Goal: Transaction & Acquisition: Purchase product/service

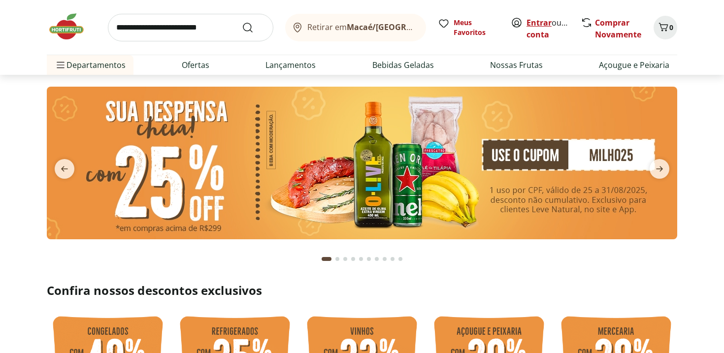
click at [543, 23] on link "Entrar" at bounding box center [538, 22] width 25 height 11
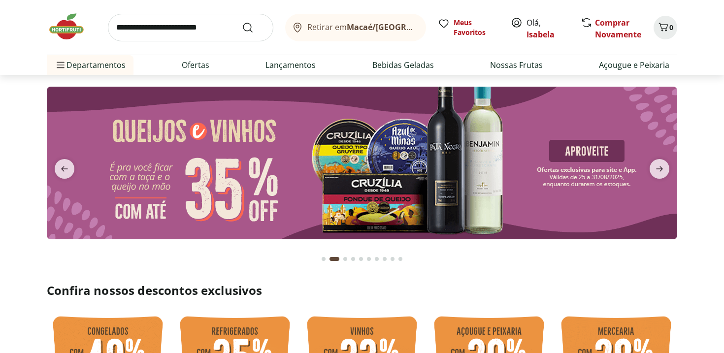
click at [323, 257] on div "Go to page 1 from fs-carousel" at bounding box center [323, 259] width 4 height 4
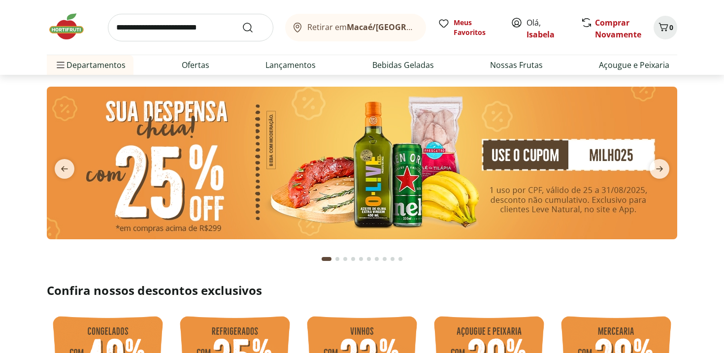
click at [283, 189] on img at bounding box center [362, 163] width 630 height 153
click at [503, 158] on img at bounding box center [362, 163] width 630 height 153
click at [463, 201] on img at bounding box center [362, 163] width 630 height 153
click at [383, 185] on img at bounding box center [362, 163] width 630 height 153
click at [658, 167] on icon "next" at bounding box center [659, 169] width 12 height 12
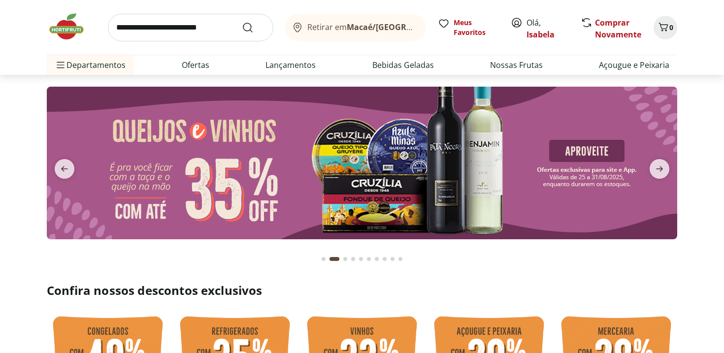
click at [512, 194] on img at bounding box center [362, 163] width 630 height 153
select select "**********"
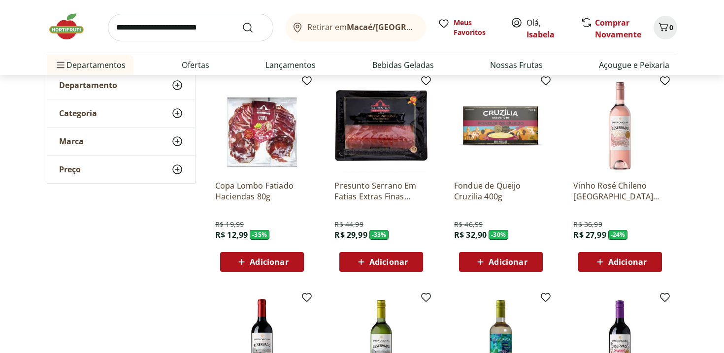
scroll to position [70, 0]
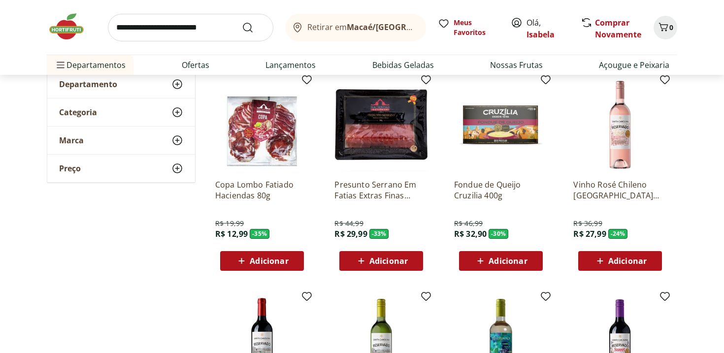
click at [370, 260] on span "Adicionar" at bounding box center [388, 261] width 38 height 8
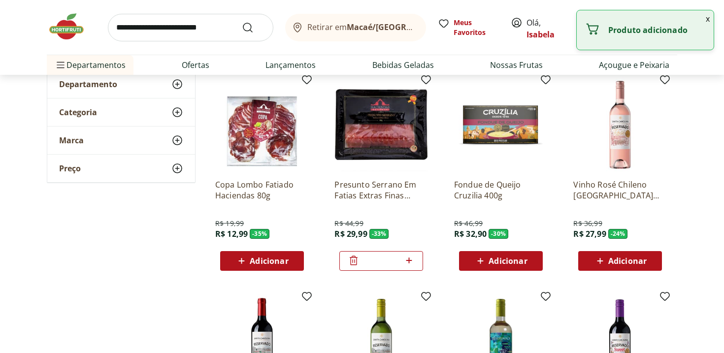
click at [283, 262] on span "Adicionar" at bounding box center [269, 261] width 38 height 8
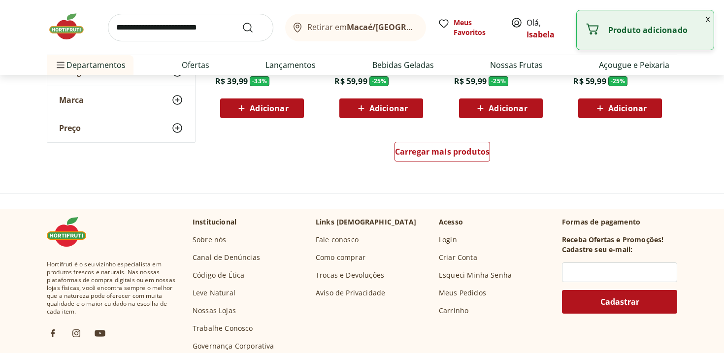
scroll to position [667, 0]
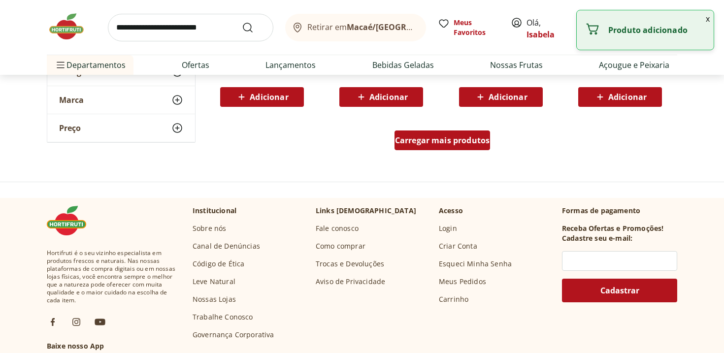
click at [445, 142] on span "Carregar mais produtos" at bounding box center [442, 140] width 95 height 8
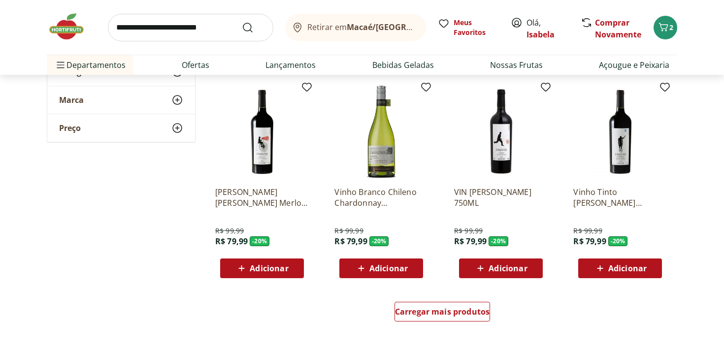
scroll to position [1174, 0]
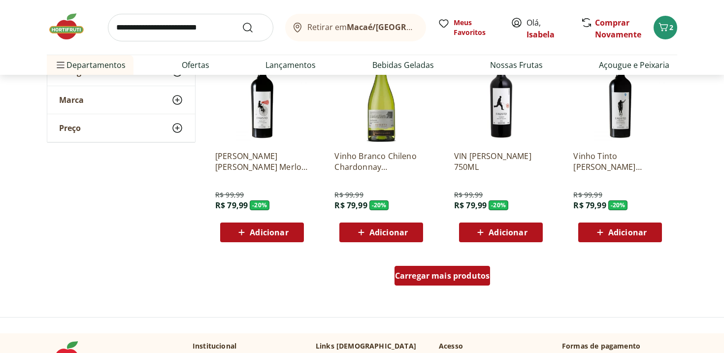
click at [411, 273] on span "Carregar mais produtos" at bounding box center [442, 276] width 95 height 8
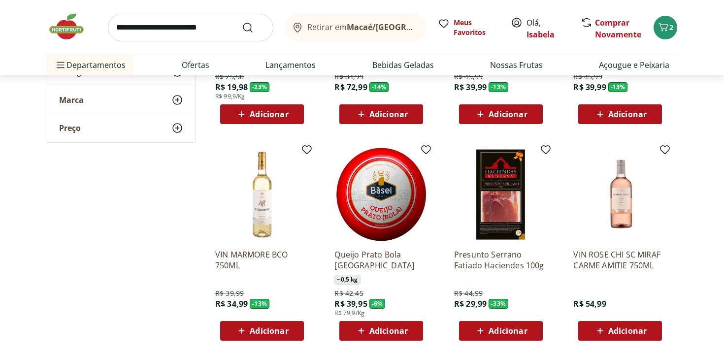
scroll to position [1773, 0]
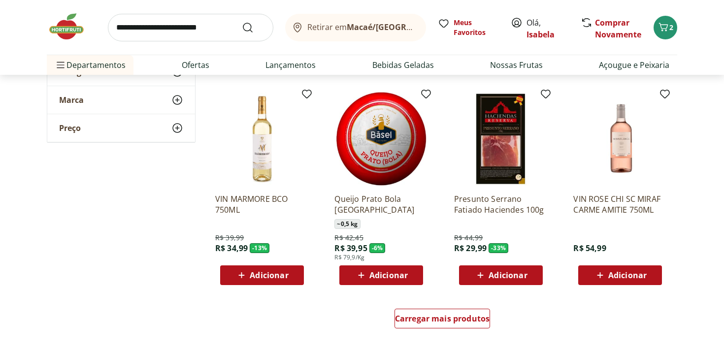
click at [500, 272] on span "Adicionar" at bounding box center [507, 275] width 38 height 8
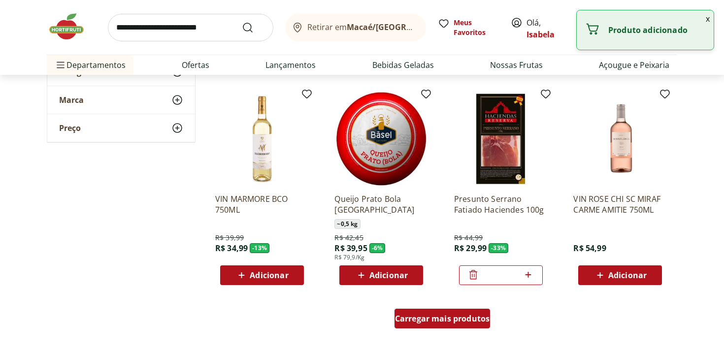
click at [440, 328] on div "Carregar mais produtos" at bounding box center [442, 319] width 96 height 20
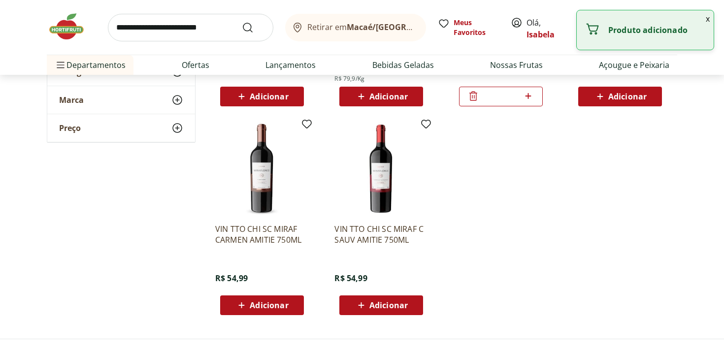
scroll to position [1951, 0]
click at [66, 31] on img at bounding box center [71, 27] width 49 height 30
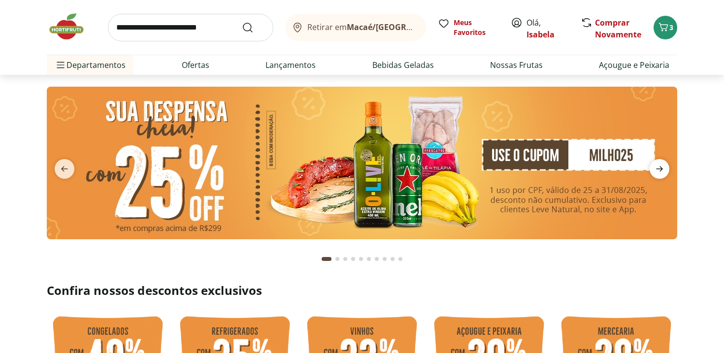
click at [662, 170] on icon "next" at bounding box center [659, 169] width 12 height 12
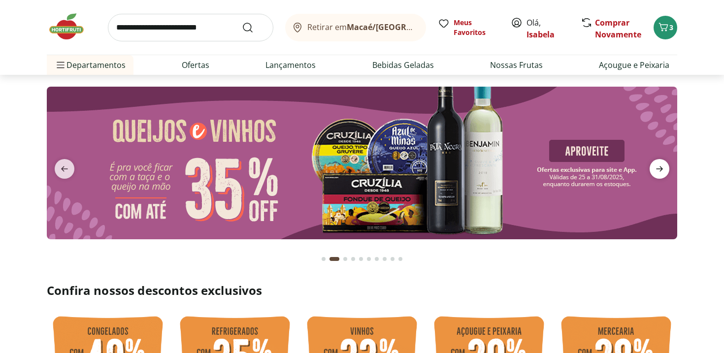
click at [662, 170] on icon "next" at bounding box center [659, 169] width 12 height 12
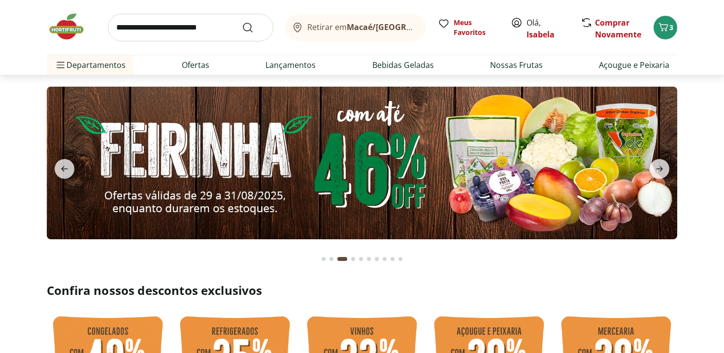
click at [404, 185] on img at bounding box center [362, 163] width 630 height 153
select select "**********"
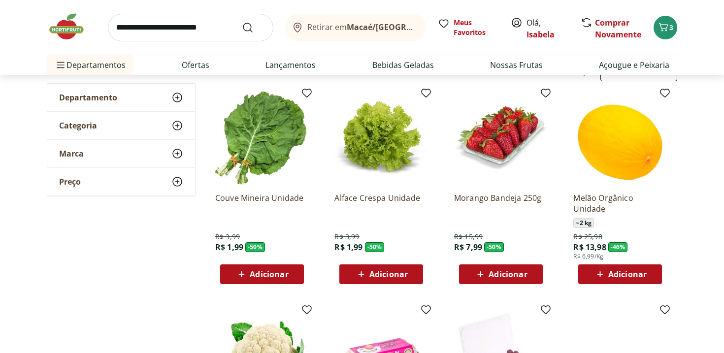
scroll to position [64, 0]
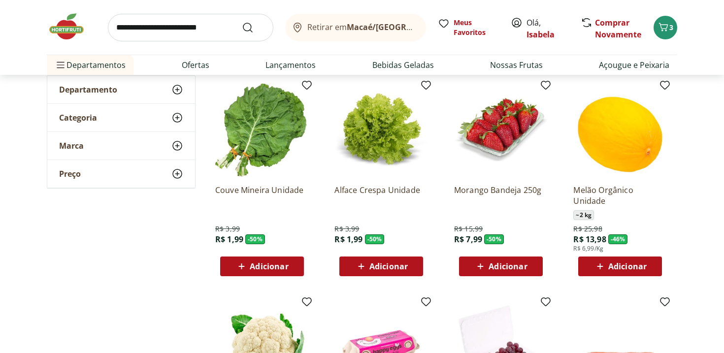
click at [383, 267] on span "Adicionar" at bounding box center [388, 266] width 38 height 8
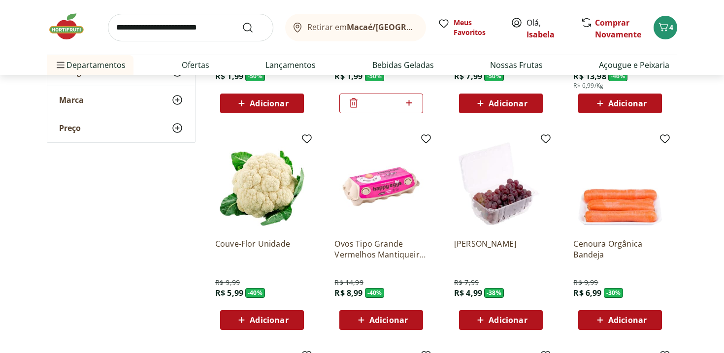
scroll to position [249, 0]
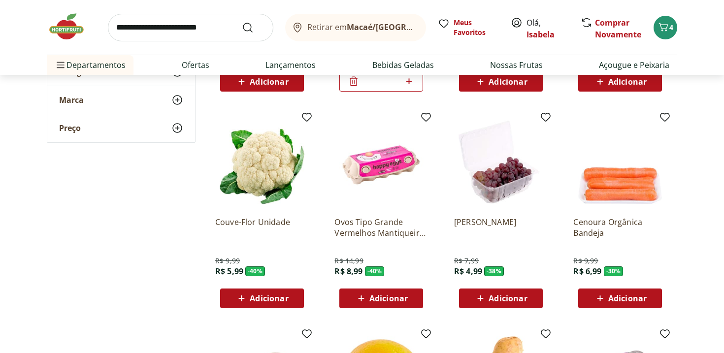
click at [400, 302] on span "Adicionar" at bounding box center [388, 298] width 38 height 8
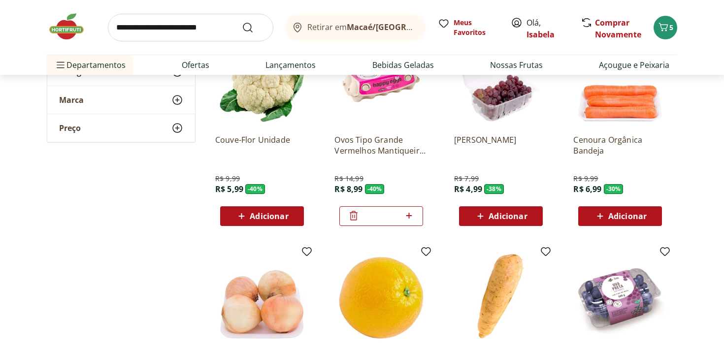
scroll to position [438, 0]
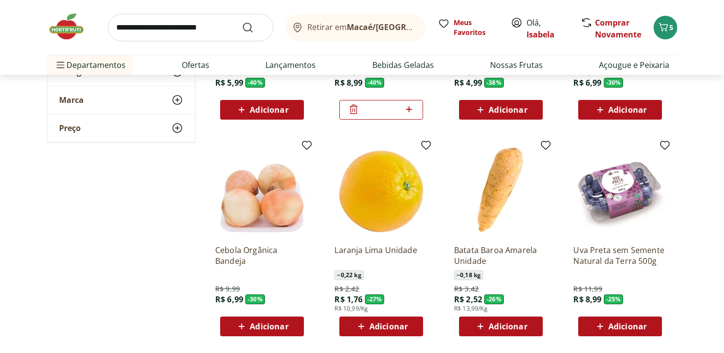
click at [652, 325] on div "Adicionar" at bounding box center [620, 327] width 68 height 18
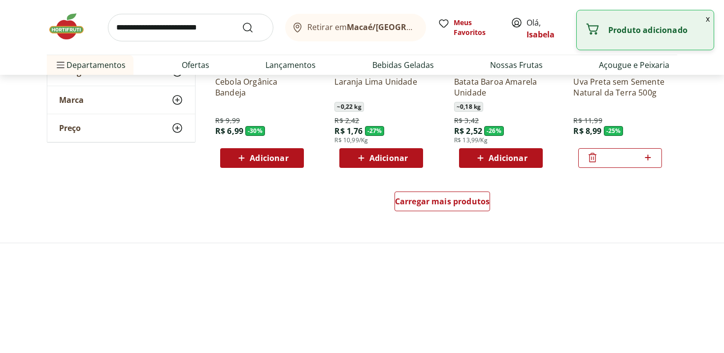
scroll to position [606, 0]
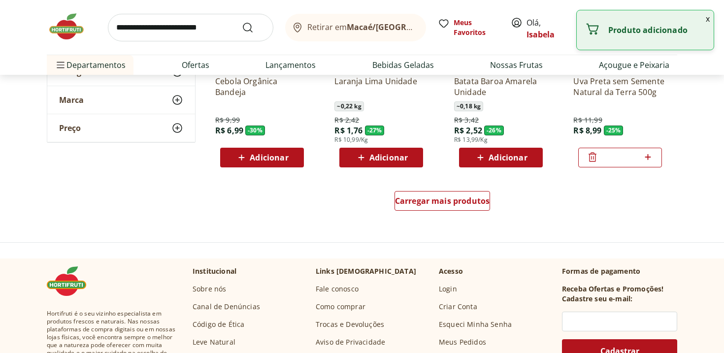
click at [462, 187] on div "Carregar mais produtos" at bounding box center [442, 202] width 478 height 47
click at [456, 206] on div "Carregar mais produtos" at bounding box center [442, 201] width 96 height 20
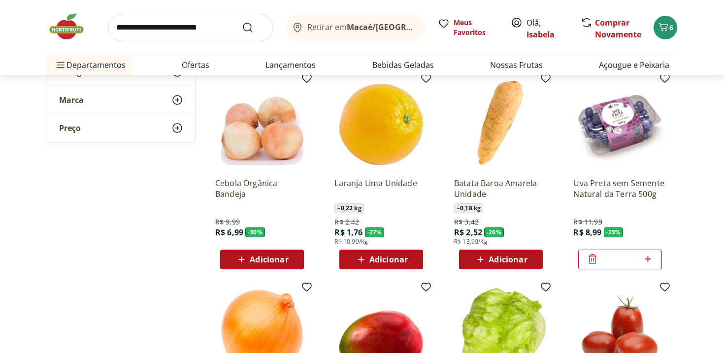
scroll to position [504, 0]
click at [498, 261] on span "Adicionar" at bounding box center [507, 260] width 38 height 8
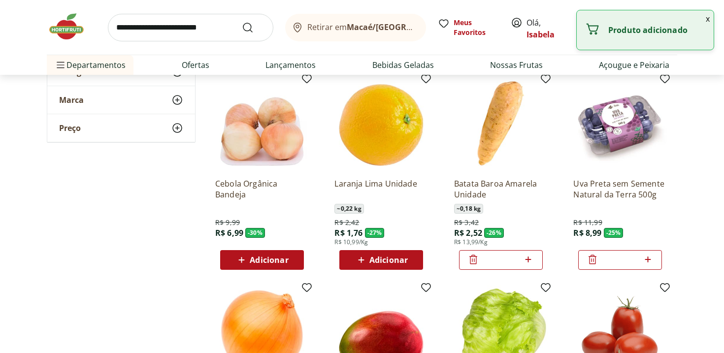
click at [532, 262] on icon at bounding box center [528, 260] width 12 height 12
type input "*"
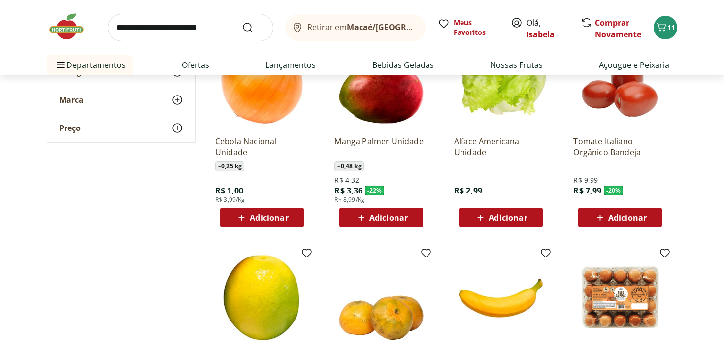
scroll to position [757, 0]
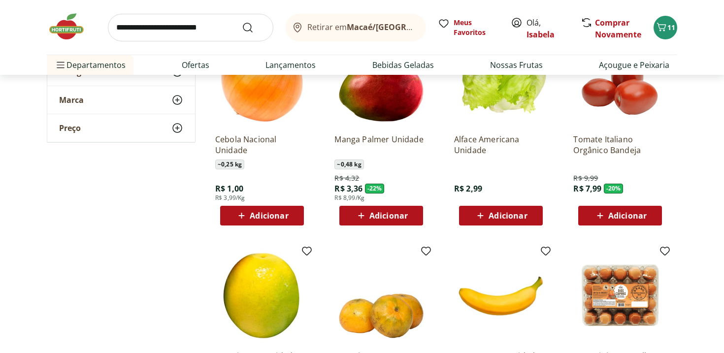
click at [649, 217] on div "Adicionar" at bounding box center [620, 216] width 68 height 18
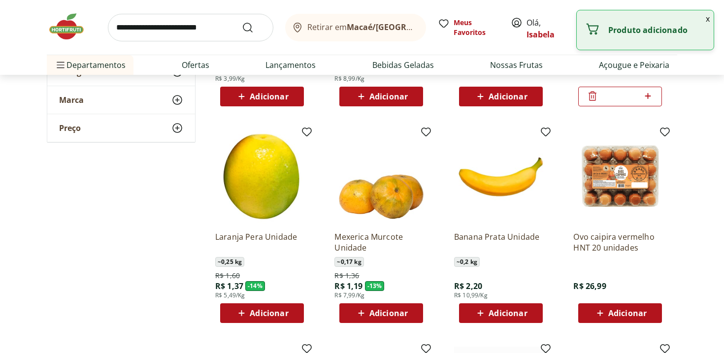
scroll to position [899, 0]
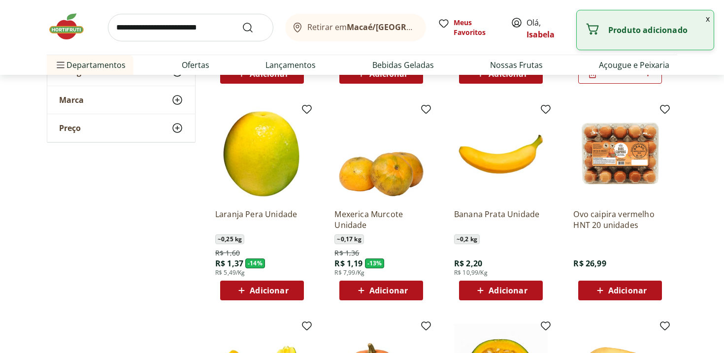
click at [525, 291] on span "Adicionar" at bounding box center [507, 291] width 38 height 8
click at [532, 292] on icon at bounding box center [528, 290] width 12 height 12
type input "*"
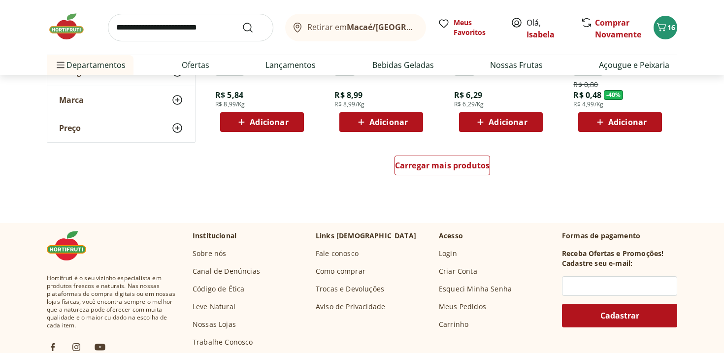
scroll to position [1285, 0]
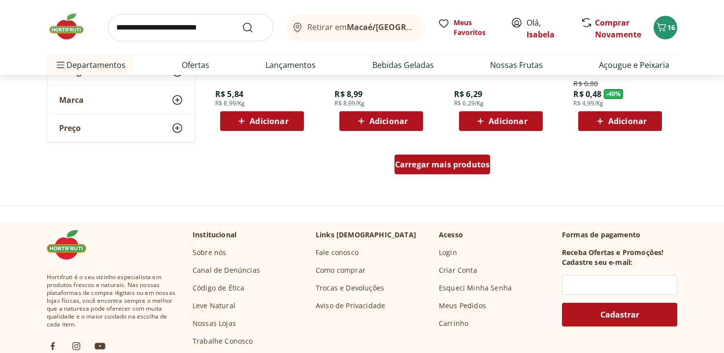
click at [448, 174] on link "Carregar mais produtos" at bounding box center [442, 167] width 96 height 24
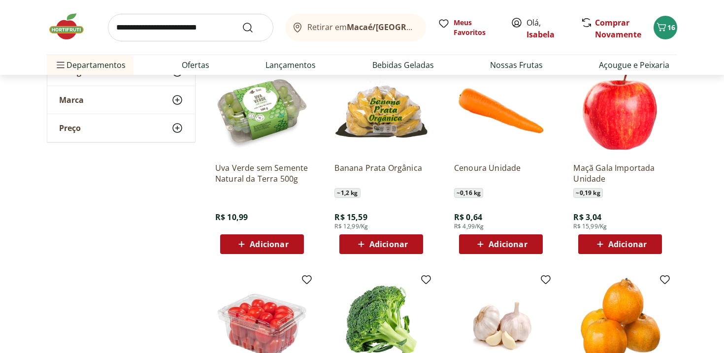
scroll to position [1372, 0]
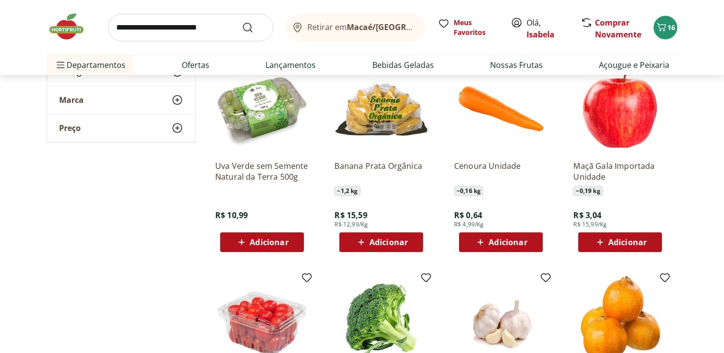
click at [249, 239] on span "Adicionar" at bounding box center [261, 242] width 53 height 12
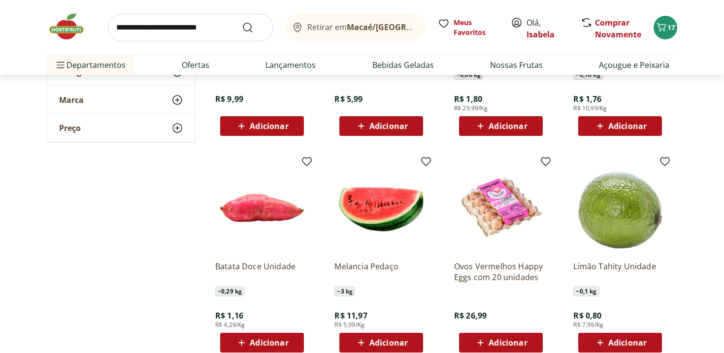
scroll to position [1750, 0]
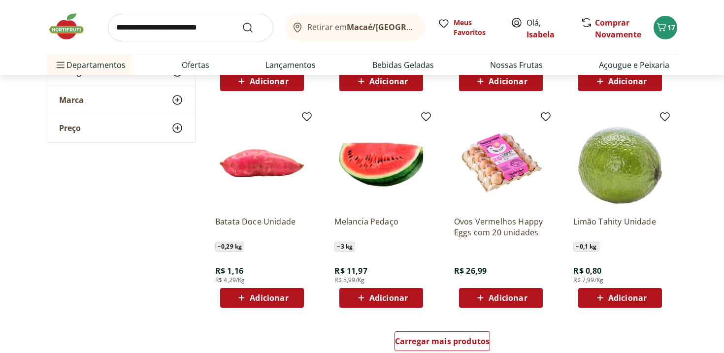
click at [638, 305] on div "Adicionar" at bounding box center [620, 298] width 68 height 18
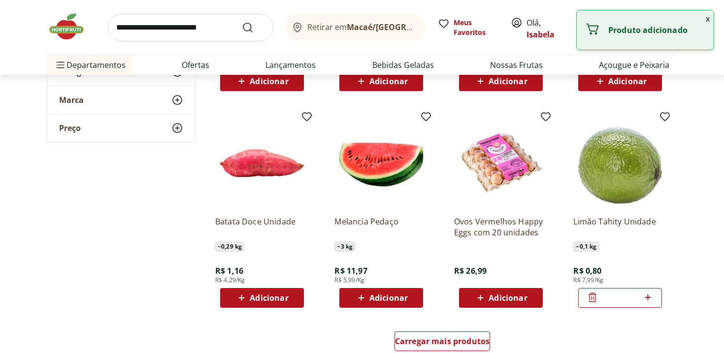
click at [646, 298] on icon at bounding box center [647, 297] width 12 height 12
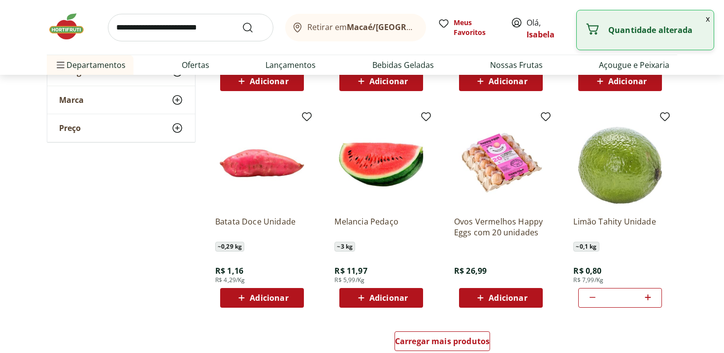
type input "*"
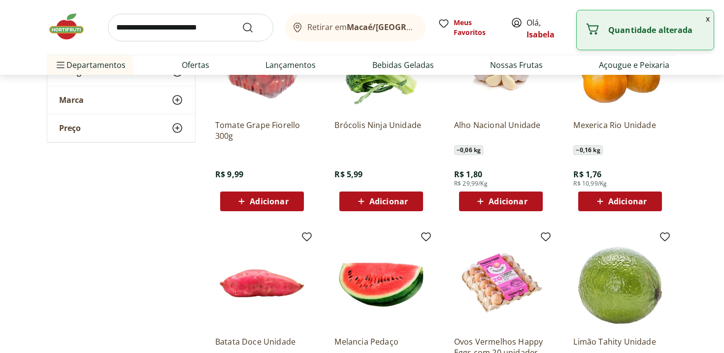
scroll to position [1602, 0]
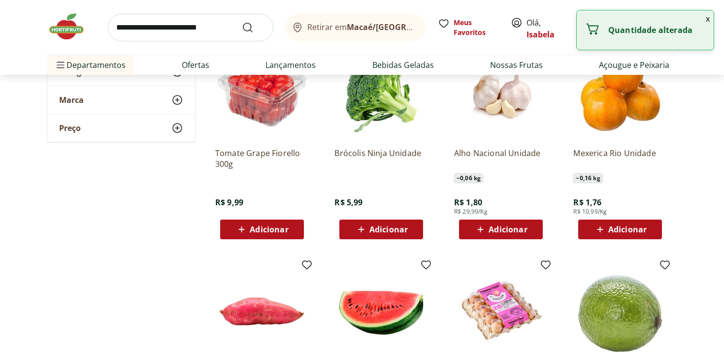
click at [286, 220] on button "Adicionar" at bounding box center [262, 230] width 84 height 20
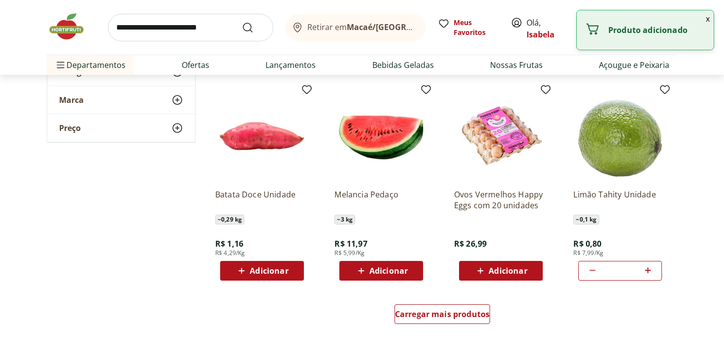
scroll to position [1789, 0]
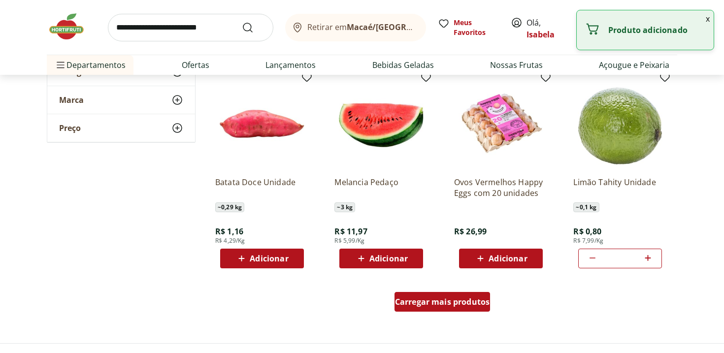
click at [437, 303] on span "Carregar mais produtos" at bounding box center [442, 302] width 95 height 8
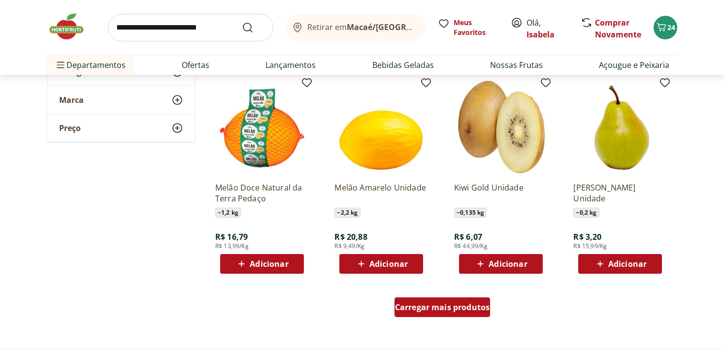
scroll to position [2457, 0]
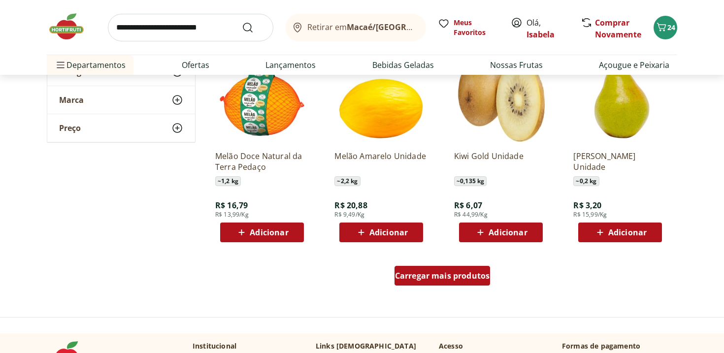
click at [447, 278] on span "Carregar mais produtos" at bounding box center [442, 276] width 95 height 8
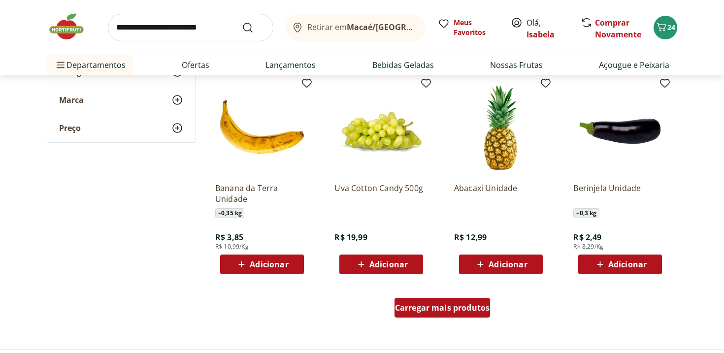
scroll to position [3071, 0]
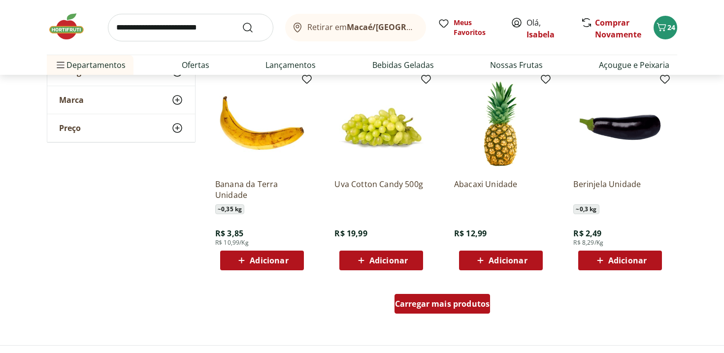
click at [444, 303] on span "Carregar mais produtos" at bounding box center [442, 304] width 95 height 8
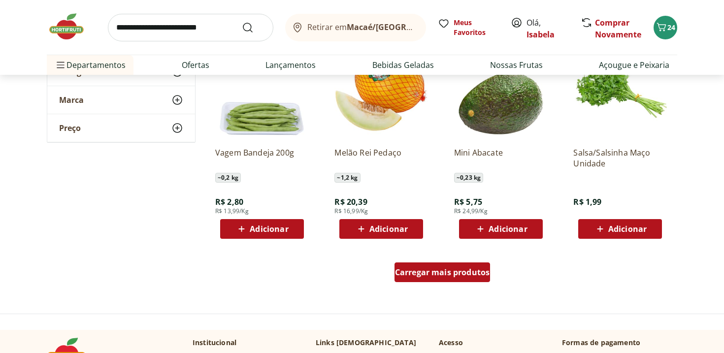
scroll to position [3750, 0]
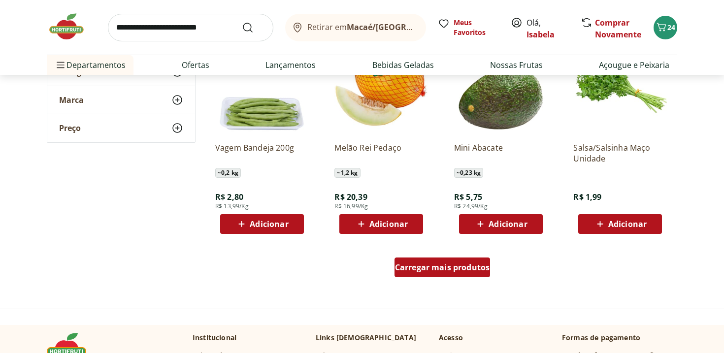
click at [428, 268] on span "Carregar mais produtos" at bounding box center [442, 267] width 95 height 8
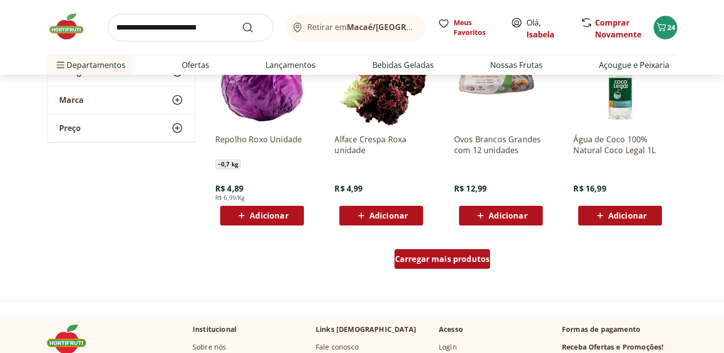
scroll to position [4401, 0]
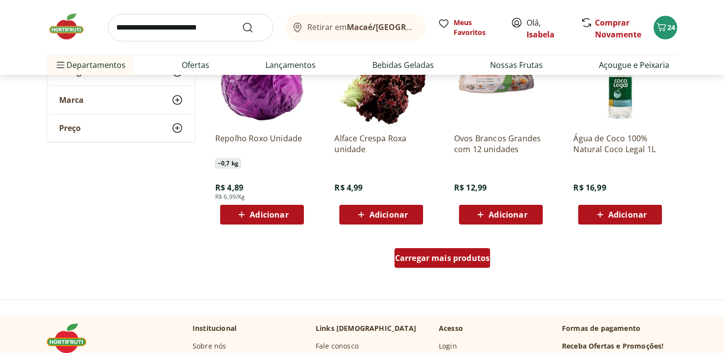
click at [437, 254] on span "Carregar mais produtos" at bounding box center [442, 258] width 95 height 8
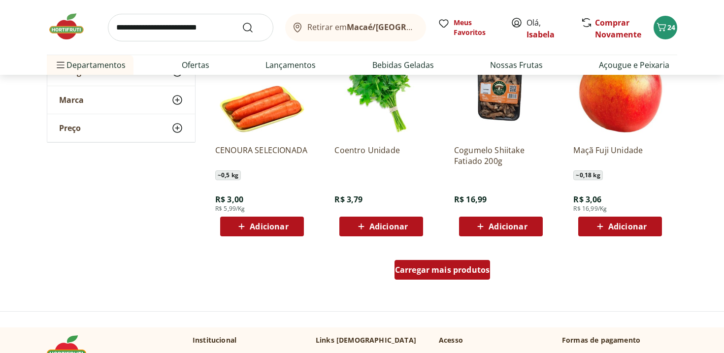
scroll to position [5032, 0]
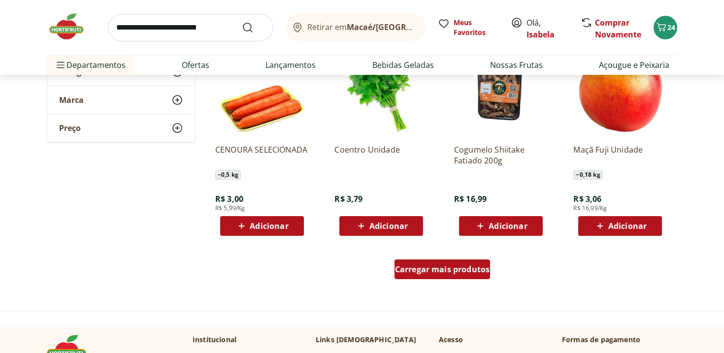
click at [434, 273] on span "Carregar mais produtos" at bounding box center [442, 269] width 95 height 8
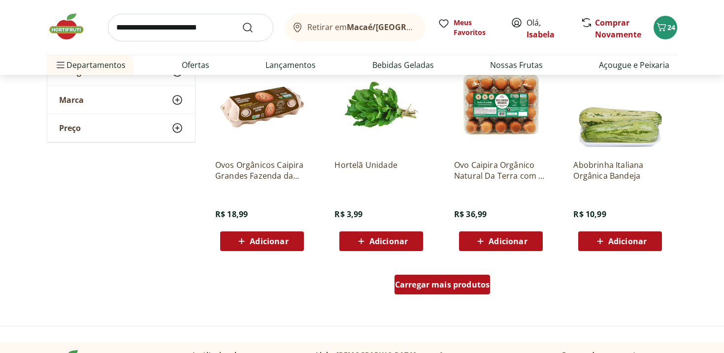
click at [434, 286] on span "Carregar mais produtos" at bounding box center [442, 285] width 95 height 8
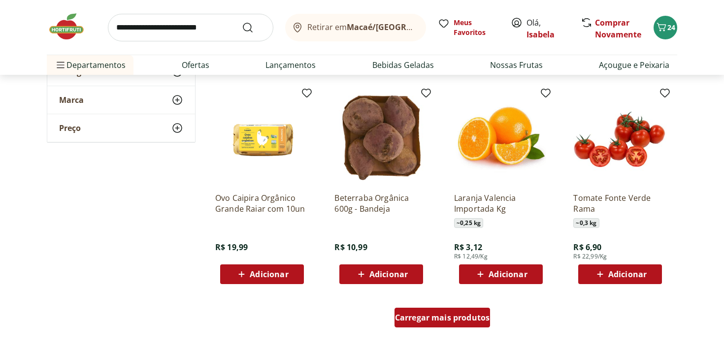
scroll to position [6300, 0]
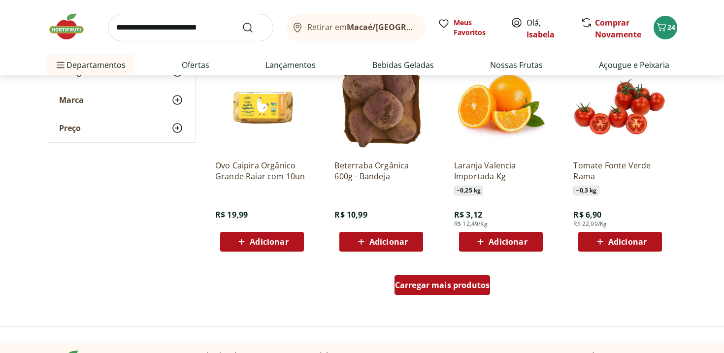
click at [435, 276] on div "Carregar mais produtos" at bounding box center [442, 285] width 96 height 20
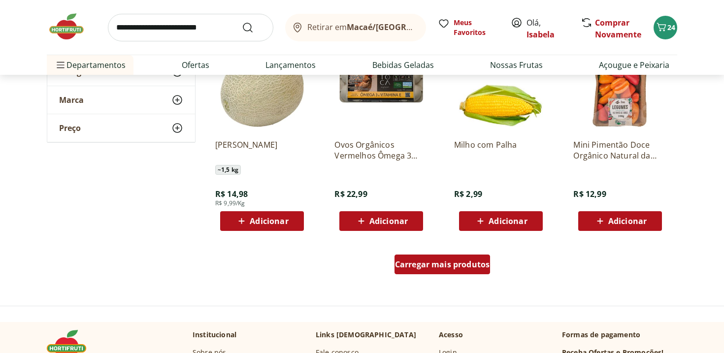
scroll to position [6963, 0]
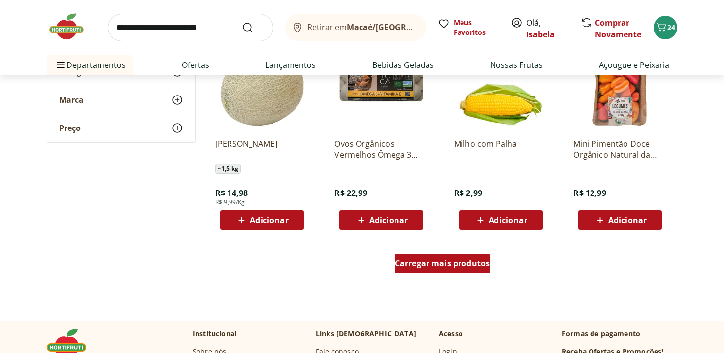
click at [440, 266] on span "Carregar mais produtos" at bounding box center [442, 263] width 95 height 8
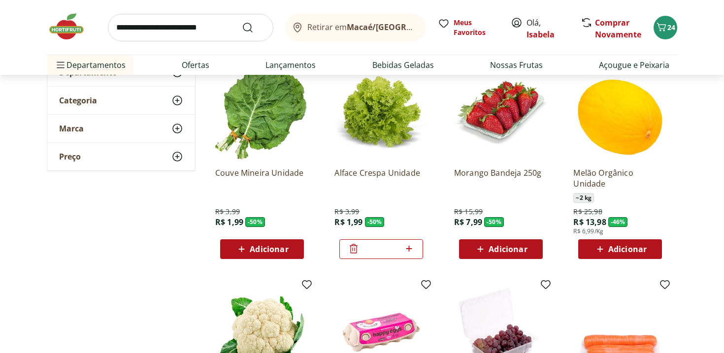
scroll to position [106, 0]
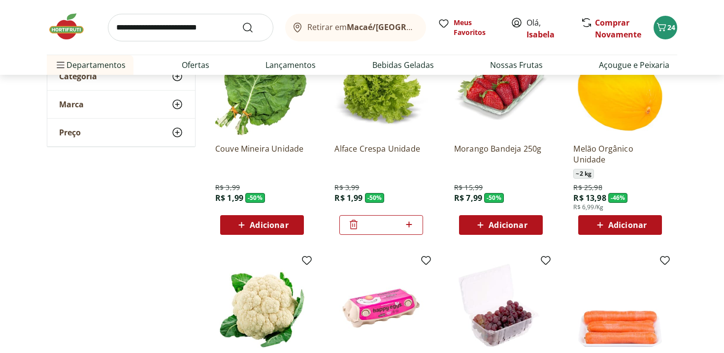
click at [514, 229] on span "Adicionar" at bounding box center [507, 225] width 38 height 8
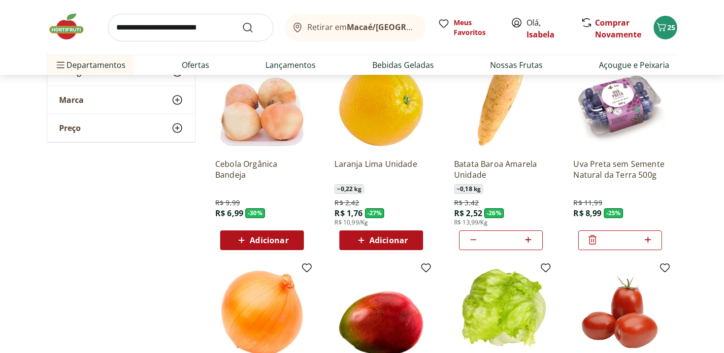
scroll to position [524, 0]
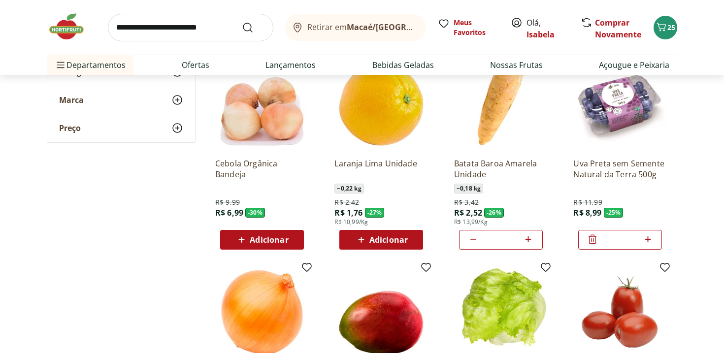
click at [181, 18] on input "search" at bounding box center [190, 28] width 165 height 28
type input "*****"
click at [242, 22] on button "Submit Search" at bounding box center [254, 28] width 24 height 12
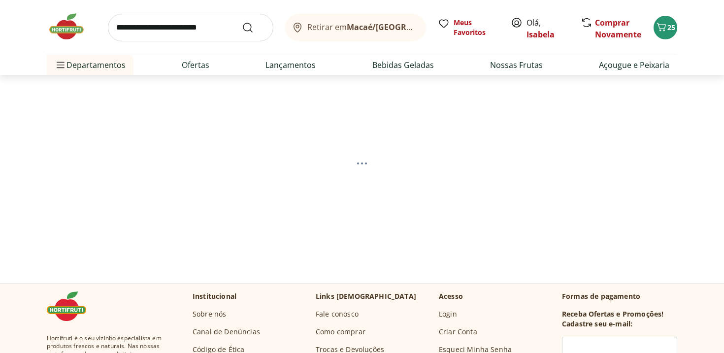
select select "**********"
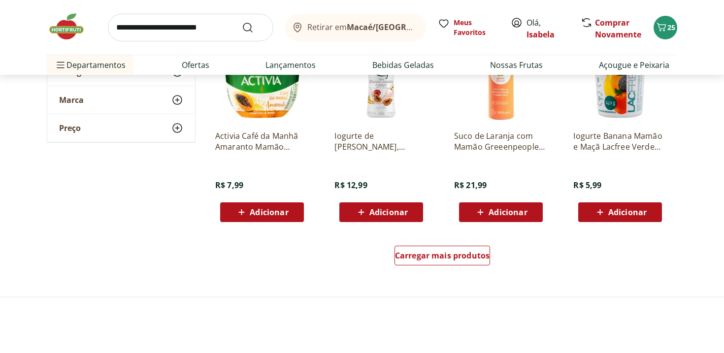
scroll to position [607, 0]
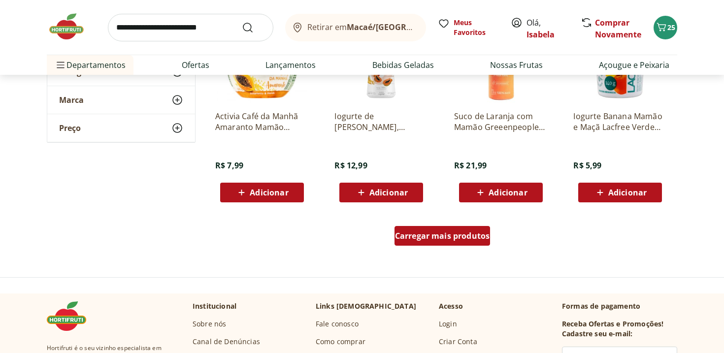
click at [450, 241] on div "Carregar mais produtos" at bounding box center [442, 236] width 96 height 20
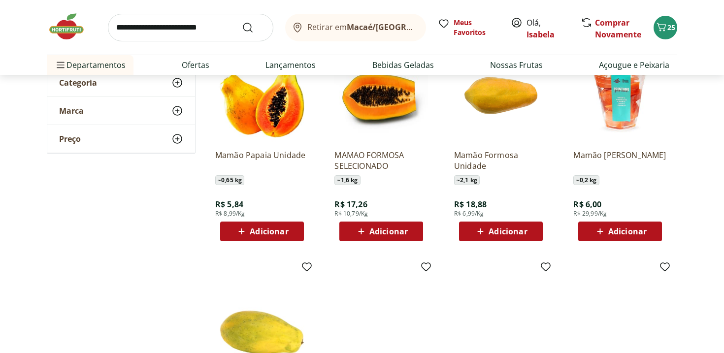
scroll to position [138, 0]
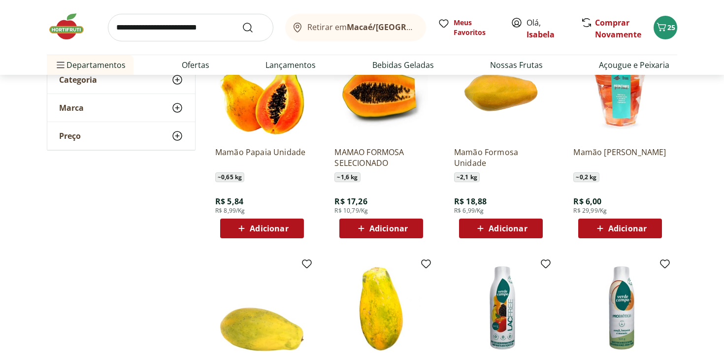
click at [372, 230] on span "Adicionar" at bounding box center [388, 228] width 38 height 8
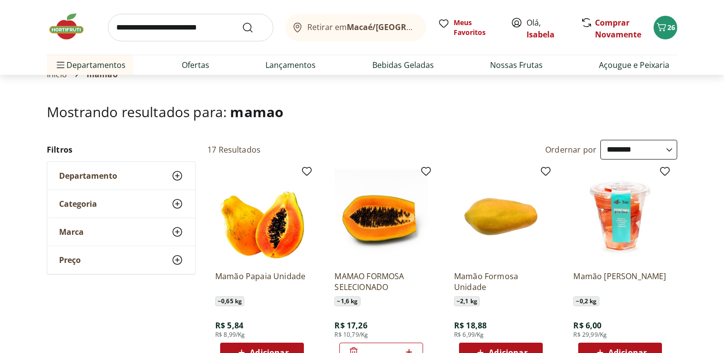
scroll to position [0, 0]
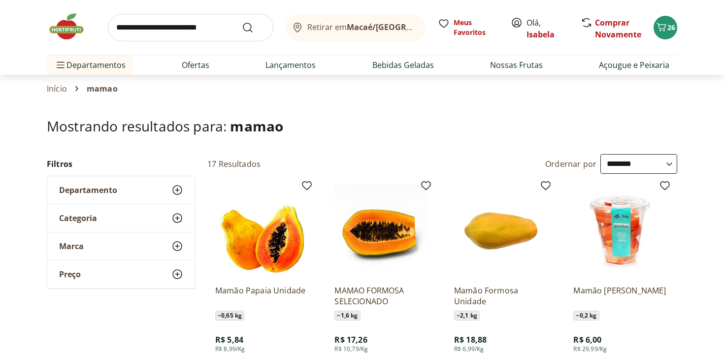
click at [72, 23] on img at bounding box center [71, 27] width 49 height 30
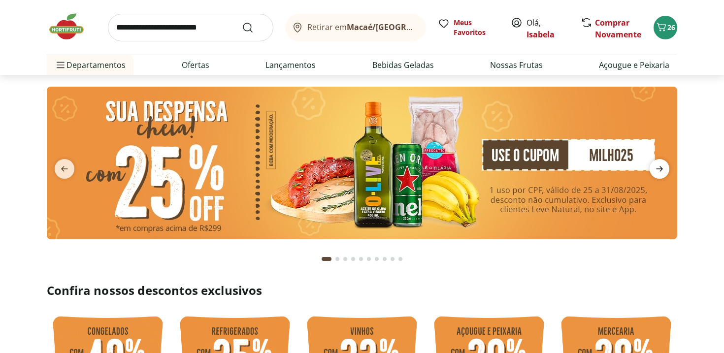
click at [657, 167] on icon "next" at bounding box center [659, 169] width 12 height 12
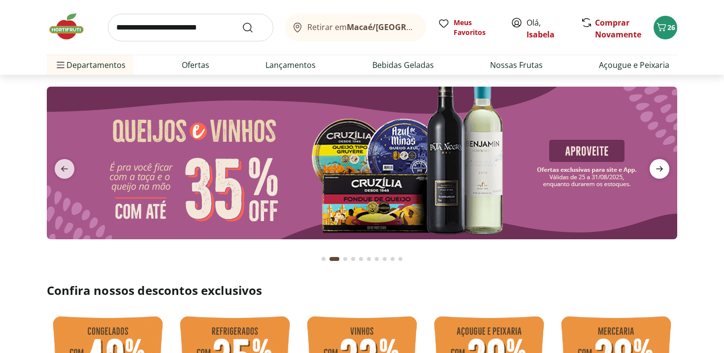
click at [657, 167] on icon "next" at bounding box center [659, 169] width 12 height 12
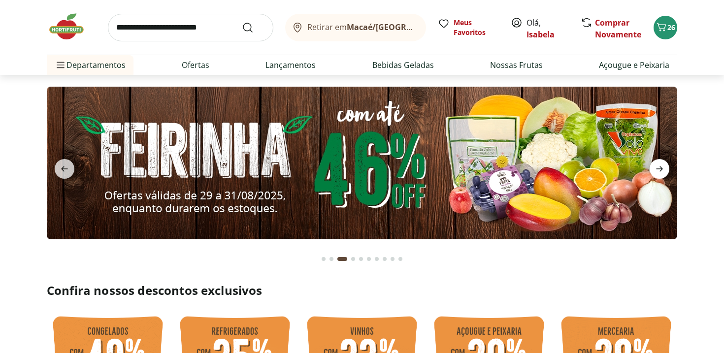
click at [657, 167] on icon "next" at bounding box center [659, 169] width 12 height 12
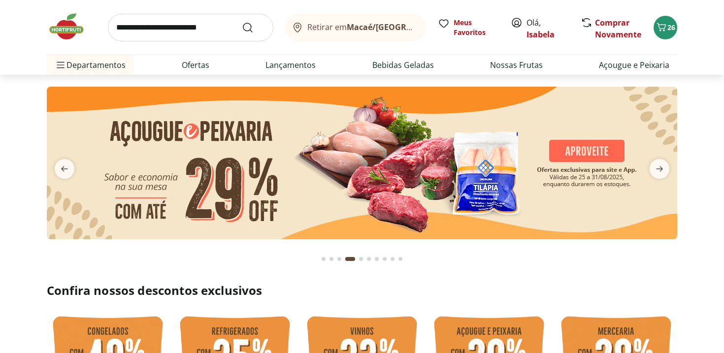
click at [497, 174] on img at bounding box center [362, 163] width 630 height 153
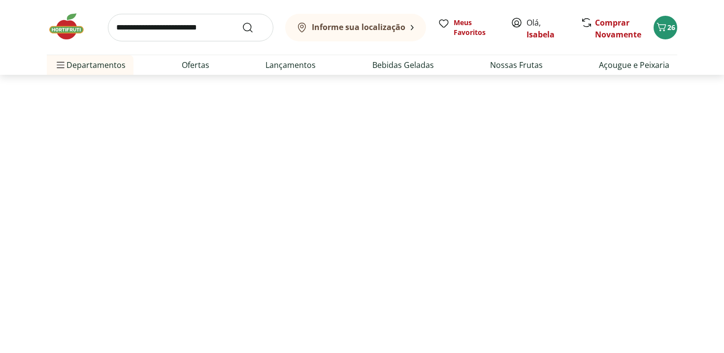
select select "**********"
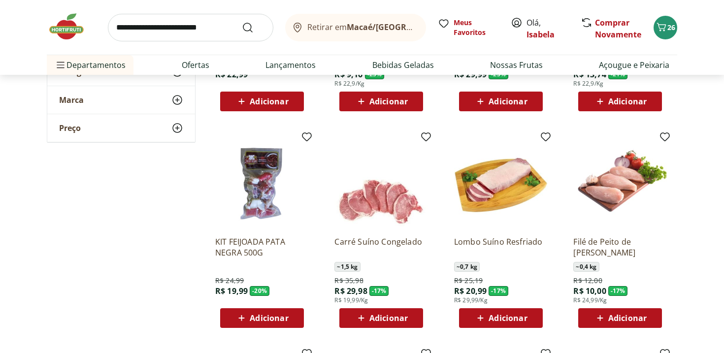
scroll to position [250, 0]
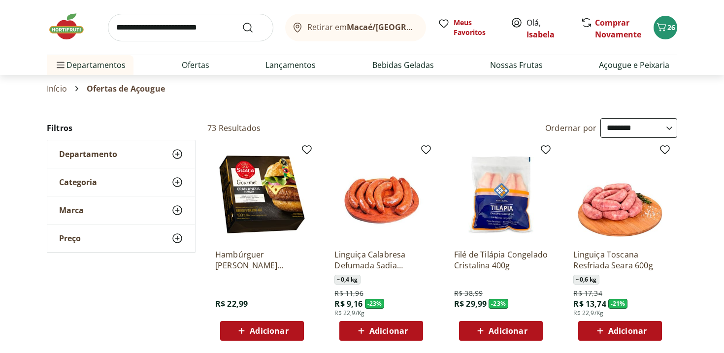
select select "**********"
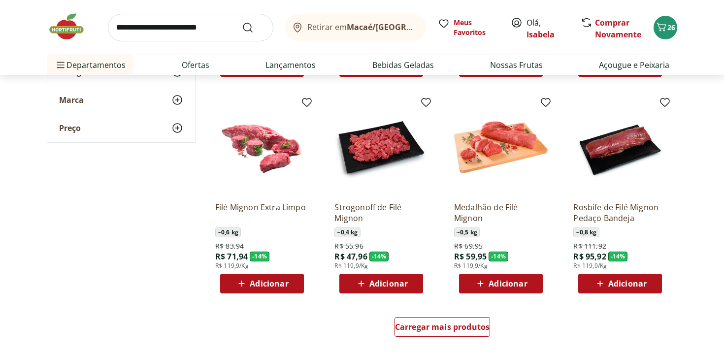
scroll to position [481, 0]
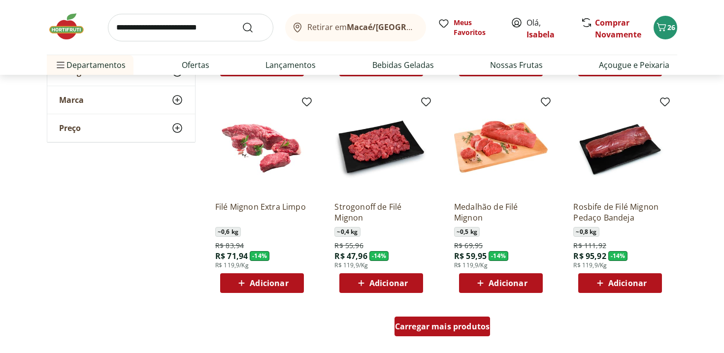
click at [465, 327] on span "Carregar mais produtos" at bounding box center [442, 326] width 95 height 8
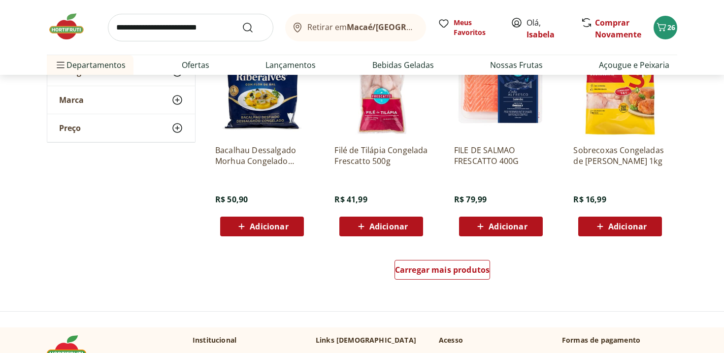
scroll to position [1181, 0]
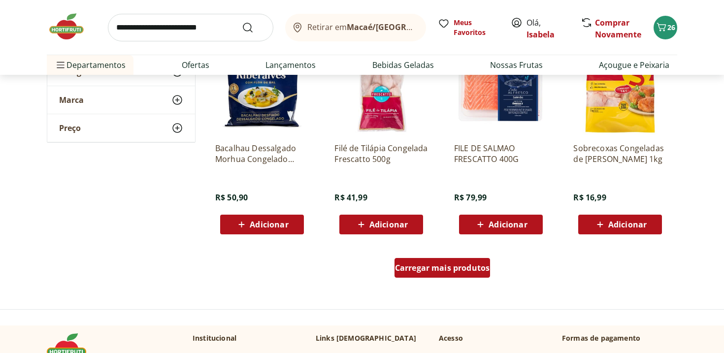
click at [460, 278] on div "Carregar mais produtos" at bounding box center [442, 268] width 96 height 20
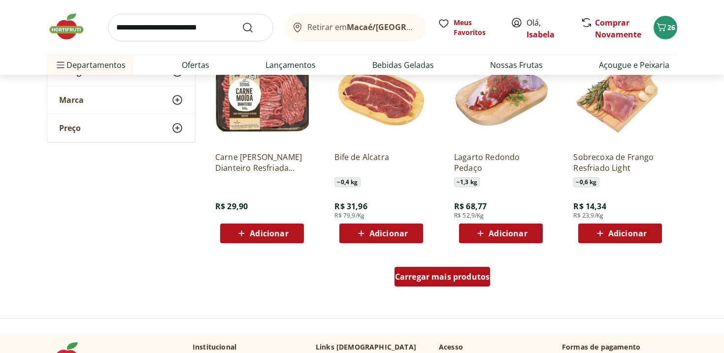
scroll to position [1810, 0]
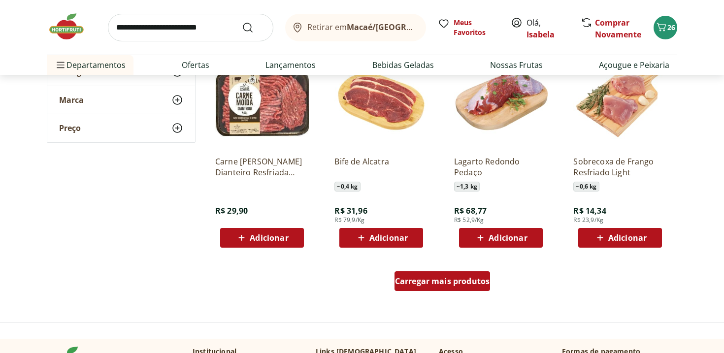
click at [455, 285] on span "Carregar mais produtos" at bounding box center [442, 281] width 95 height 8
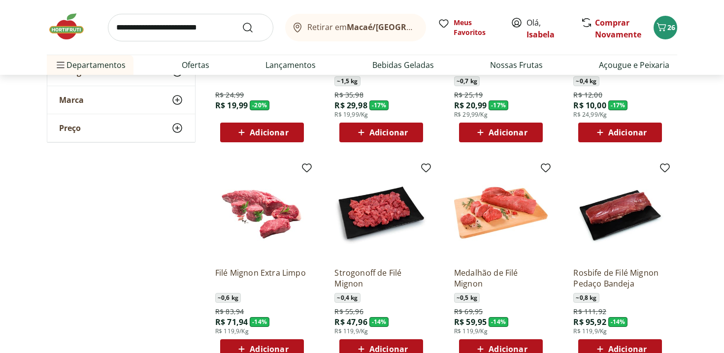
scroll to position [447, 0]
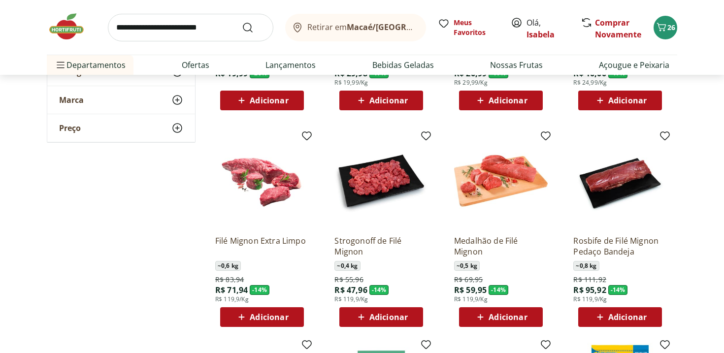
click at [380, 313] on span "Adicionar" at bounding box center [388, 317] width 38 height 8
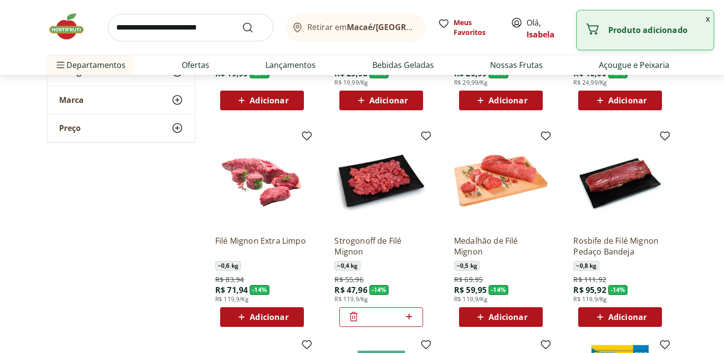
click at [224, 28] on input "search" at bounding box center [190, 28] width 165 height 28
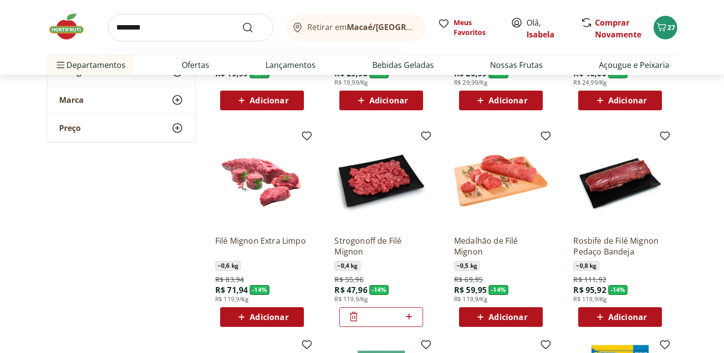
type input "********"
click at [242, 22] on button "Submit Search" at bounding box center [254, 28] width 24 height 12
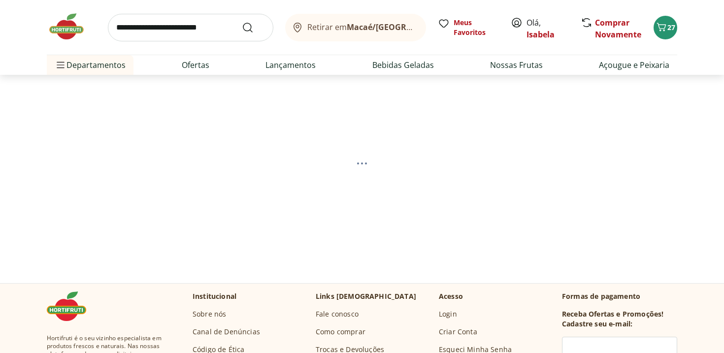
select select "**********"
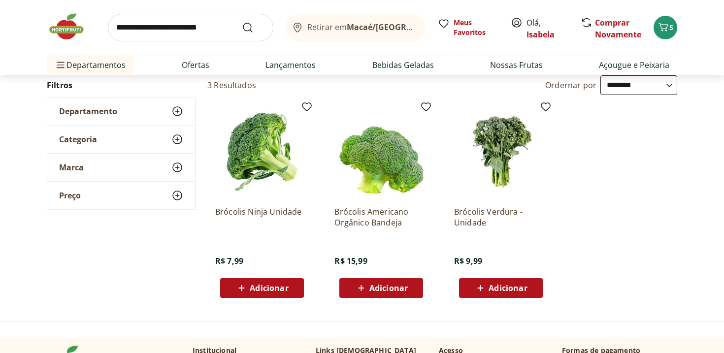
scroll to position [103, 0]
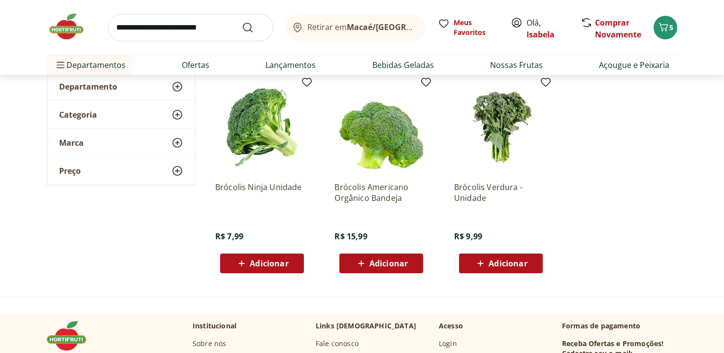
click at [271, 259] on span "Adicionar" at bounding box center [269, 263] width 38 height 8
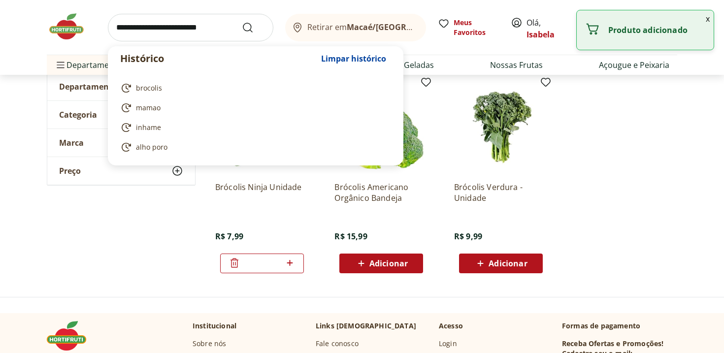
click at [149, 18] on input "search" at bounding box center [190, 28] width 165 height 28
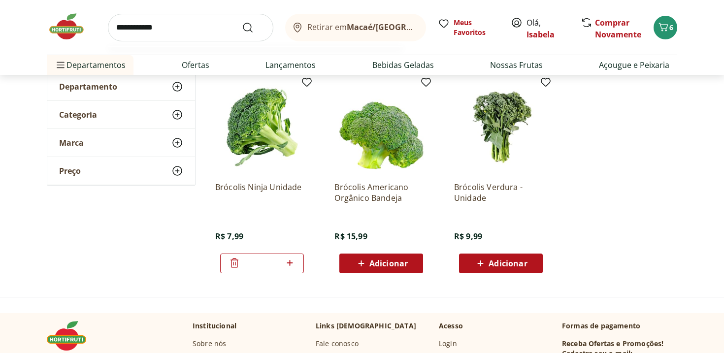
type input "**********"
click at [242, 22] on button "Submit Search" at bounding box center [254, 28] width 24 height 12
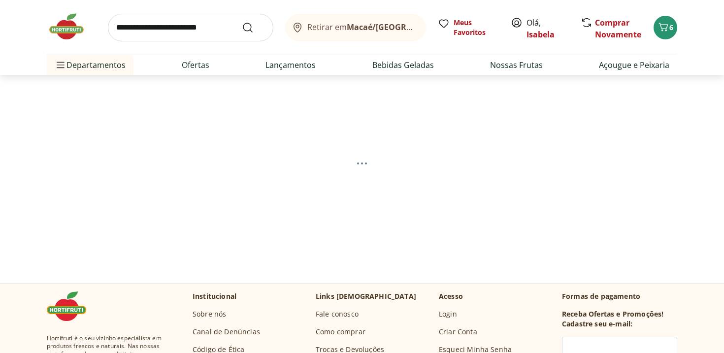
select select "**********"
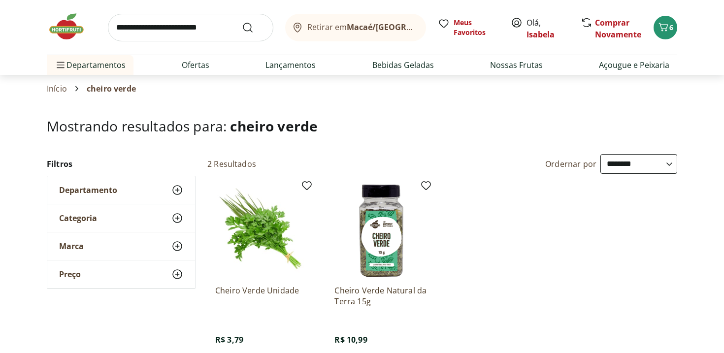
scroll to position [45, 0]
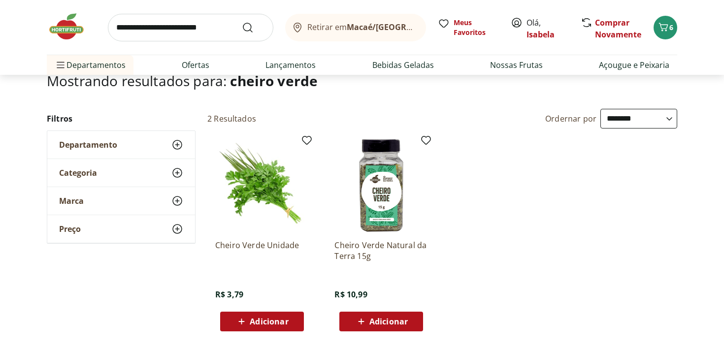
click at [255, 318] on span "Adicionar" at bounding box center [269, 322] width 38 height 8
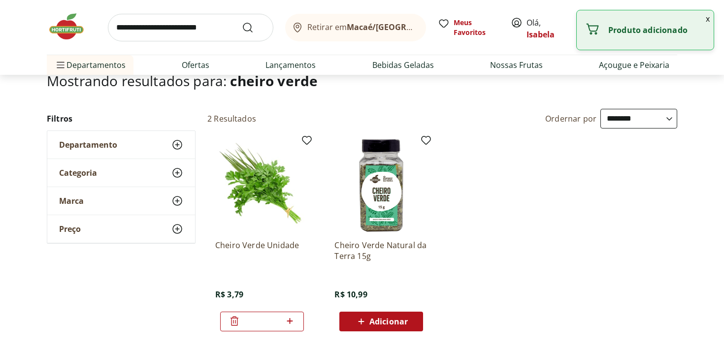
click at [203, 28] on input "search" at bounding box center [190, 28] width 165 height 28
type input "*********"
click at [242, 22] on button "Submit Search" at bounding box center [254, 28] width 24 height 12
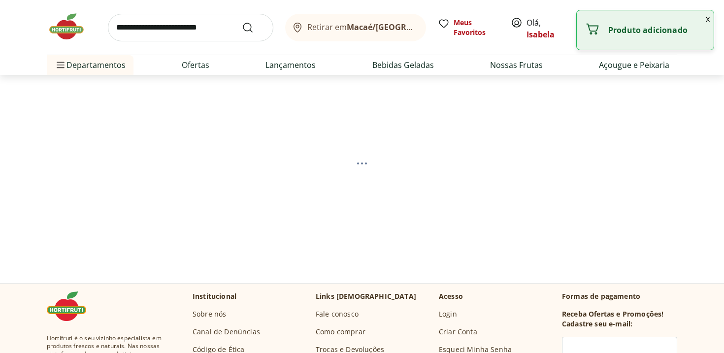
select select "**********"
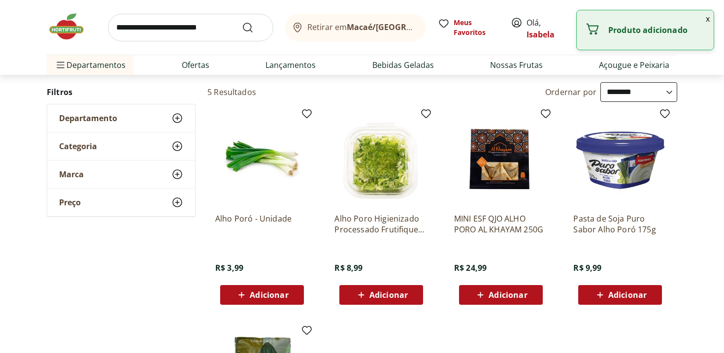
scroll to position [89, 0]
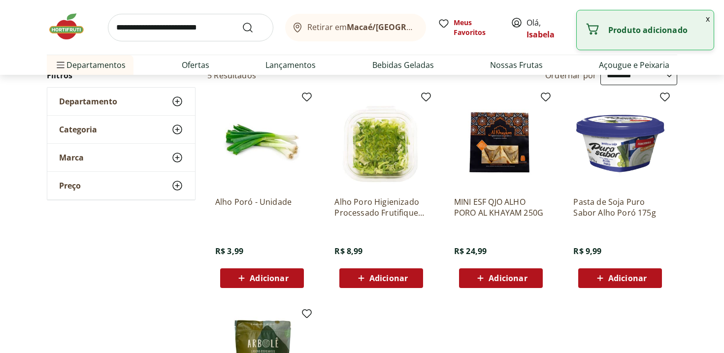
click at [287, 281] on span "Adicionar" at bounding box center [269, 278] width 38 height 8
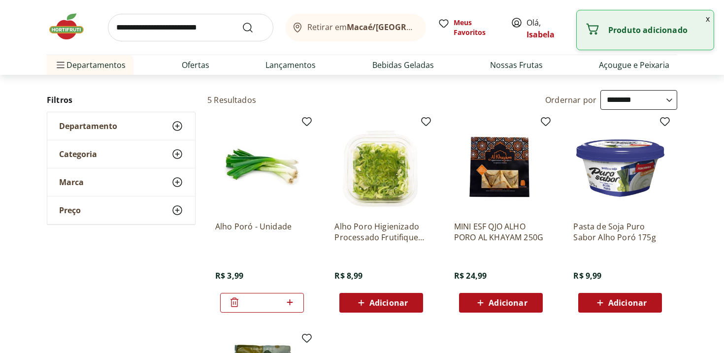
scroll to position [65, 0]
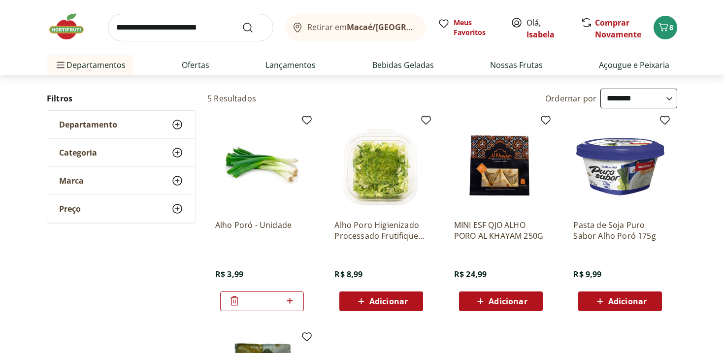
click at [63, 23] on img at bounding box center [71, 27] width 49 height 30
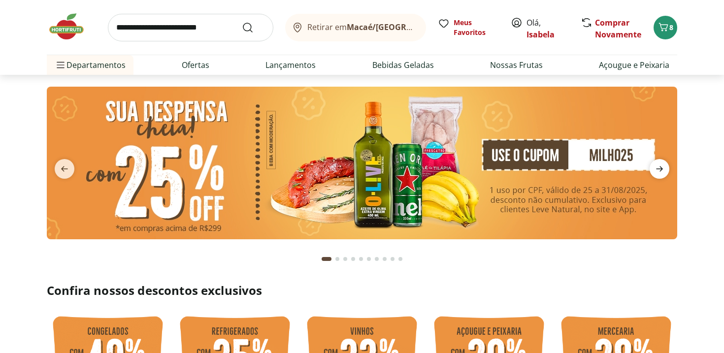
click at [653, 164] on icon "next" at bounding box center [659, 169] width 12 height 12
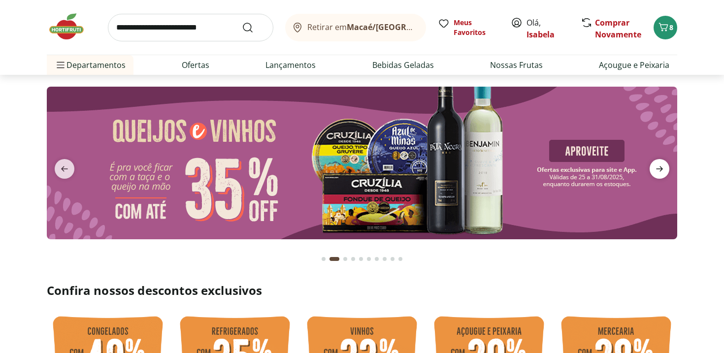
click at [653, 164] on icon "next" at bounding box center [659, 169] width 12 height 12
click at [653, 165] on icon "next" at bounding box center [659, 169] width 12 height 12
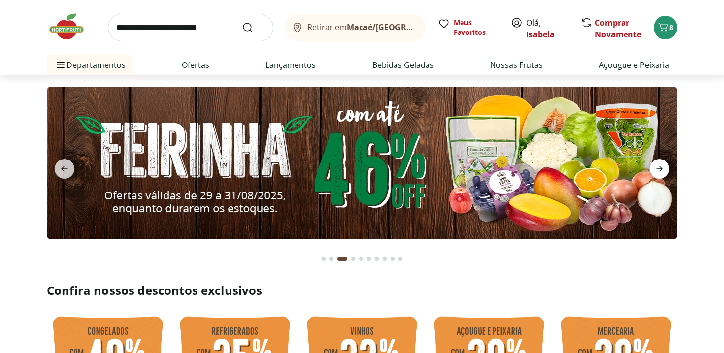
click at [653, 165] on icon "next" at bounding box center [659, 169] width 12 height 12
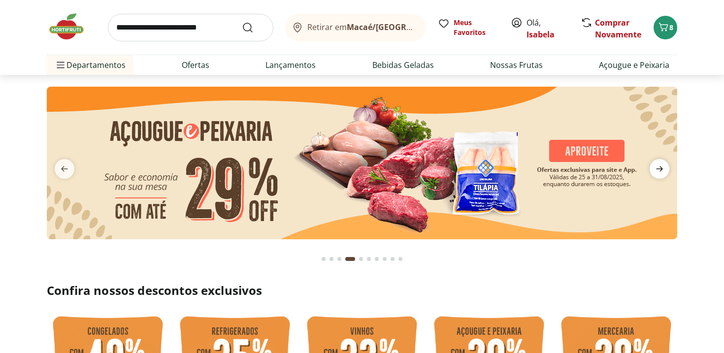
click at [653, 165] on icon "next" at bounding box center [659, 169] width 12 height 12
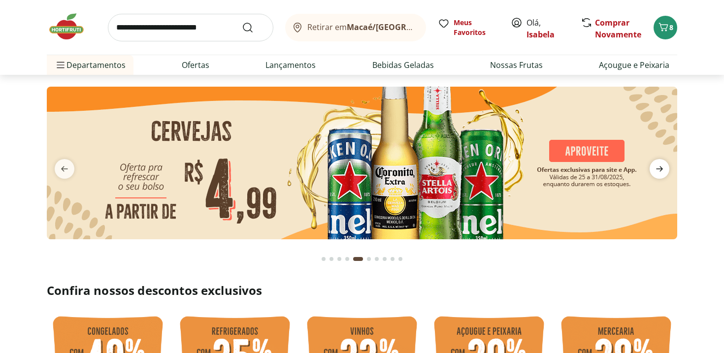
click at [653, 166] on icon "next" at bounding box center [659, 169] width 12 height 12
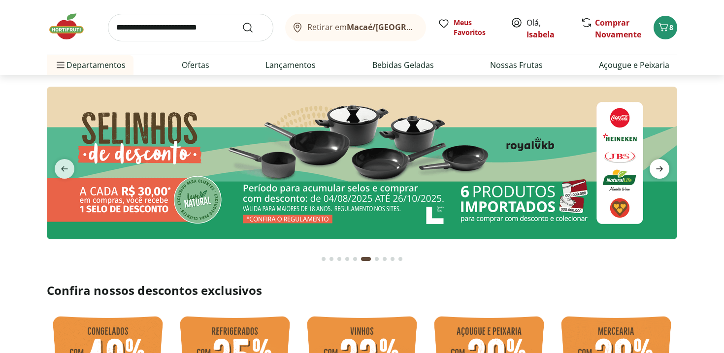
click at [653, 166] on icon "next" at bounding box center [659, 169] width 12 height 12
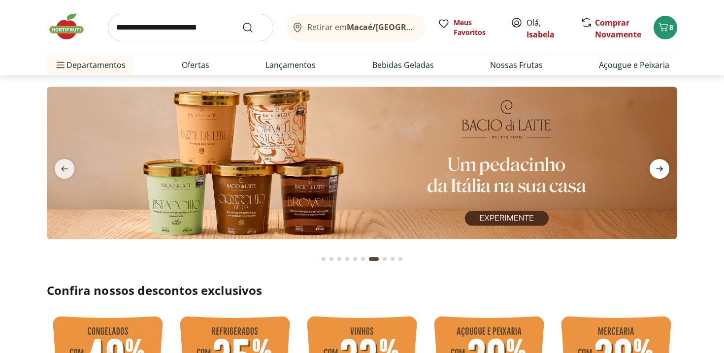
click at [653, 166] on icon "next" at bounding box center [659, 169] width 12 height 12
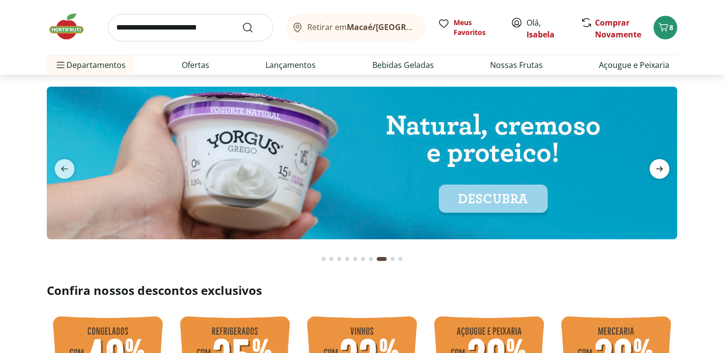
click at [653, 166] on icon "next" at bounding box center [659, 169] width 12 height 12
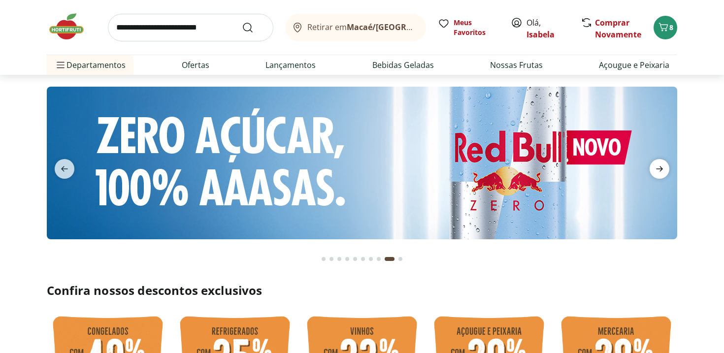
click at [653, 166] on icon "next" at bounding box center [659, 169] width 12 height 12
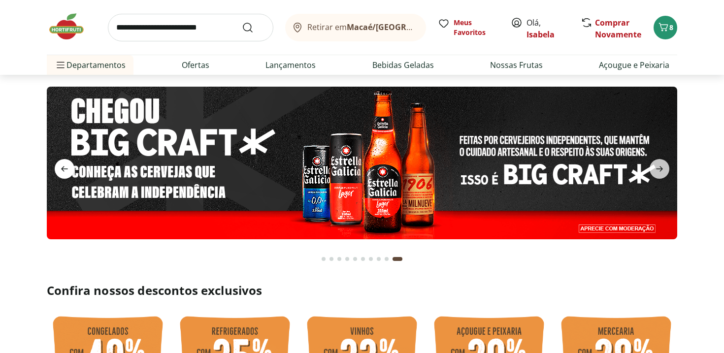
click at [66, 167] on icon "previous" at bounding box center [65, 169] width 12 height 12
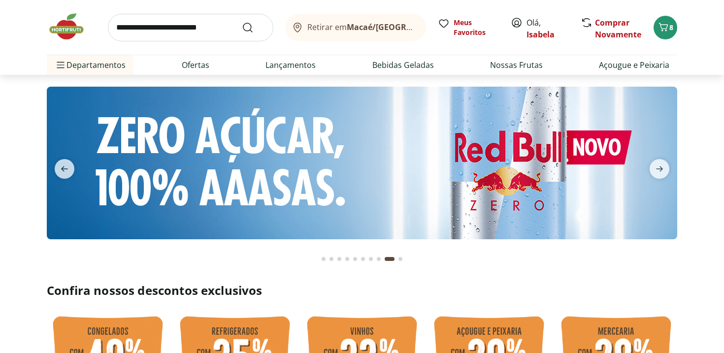
click at [363, 177] on img at bounding box center [362, 163] width 630 height 153
select select "**********"
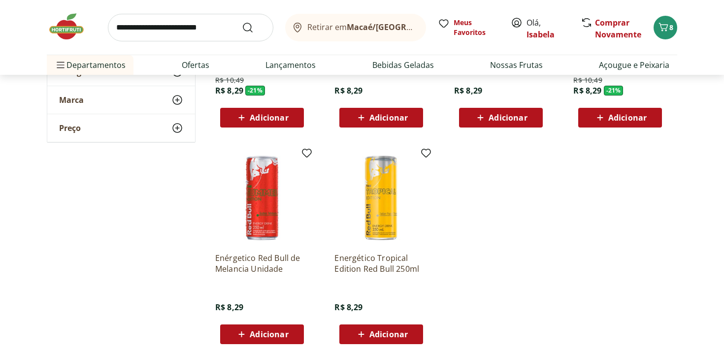
scroll to position [212, 0]
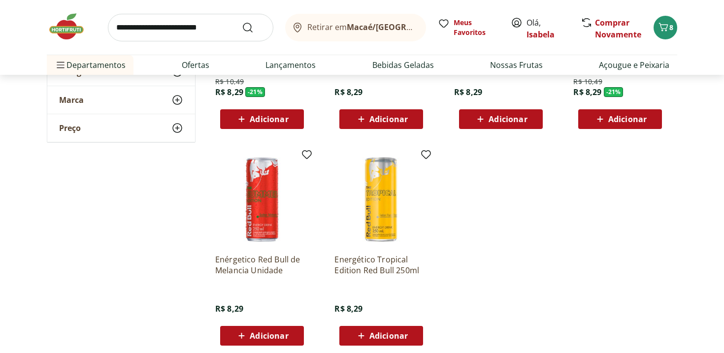
click at [224, 34] on input "search" at bounding box center [190, 28] width 165 height 28
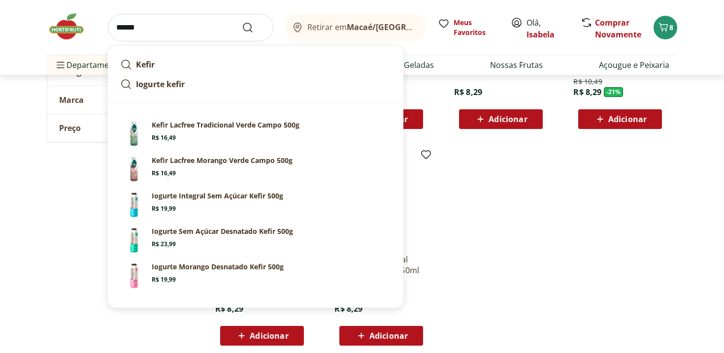
type input "*****"
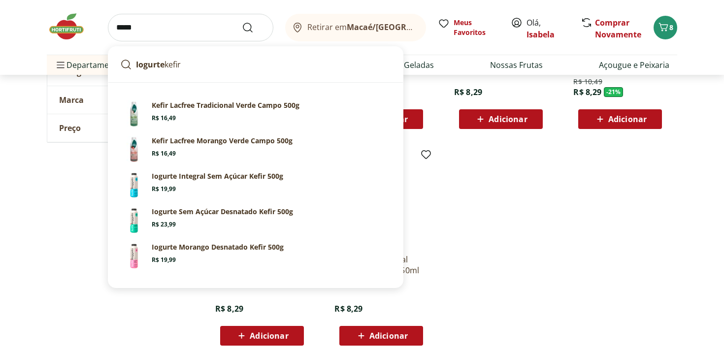
click button "Submit Search" at bounding box center [254, 28] width 24 height 12
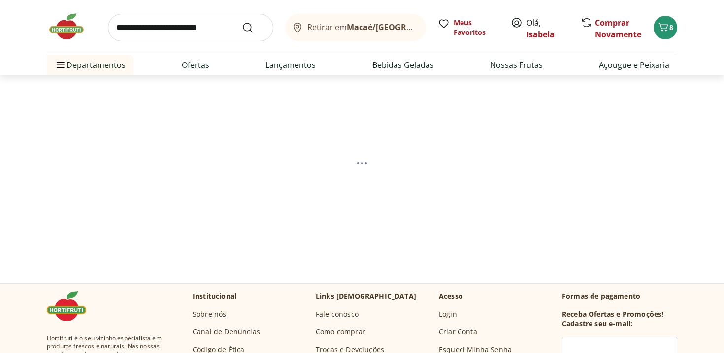
select select "**********"
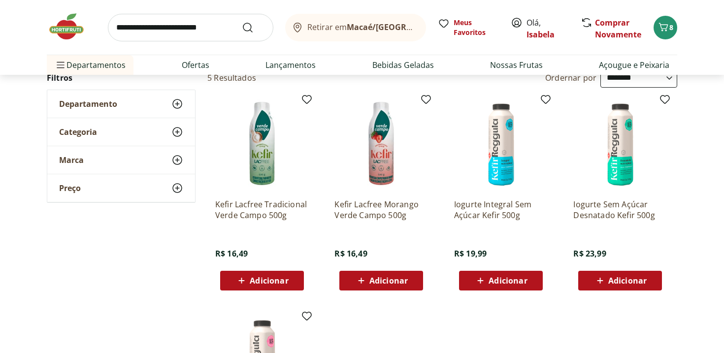
scroll to position [73, 0]
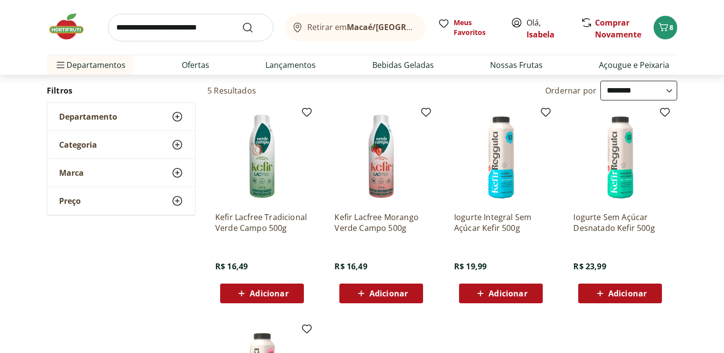
click at [533, 300] on div "Adicionar" at bounding box center [501, 294] width 68 height 18
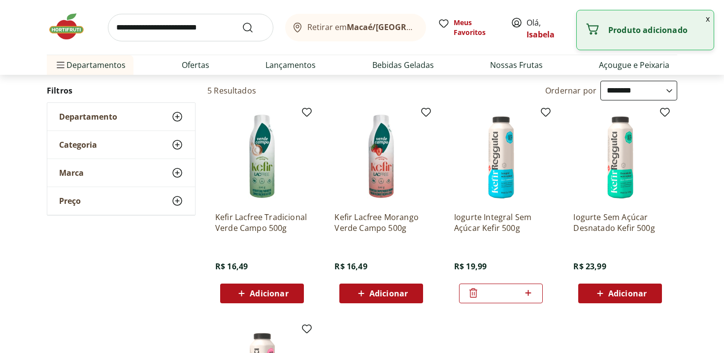
click at [71, 16] on img at bounding box center [71, 27] width 49 height 30
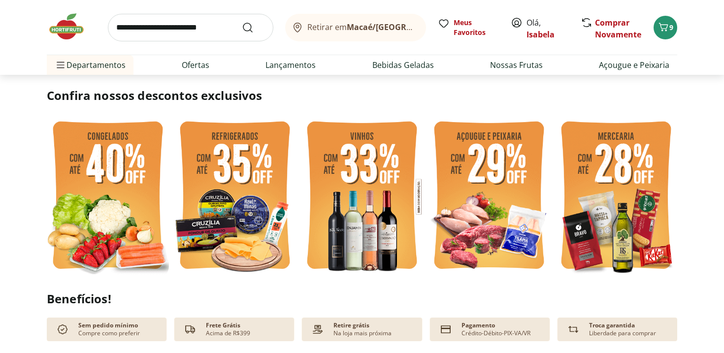
scroll to position [198, 0]
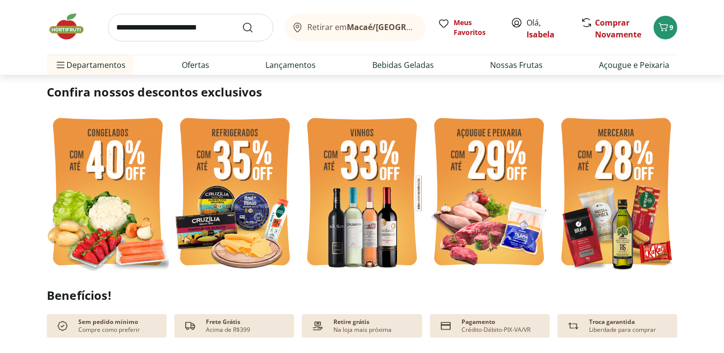
click at [637, 204] on img at bounding box center [616, 193] width 122 height 163
select select "**********"
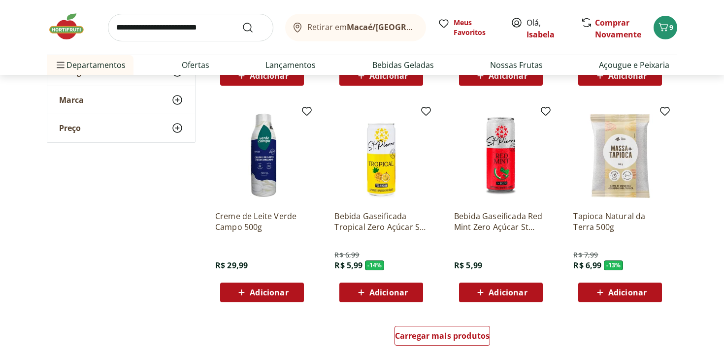
scroll to position [527, 0]
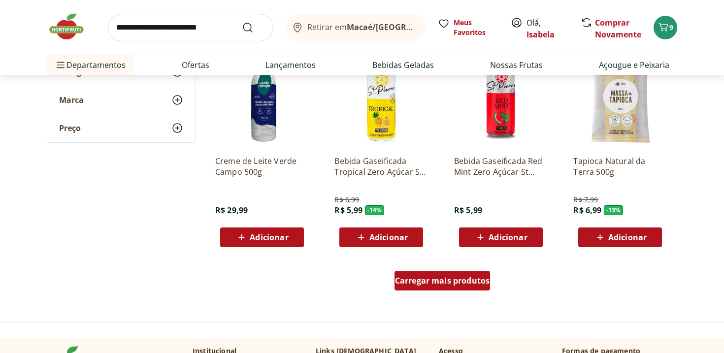
click at [423, 285] on span "Carregar mais produtos" at bounding box center [442, 281] width 95 height 8
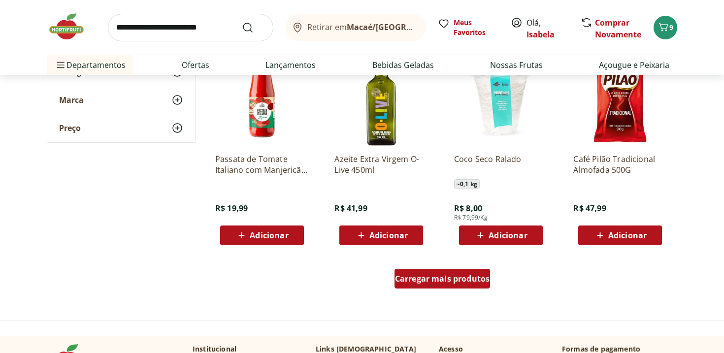
scroll to position [1173, 0]
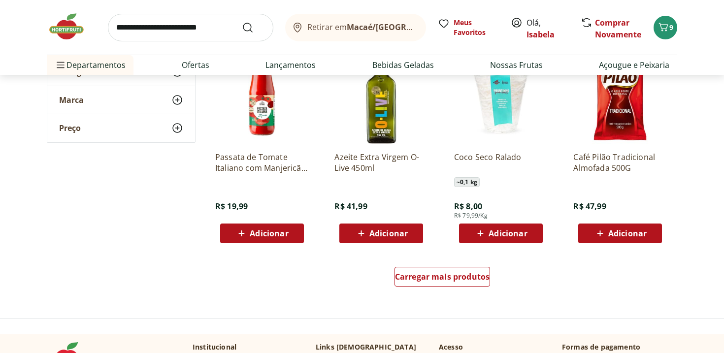
click at [438, 263] on div "Carregar mais produtos" at bounding box center [442, 278] width 478 height 47
click at [435, 286] on div "Carregar mais produtos" at bounding box center [442, 277] width 96 height 20
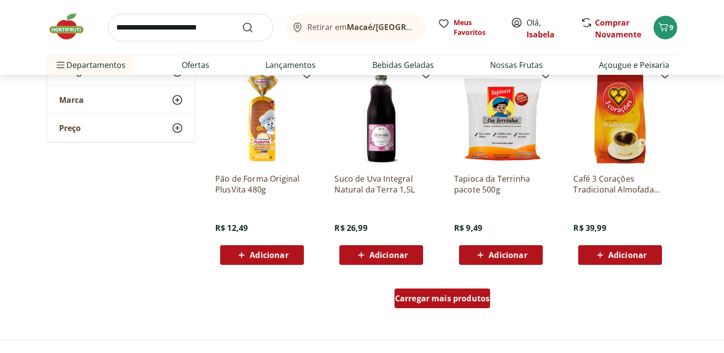
scroll to position [1792, 0]
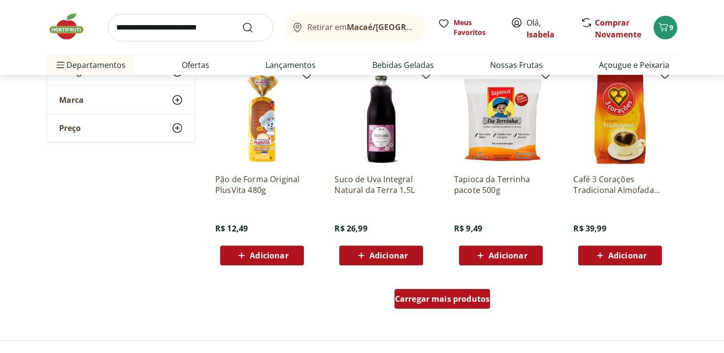
click at [433, 291] on div "Carregar mais produtos" at bounding box center [442, 299] width 96 height 20
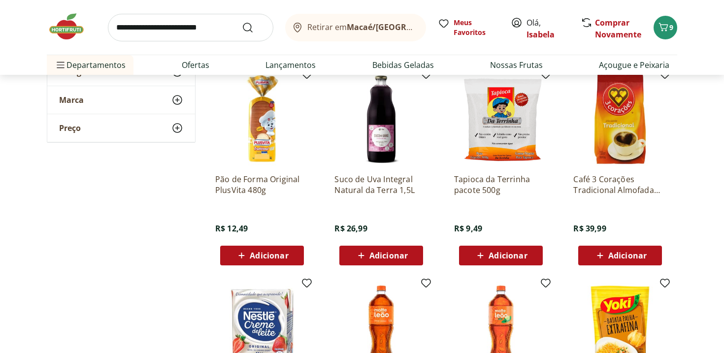
scroll to position [1824, 0]
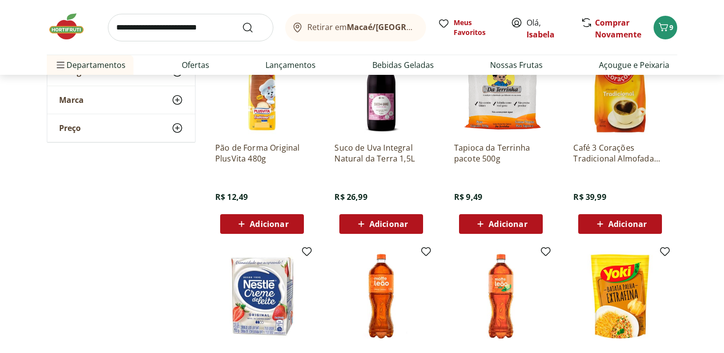
click at [494, 223] on span "Adicionar" at bounding box center [507, 224] width 38 height 8
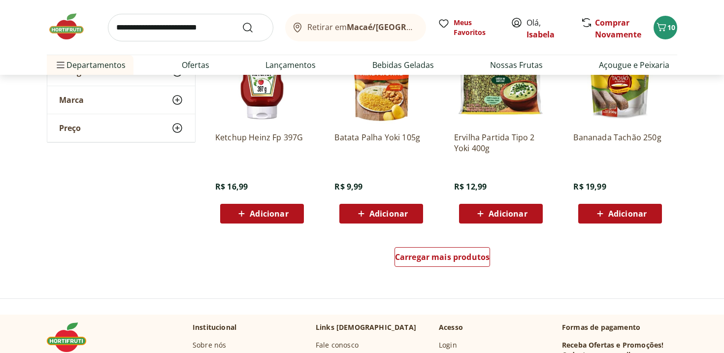
scroll to position [2513, 0]
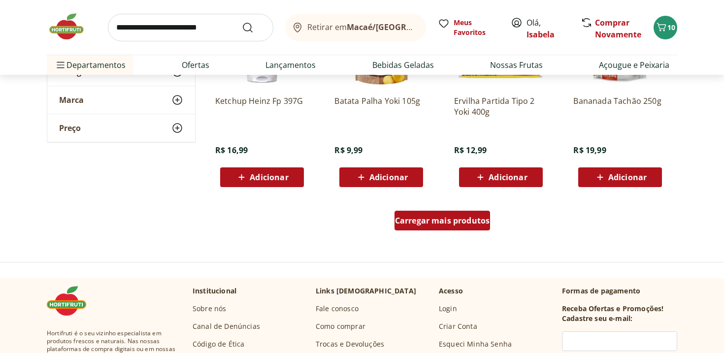
click at [428, 223] on span "Carregar mais produtos" at bounding box center [442, 221] width 95 height 8
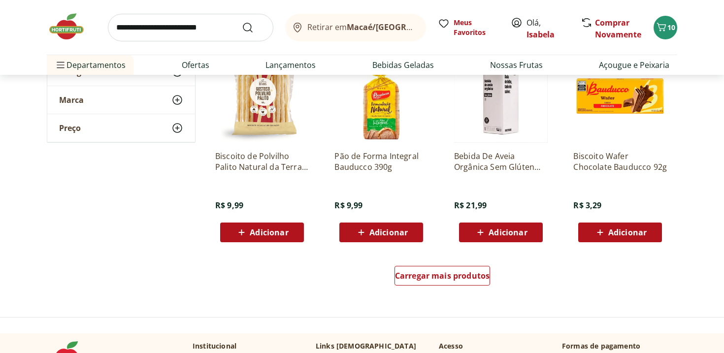
scroll to position [3113, 0]
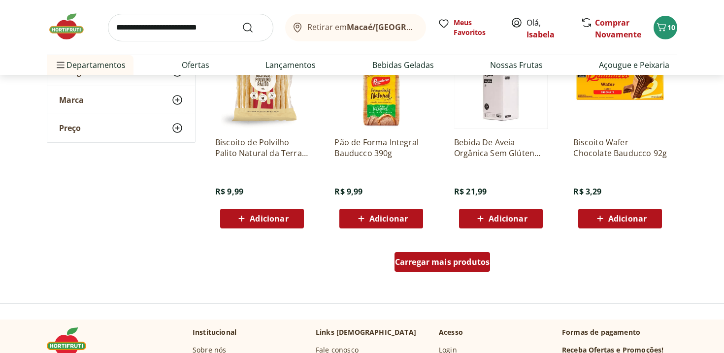
click at [419, 264] on span "Carregar mais produtos" at bounding box center [442, 262] width 95 height 8
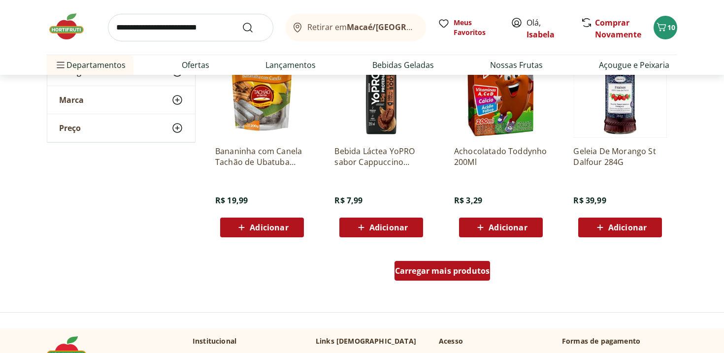
scroll to position [3748, 0]
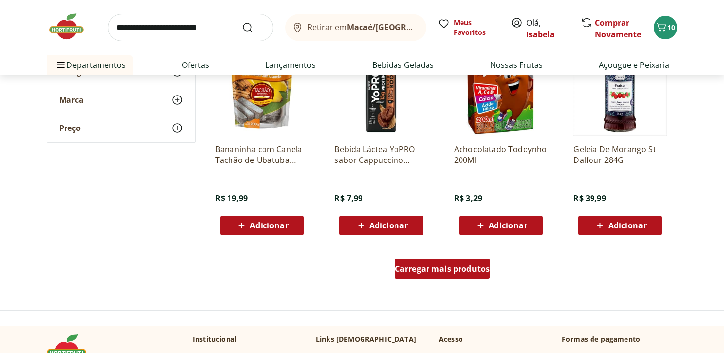
click at [419, 265] on span "Carregar mais produtos" at bounding box center [442, 269] width 95 height 8
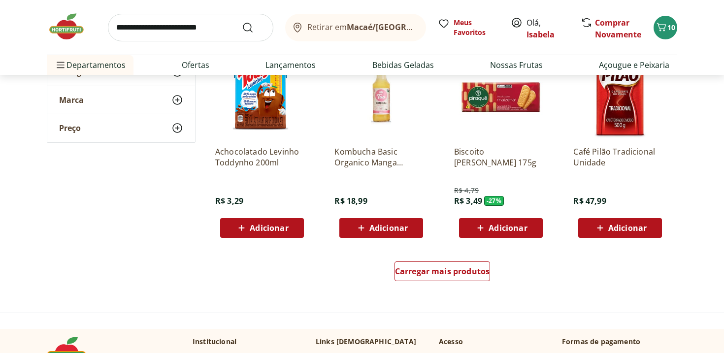
scroll to position [4419, 0]
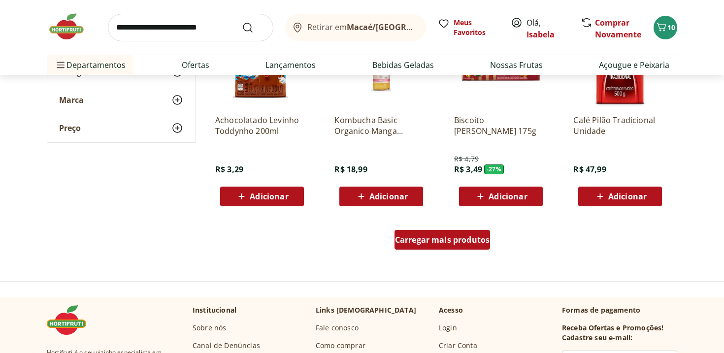
click at [430, 246] on div "Carregar mais produtos" at bounding box center [442, 240] width 96 height 20
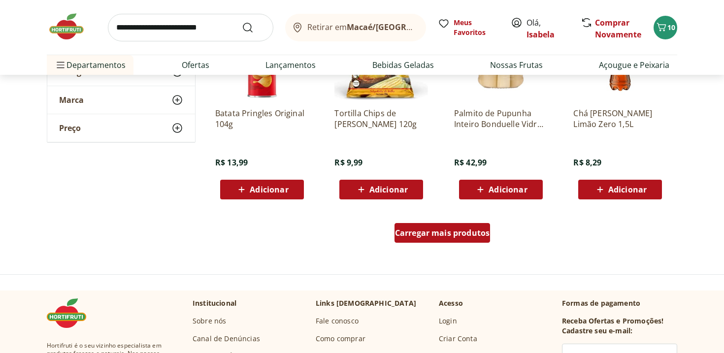
scroll to position [5074, 0]
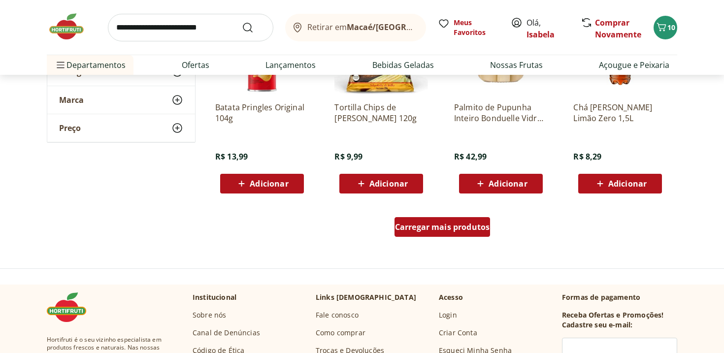
click at [438, 234] on div "Carregar mais produtos" at bounding box center [442, 227] width 96 height 20
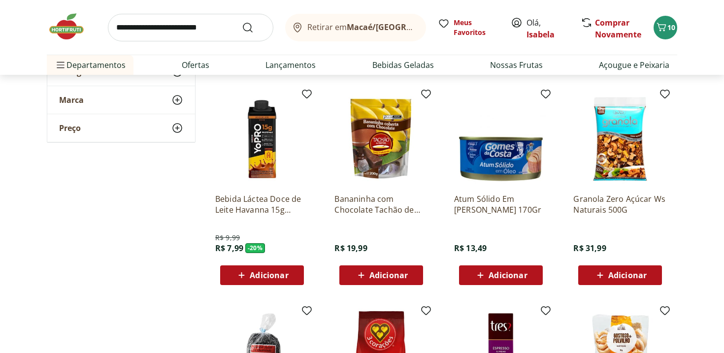
scroll to position [5409, 0]
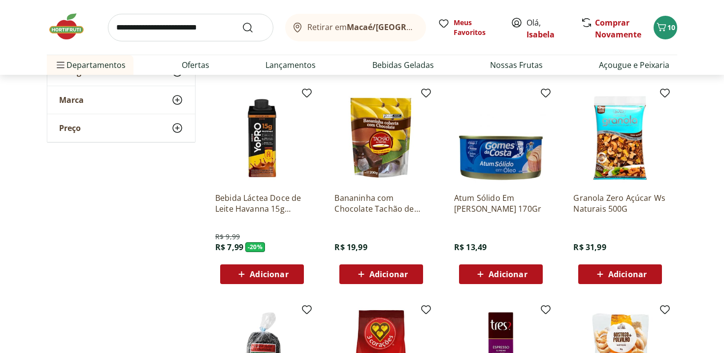
click at [639, 278] on span "Adicionar" at bounding box center [627, 274] width 38 height 8
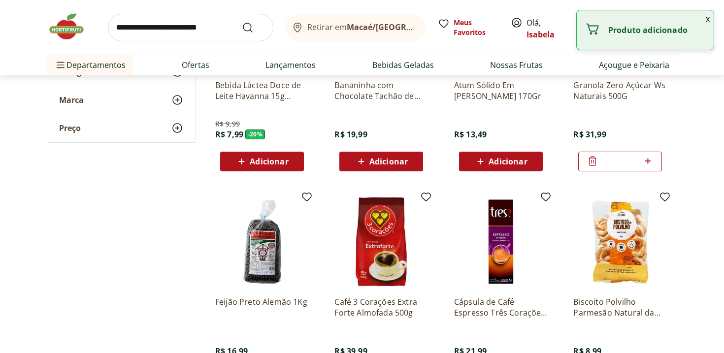
scroll to position [5614, 0]
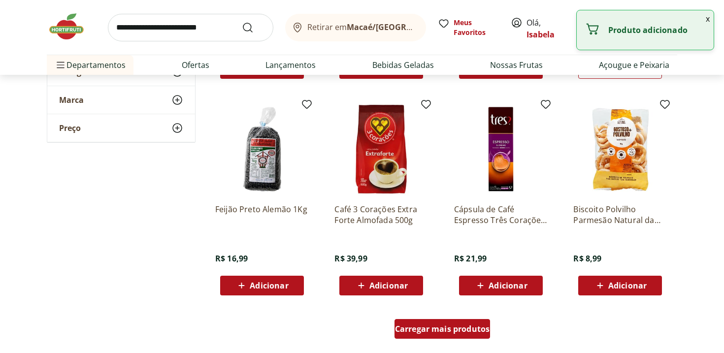
click at [430, 321] on div "Carregar mais produtos" at bounding box center [442, 329] width 96 height 20
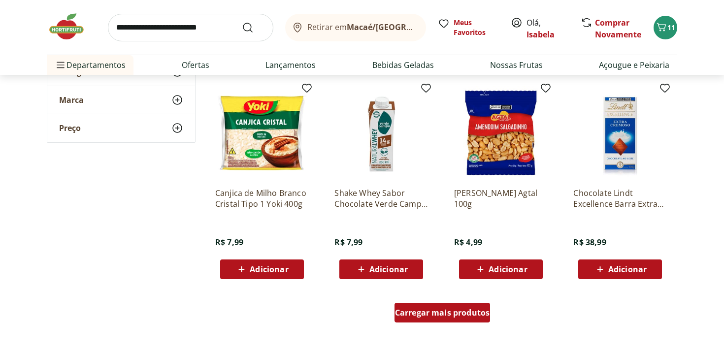
click at [435, 312] on span "Carregar mais produtos" at bounding box center [442, 313] width 95 height 8
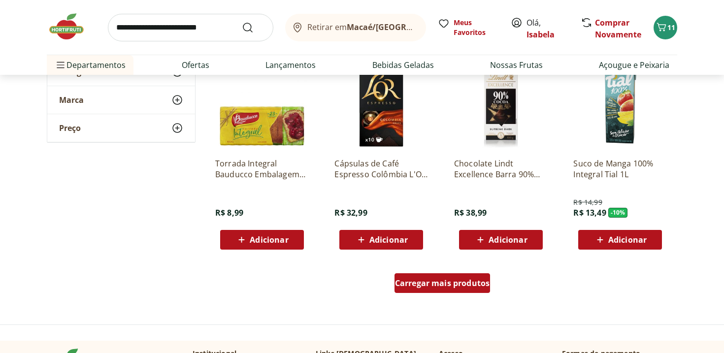
scroll to position [6966, 0]
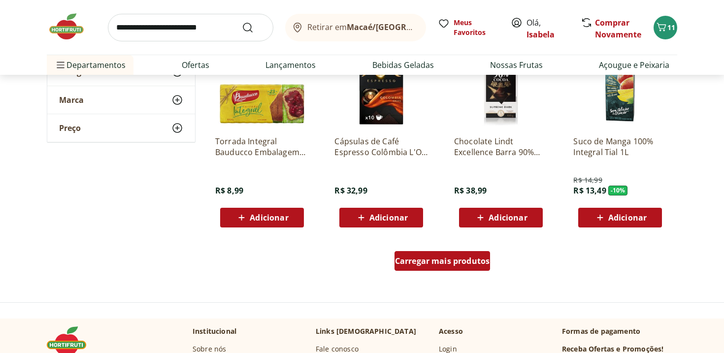
click at [456, 261] on span "Carregar mais produtos" at bounding box center [442, 261] width 95 height 8
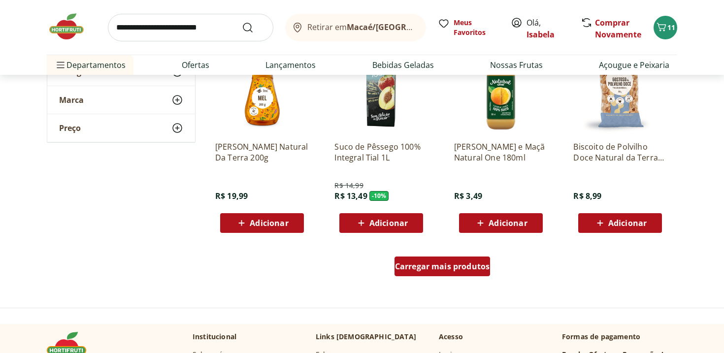
scroll to position [7603, 0]
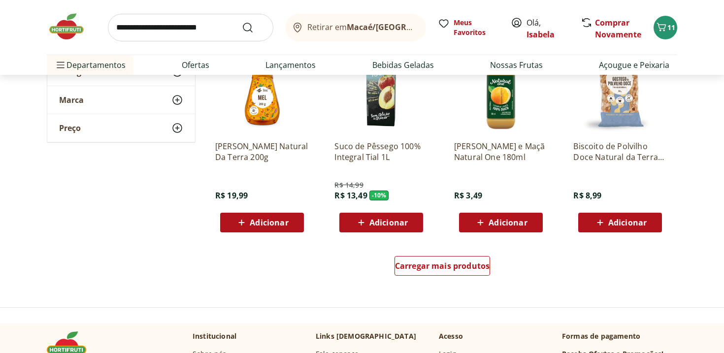
click at [217, 33] on input "search" at bounding box center [190, 28] width 165 height 28
type input "******"
click at [242, 22] on button "Submit Search" at bounding box center [254, 28] width 24 height 12
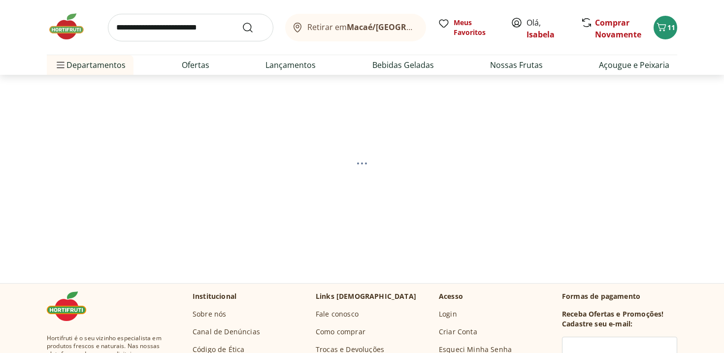
select select "**********"
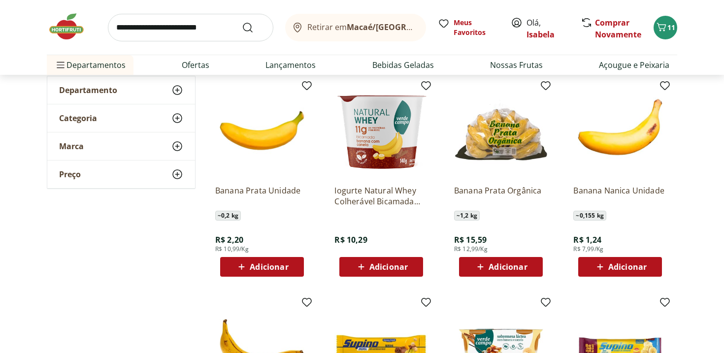
scroll to position [156, 0]
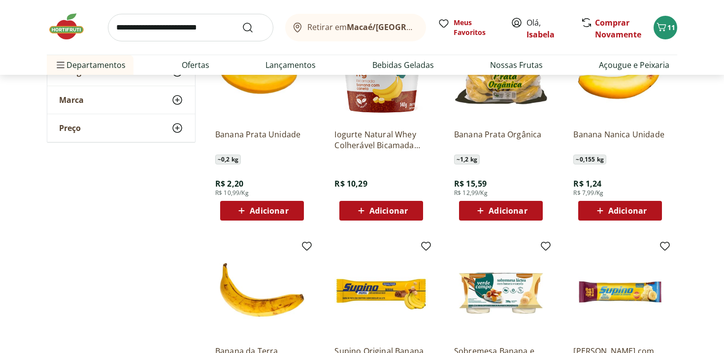
click at [519, 210] on span "Adicionar" at bounding box center [507, 211] width 38 height 8
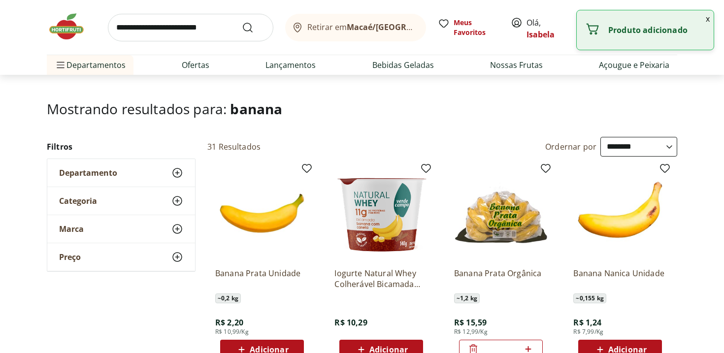
scroll to position [0, 0]
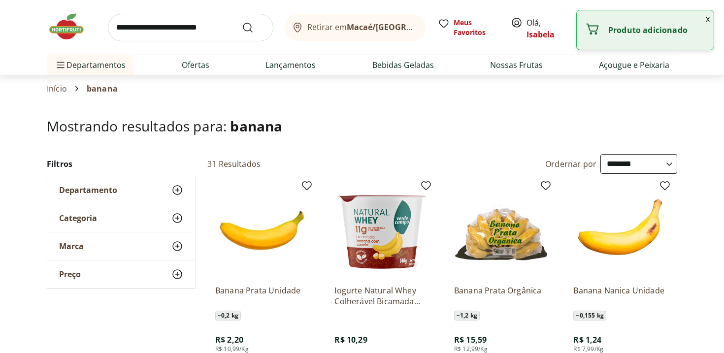
click at [708, 19] on button "x" at bounding box center [708, 18] width 12 height 17
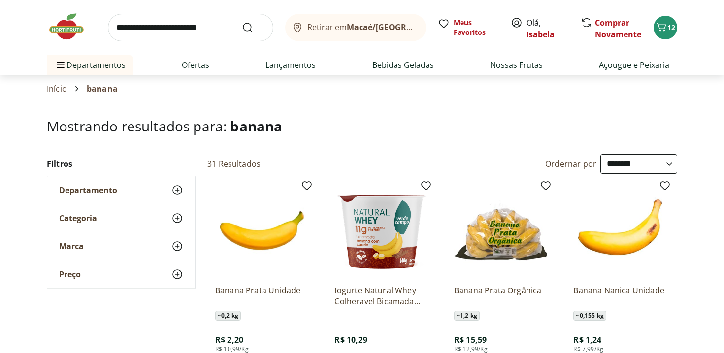
click at [224, 24] on input "search" at bounding box center [190, 28] width 165 height 28
type input "*****"
click at [242, 22] on button "Submit Search" at bounding box center [254, 28] width 24 height 12
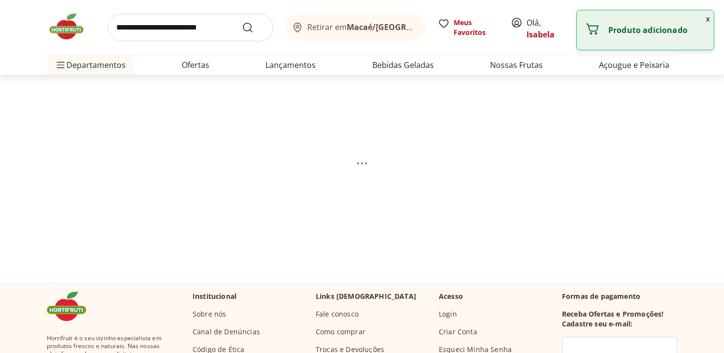
select select "**********"
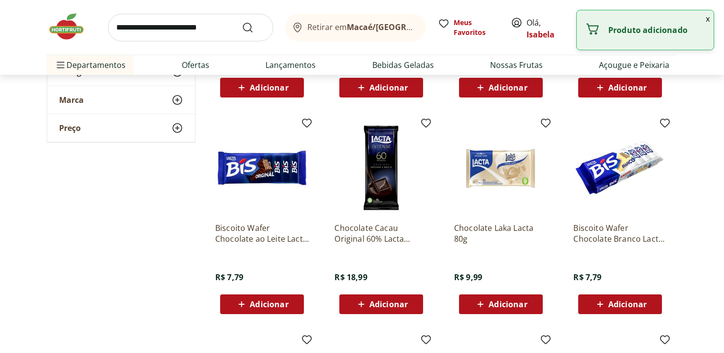
scroll to position [281, 0]
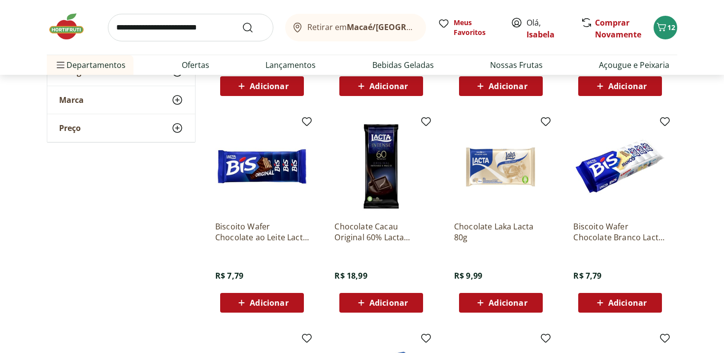
click at [404, 304] on span "Adicionar" at bounding box center [388, 303] width 38 height 8
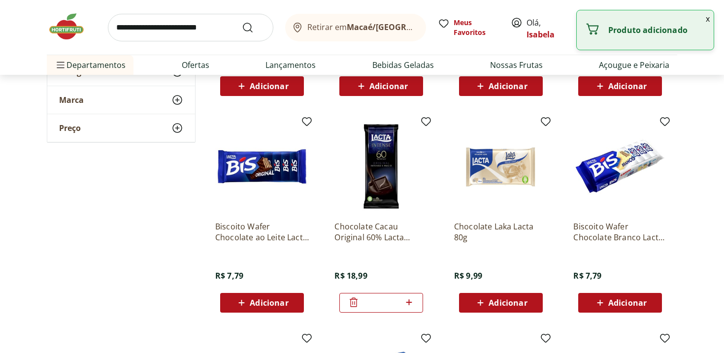
click at [202, 24] on input "search" at bounding box center [190, 28] width 165 height 28
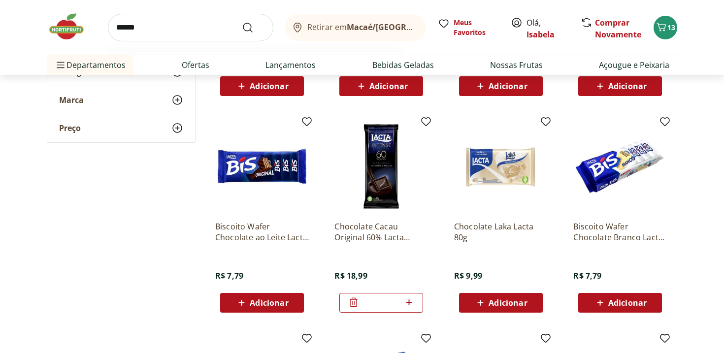
type input "*******"
click button "Submit Search" at bounding box center [254, 28] width 24 height 12
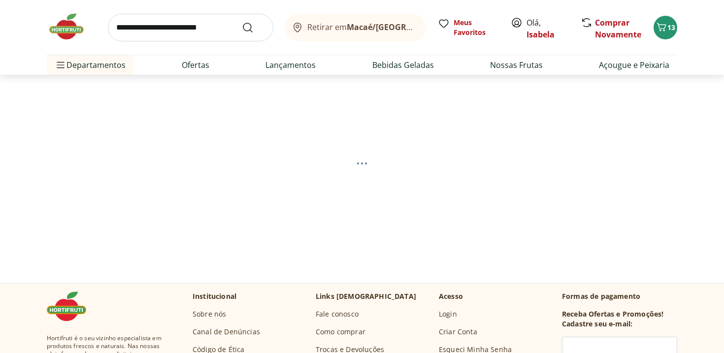
select select "**********"
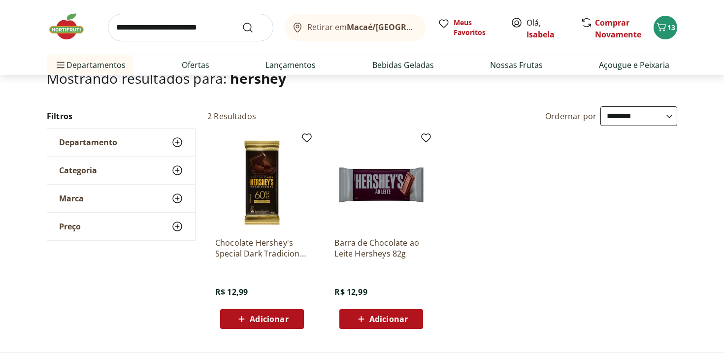
scroll to position [48, 0]
click at [264, 324] on div "Adicionar" at bounding box center [262, 319] width 68 height 18
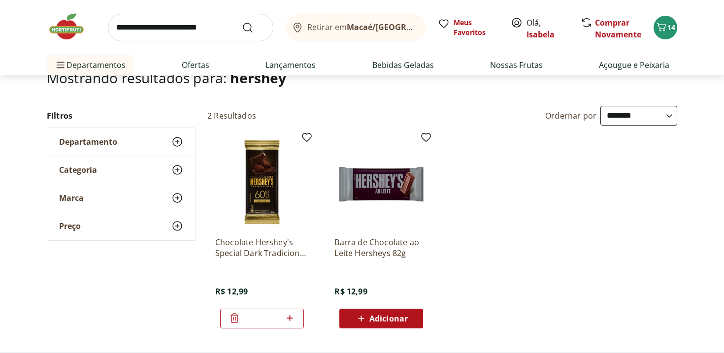
click at [287, 320] on icon at bounding box center [290, 318] width 12 height 12
type input "*"
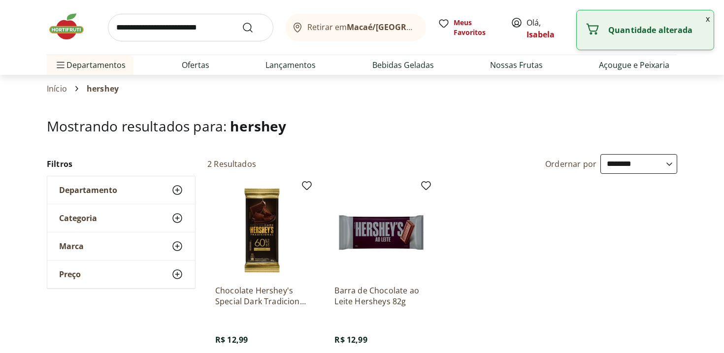
select select "**********"
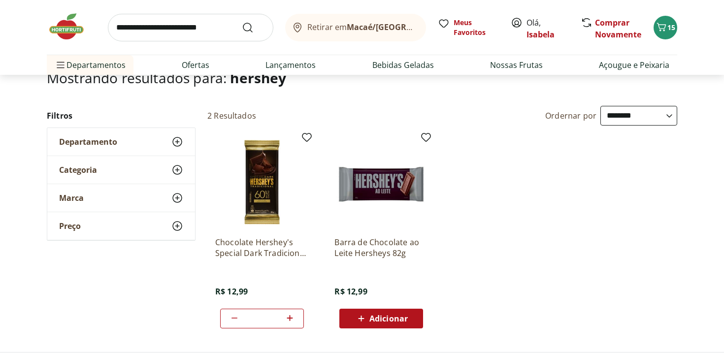
click at [709, 18] on header "Retirar em Macaé/RJ Olá, Isabela 15 Retirar em Macaé/RJ Meus Favoritos Olá, Isa…" at bounding box center [362, 37] width 724 height 75
click at [668, 26] on span "15" at bounding box center [671, 27] width 8 height 9
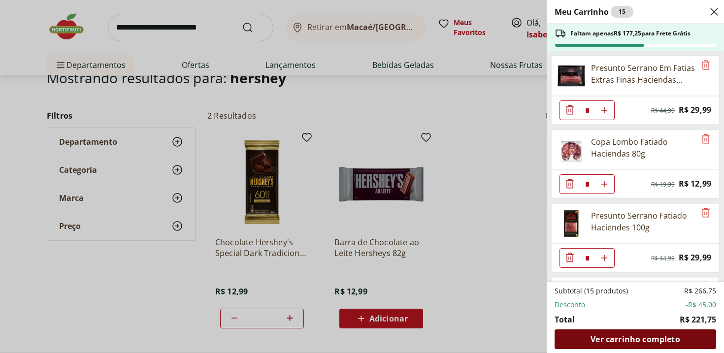
click at [619, 337] on span "Ver carrinho completo" at bounding box center [634, 339] width 89 height 8
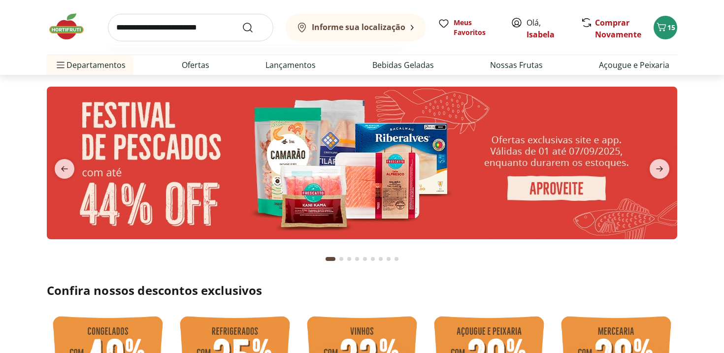
click at [222, 25] on input "search" at bounding box center [190, 28] width 165 height 28
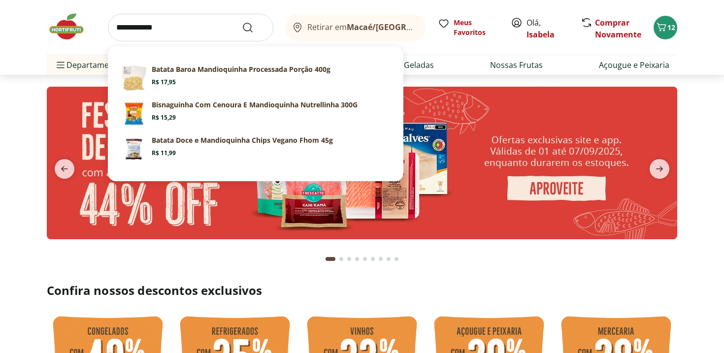
click at [242, 22] on button "Submit Search" at bounding box center [254, 28] width 24 height 12
type input "**********"
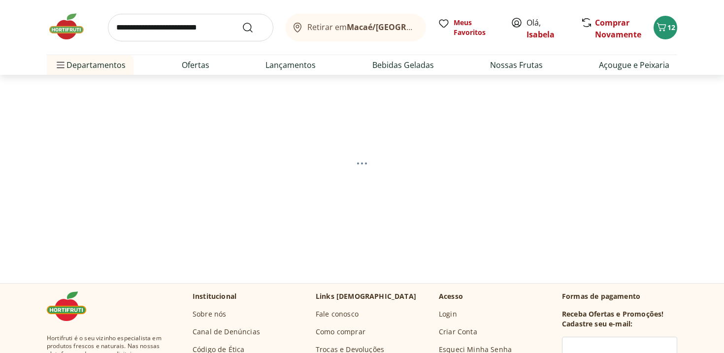
select select "**********"
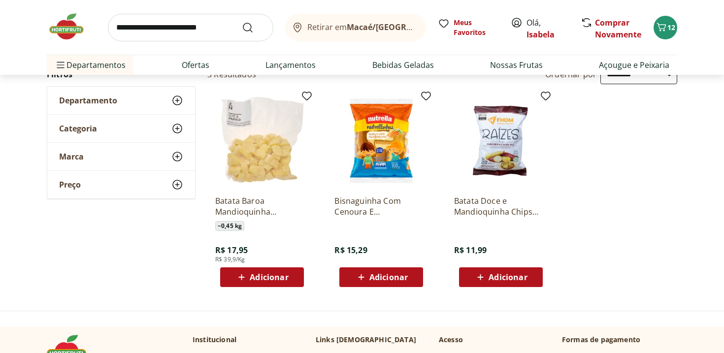
scroll to position [91, 0]
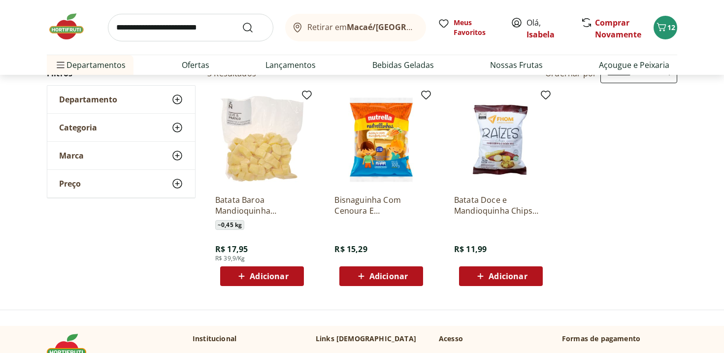
click at [74, 23] on img at bounding box center [71, 27] width 49 height 30
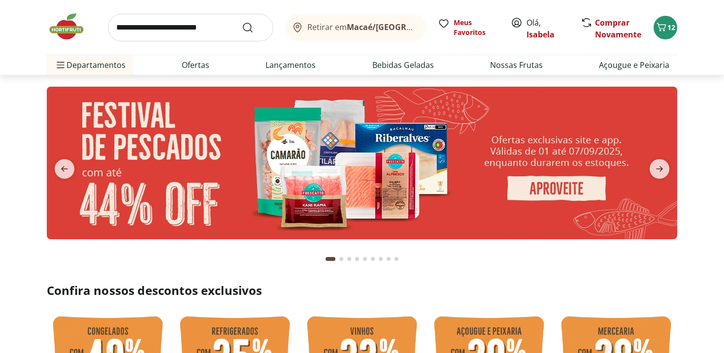
click at [481, 188] on img at bounding box center [362, 163] width 630 height 153
select select "**********"
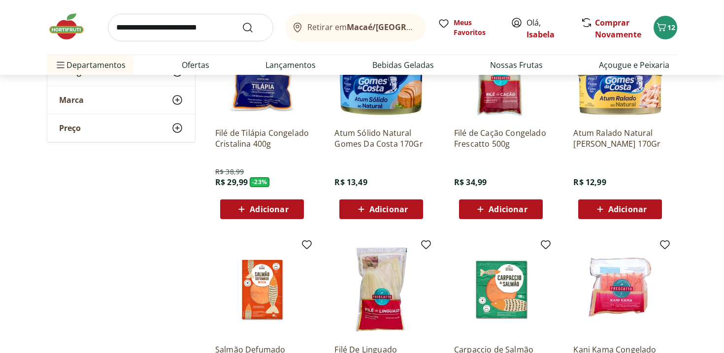
scroll to position [334, 0]
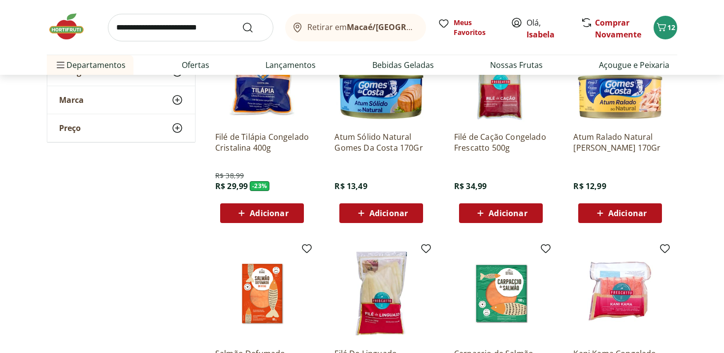
click at [644, 210] on span "Adicionar" at bounding box center [627, 213] width 38 height 8
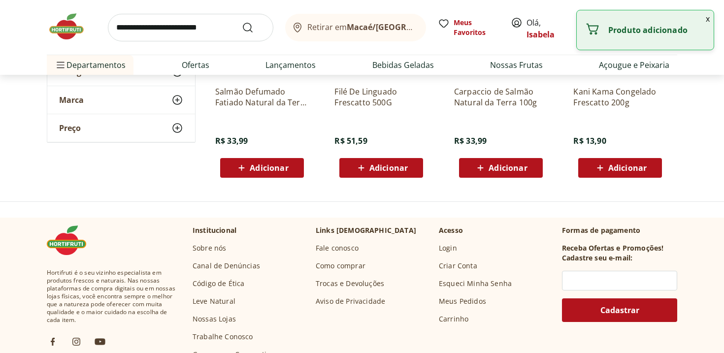
scroll to position [619, 0]
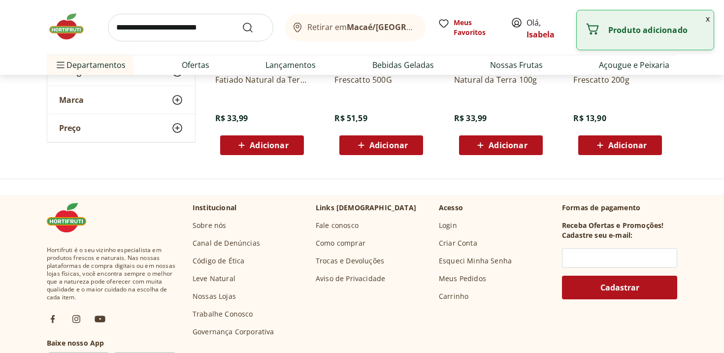
click at [189, 26] on input "search" at bounding box center [190, 28] width 165 height 28
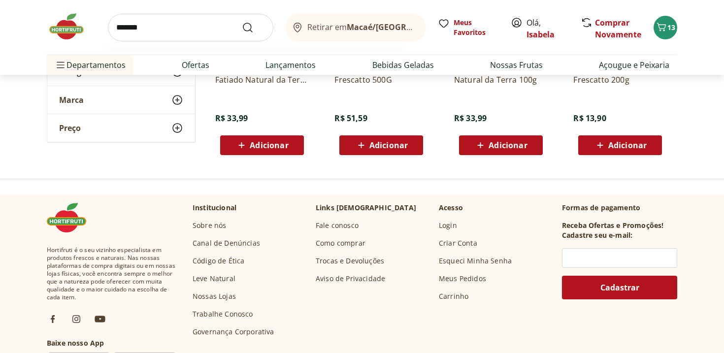
type input "*******"
click at [242, 22] on button "Submit Search" at bounding box center [254, 28] width 24 height 12
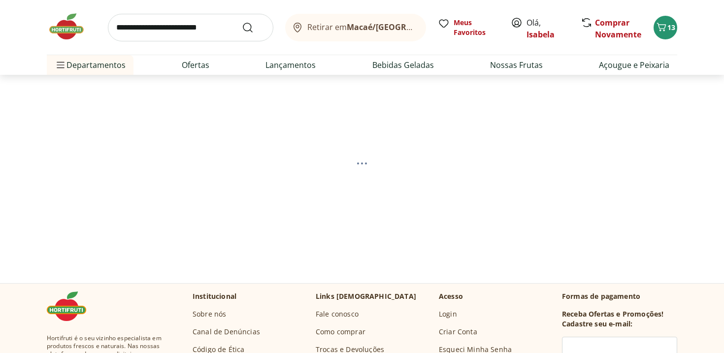
select select "**********"
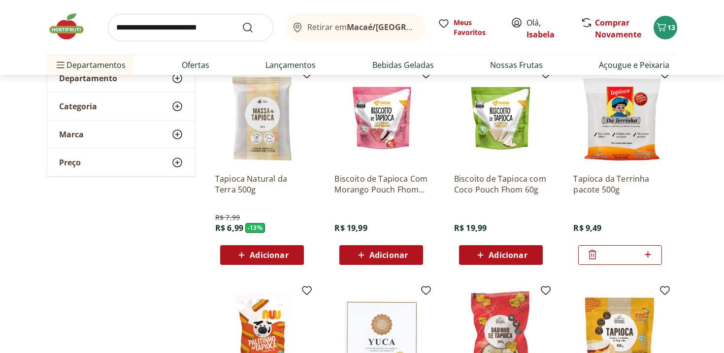
scroll to position [117, 0]
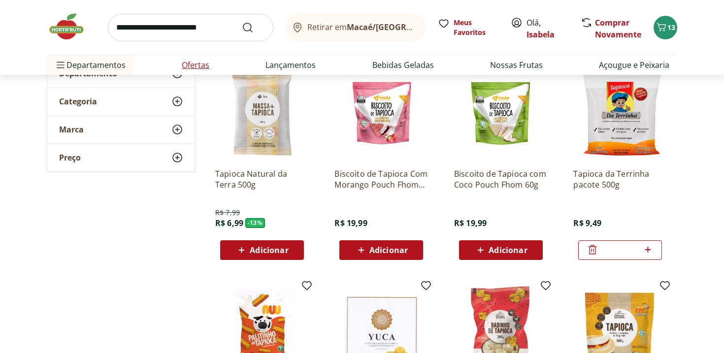
click at [191, 68] on link "Ofertas" at bounding box center [196, 65] width 28 height 12
select select "**********"
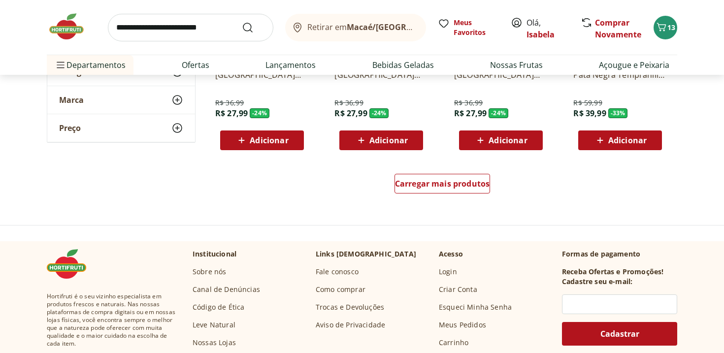
scroll to position [634, 0]
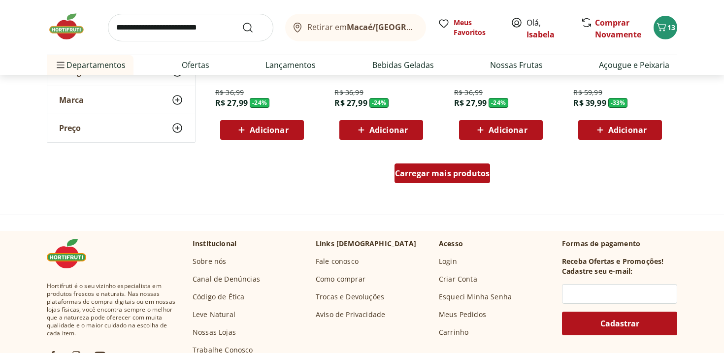
click at [470, 187] on link "Carregar mais produtos" at bounding box center [442, 175] width 96 height 24
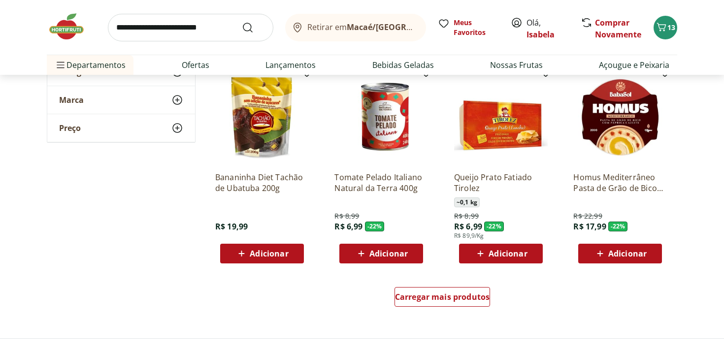
scroll to position [1153, 0]
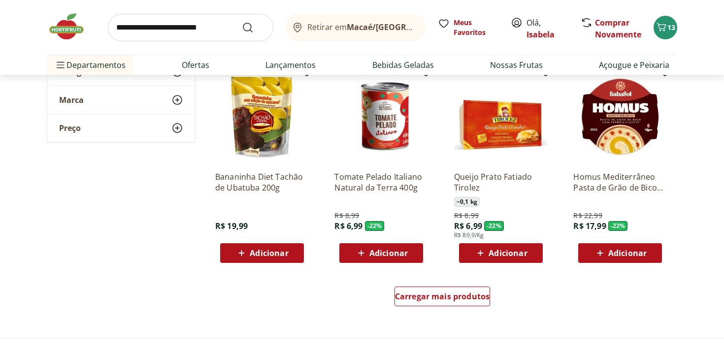
click at [450, 285] on div "Carregar mais produtos" at bounding box center [442, 298] width 478 height 47
click at [446, 303] on div "Carregar mais produtos" at bounding box center [442, 297] width 96 height 20
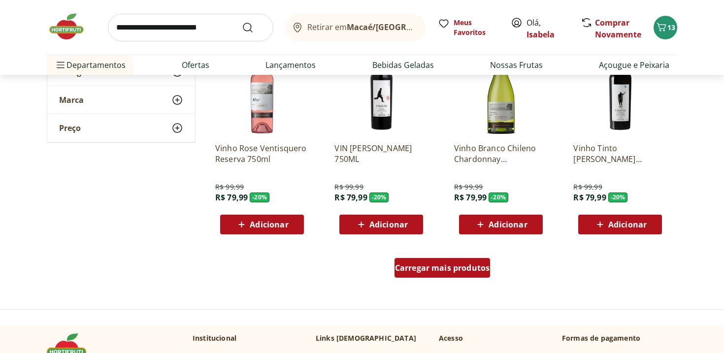
click at [451, 272] on span "Carregar mais produtos" at bounding box center [442, 268] width 95 height 8
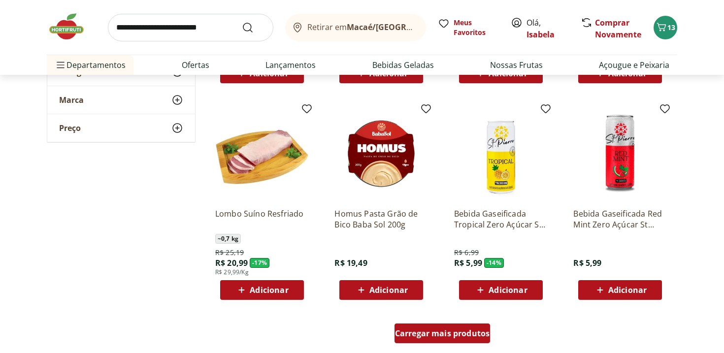
scroll to position [2440, 0]
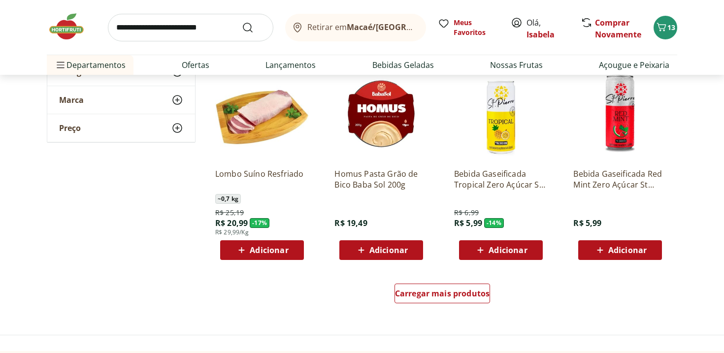
click at [449, 283] on div "Carregar mais produtos" at bounding box center [442, 295] width 478 height 47
click at [449, 295] on span "Carregar mais produtos" at bounding box center [442, 293] width 95 height 8
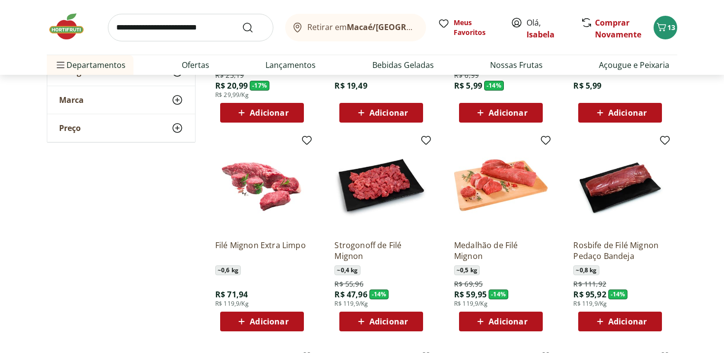
scroll to position [2577, 0]
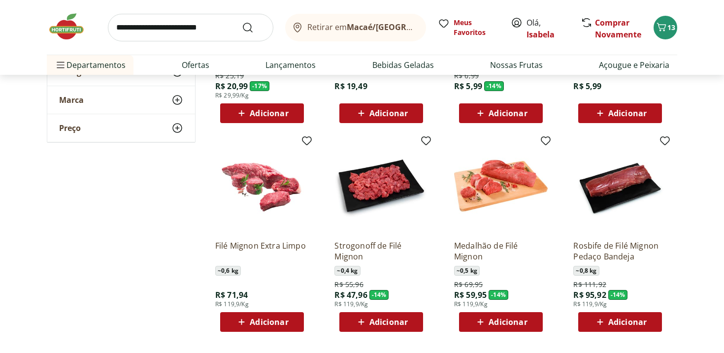
click at [391, 320] on span "Adicionar" at bounding box center [388, 322] width 38 height 8
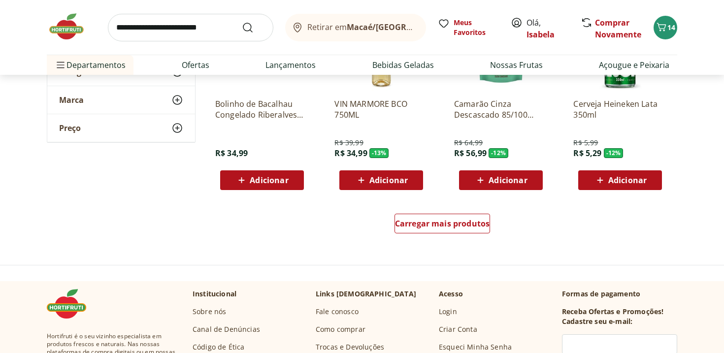
scroll to position [3151, 0]
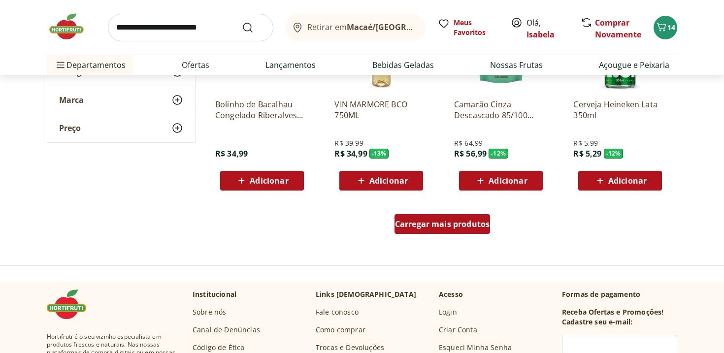
click at [434, 227] on span "Carregar mais produtos" at bounding box center [442, 224] width 95 height 8
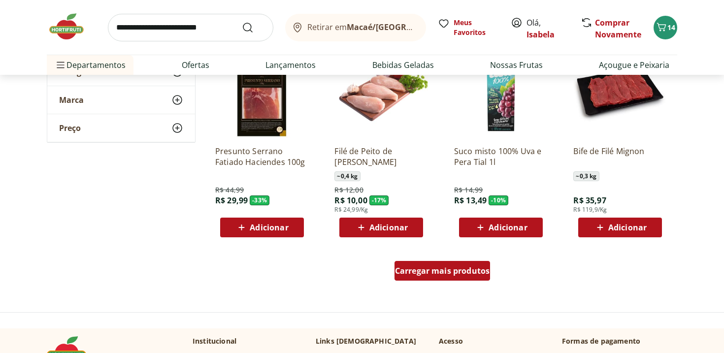
scroll to position [3760, 0]
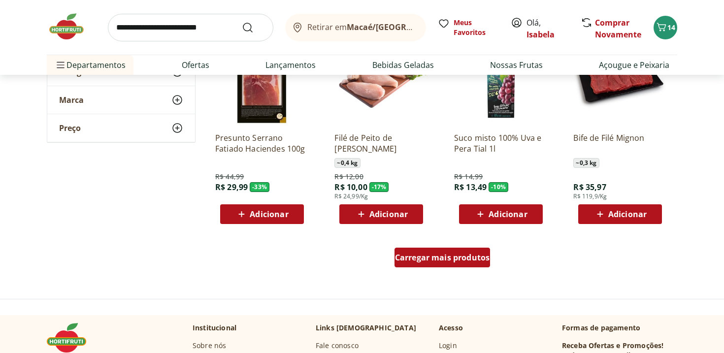
click at [438, 254] on span "Carregar mais produtos" at bounding box center [442, 258] width 95 height 8
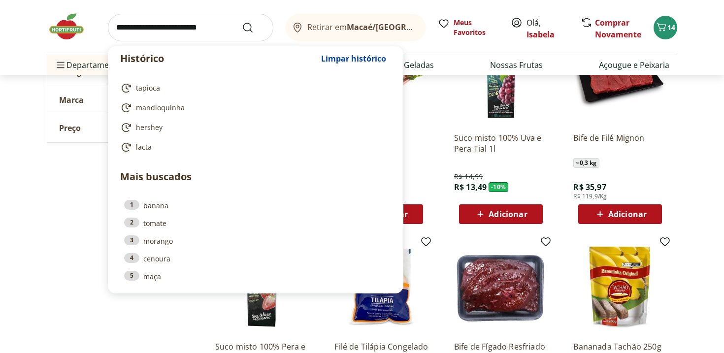
click at [189, 34] on input "search" at bounding box center [190, 28] width 165 height 28
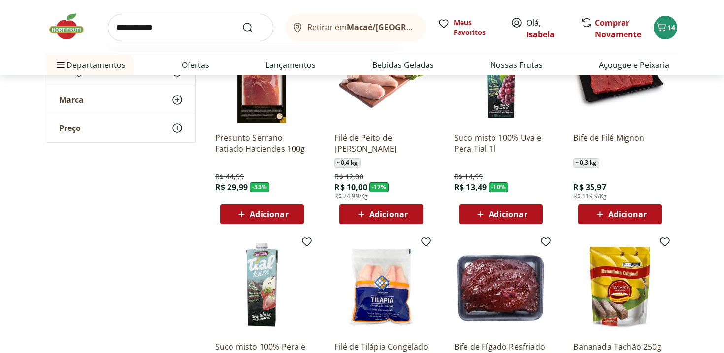
type input "**********"
click at [242, 22] on button "Submit Search" at bounding box center [254, 28] width 24 height 12
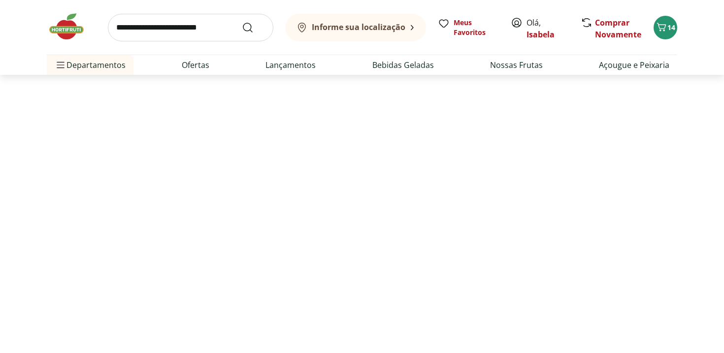
select select "**********"
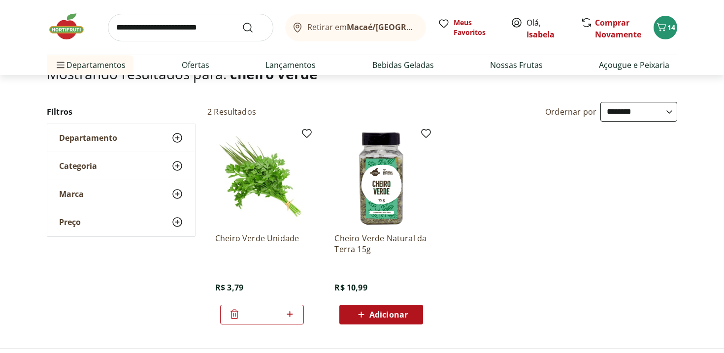
scroll to position [65, 0]
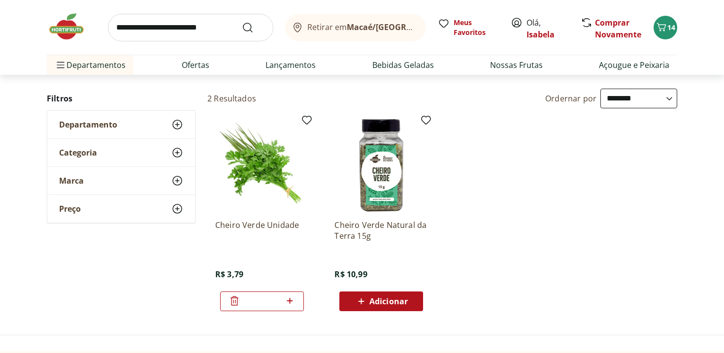
click at [72, 29] on img at bounding box center [71, 27] width 49 height 30
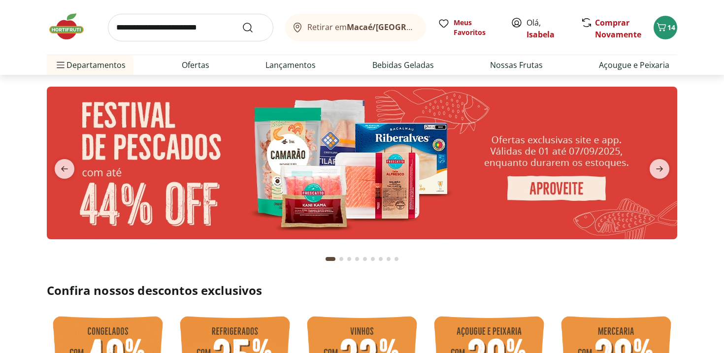
click at [648, 167] on button "next" at bounding box center [658, 169] width 35 height 20
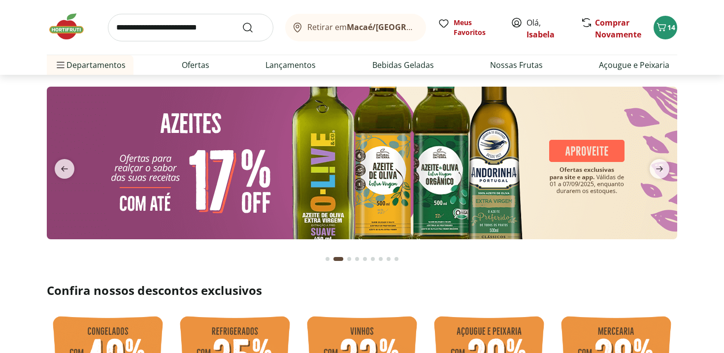
click at [648, 167] on button "next" at bounding box center [658, 169] width 35 height 20
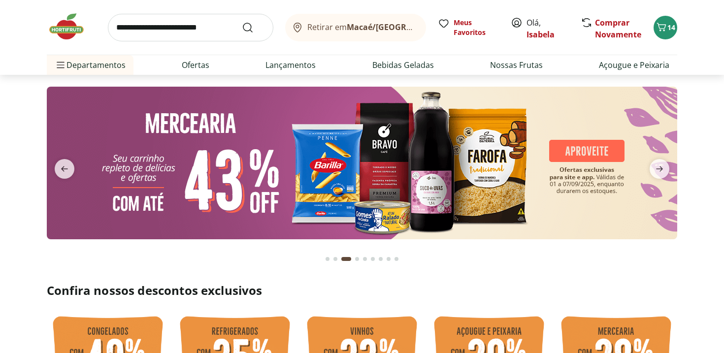
click at [648, 167] on button "next" at bounding box center [658, 169] width 35 height 20
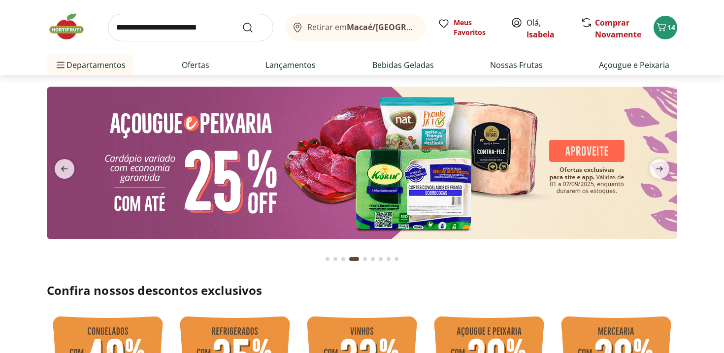
click at [647, 168] on button "next" at bounding box center [658, 169] width 35 height 20
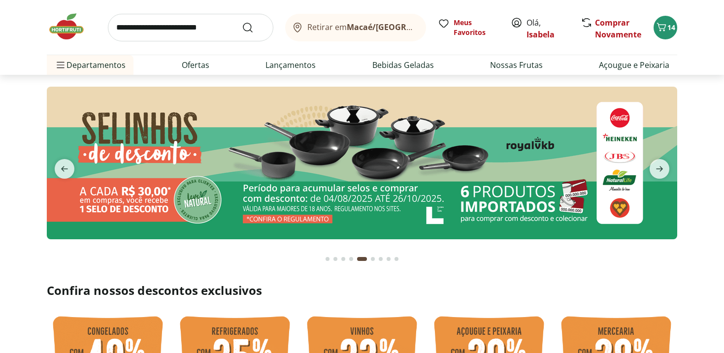
click at [647, 168] on button "next" at bounding box center [658, 169] width 35 height 20
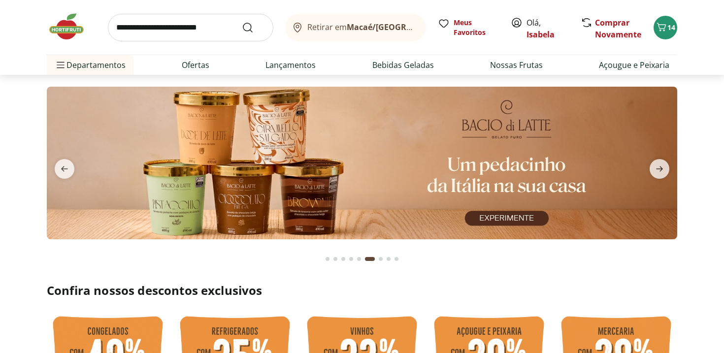
click at [647, 168] on button "next" at bounding box center [658, 169] width 35 height 20
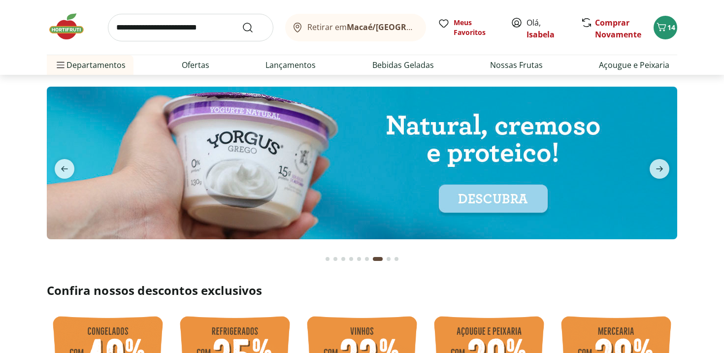
click at [647, 168] on button "next" at bounding box center [658, 169] width 35 height 20
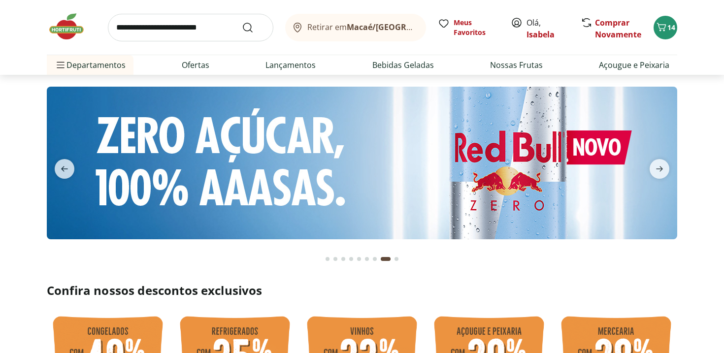
click at [647, 168] on button "next" at bounding box center [658, 169] width 35 height 20
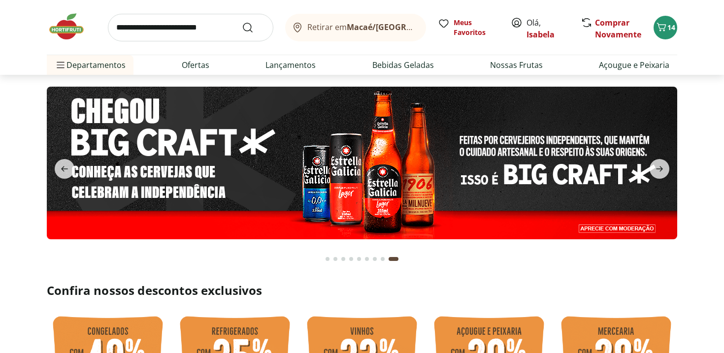
click at [198, 41] on div "Retirar em Macaé/RJ Meus Favoritos Olá, Isabela Comprar Novamente 14" at bounding box center [362, 27] width 630 height 55
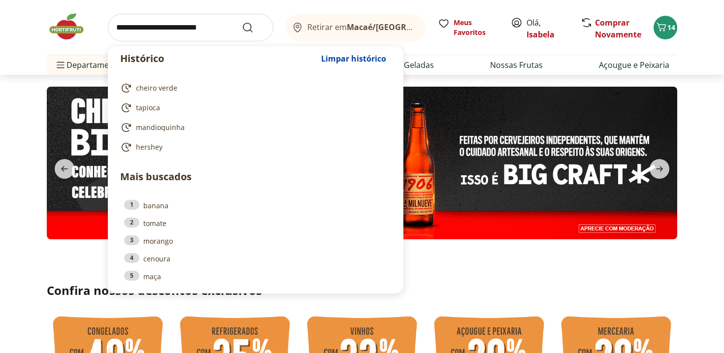
click at [204, 31] on input "search" at bounding box center [190, 28] width 165 height 28
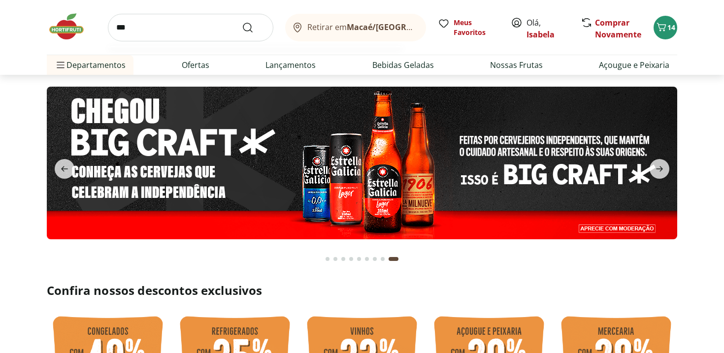
type input "***"
click at [242, 22] on button "Submit Search" at bounding box center [254, 28] width 24 height 12
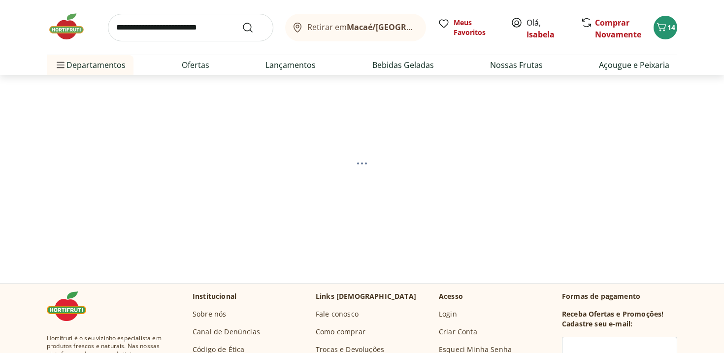
select select "**********"
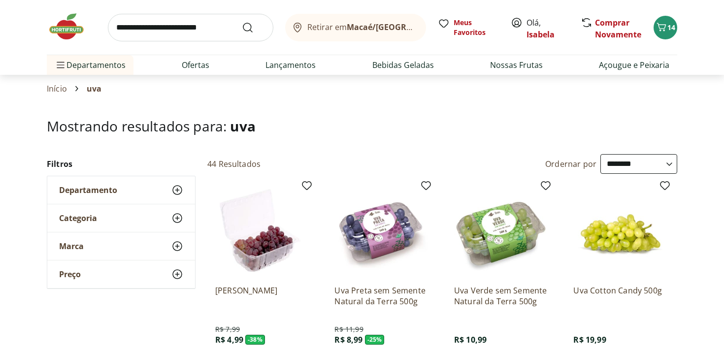
scroll to position [91, 0]
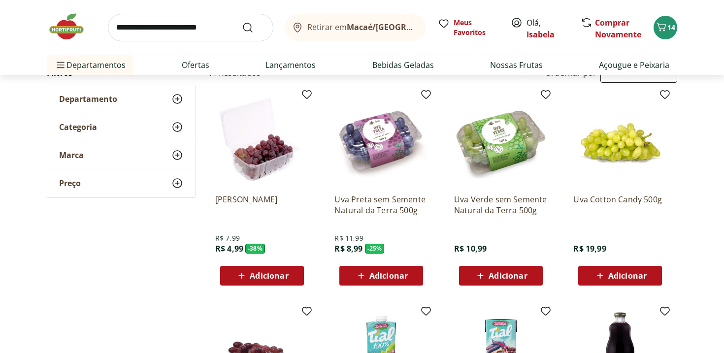
click at [382, 278] on span "Adicionar" at bounding box center [388, 276] width 38 height 8
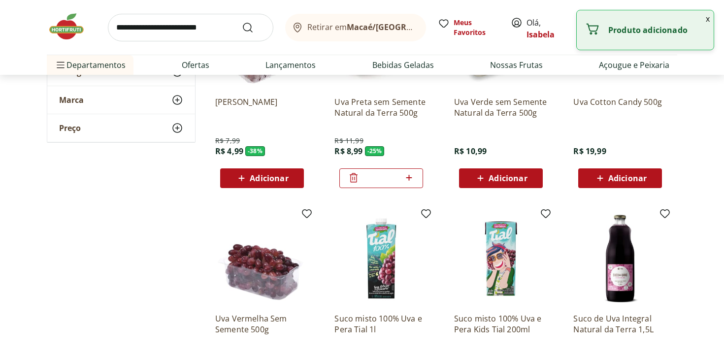
scroll to position [216, 0]
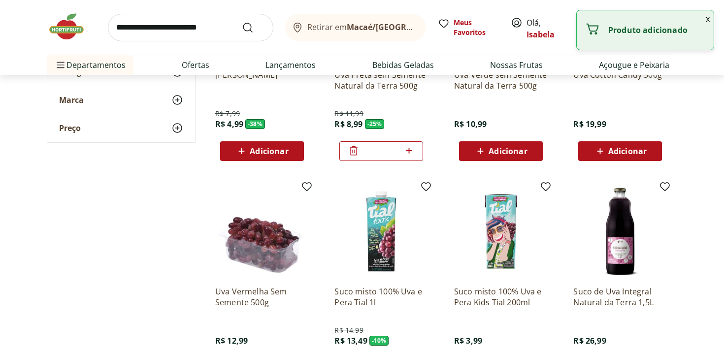
click at [204, 32] on input "search" at bounding box center [190, 28] width 165 height 28
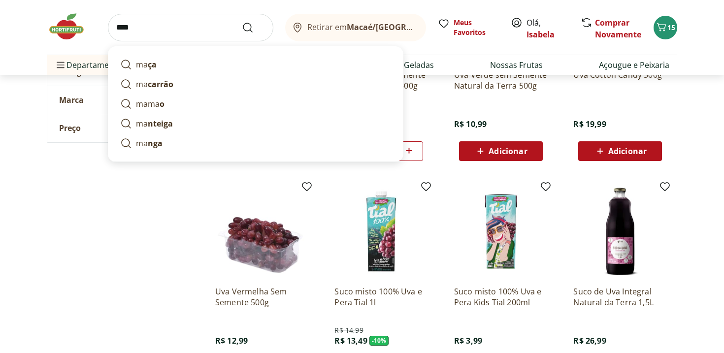
type input "*****"
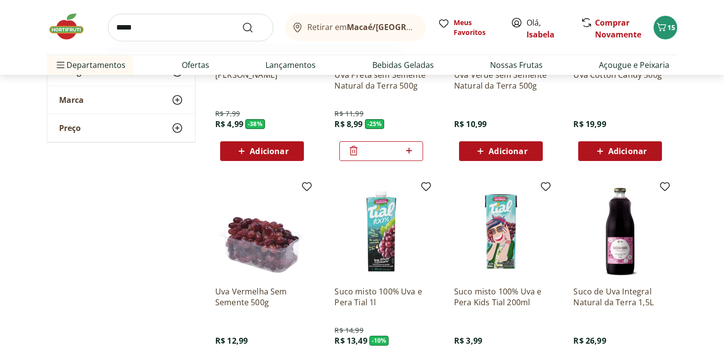
click button "Submit Search" at bounding box center [254, 28] width 24 height 12
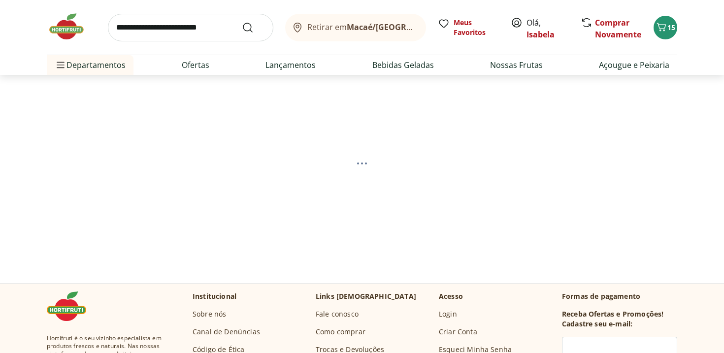
select select "**********"
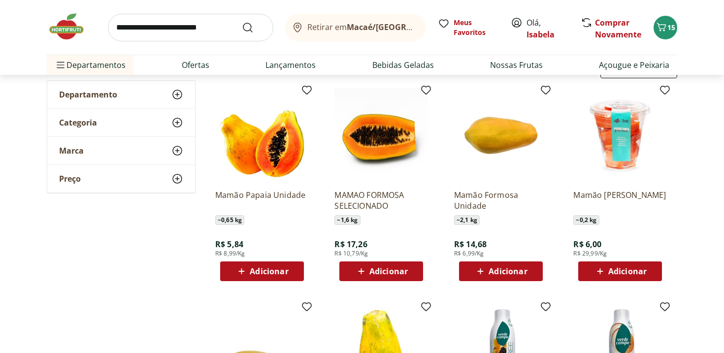
scroll to position [96, 0]
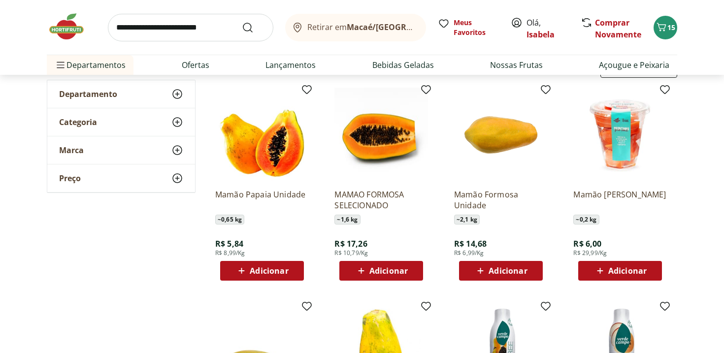
click at [370, 274] on span "Adicionar" at bounding box center [388, 271] width 38 height 8
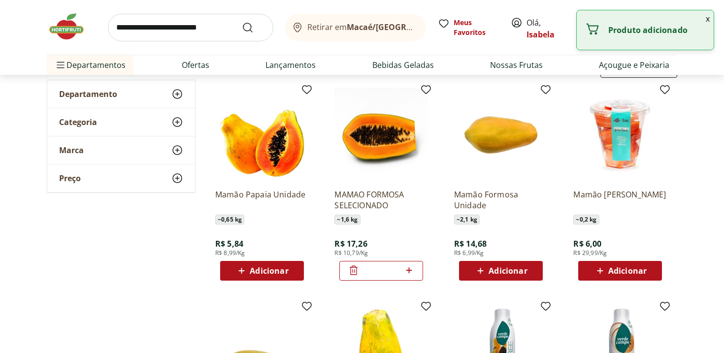
click at [159, 22] on input "search" at bounding box center [190, 28] width 165 height 28
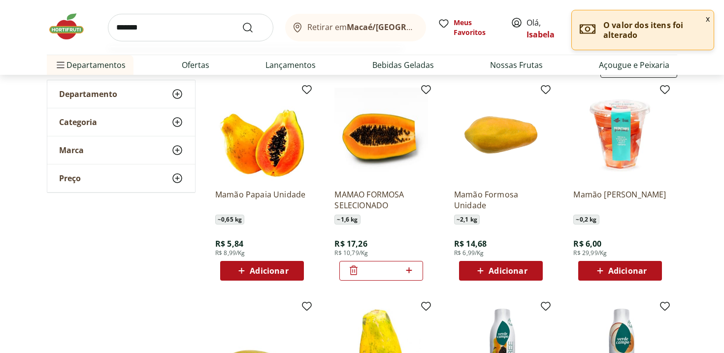
type input "*******"
click at [242, 22] on button "Submit Search" at bounding box center [254, 28] width 24 height 12
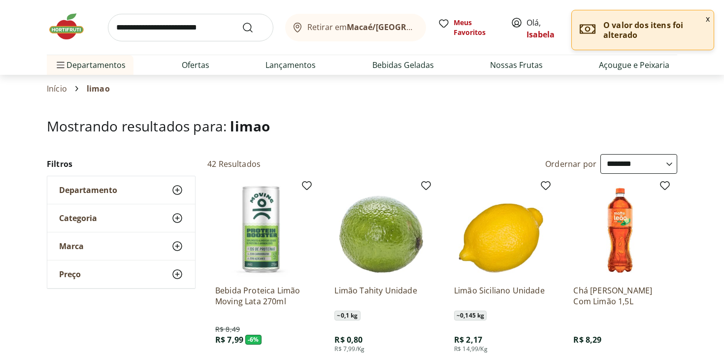
select select "**********"
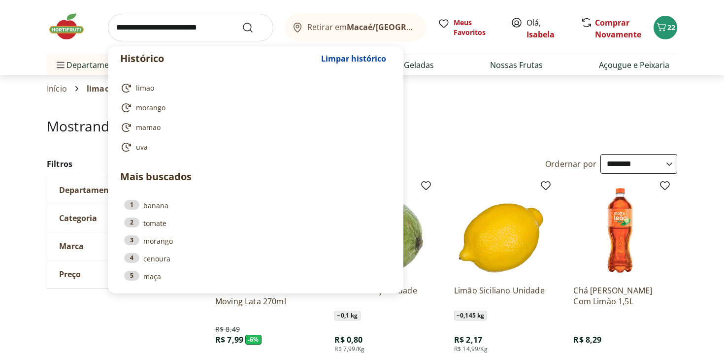
click at [219, 27] on input "search" at bounding box center [190, 28] width 165 height 28
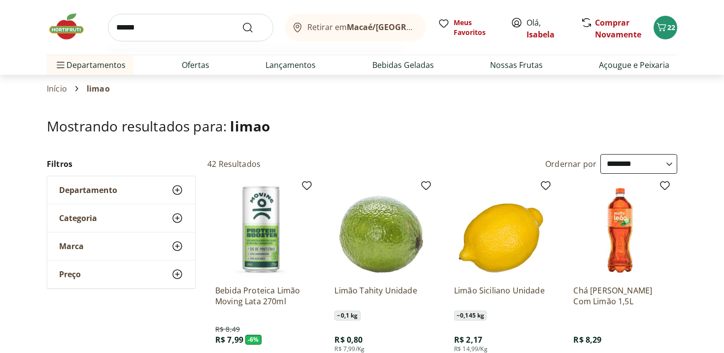
type input "******"
click at [242, 22] on button "Submit Search" at bounding box center [254, 28] width 24 height 12
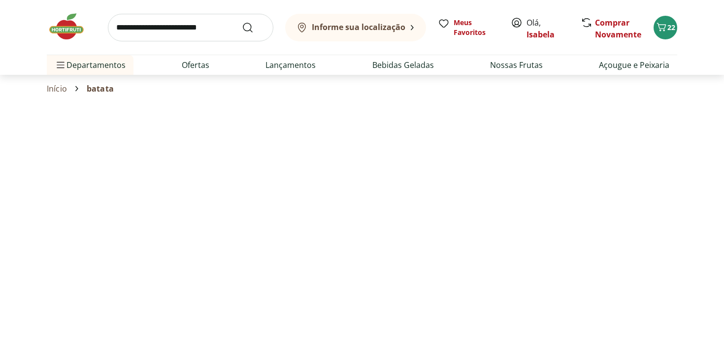
select select "**********"
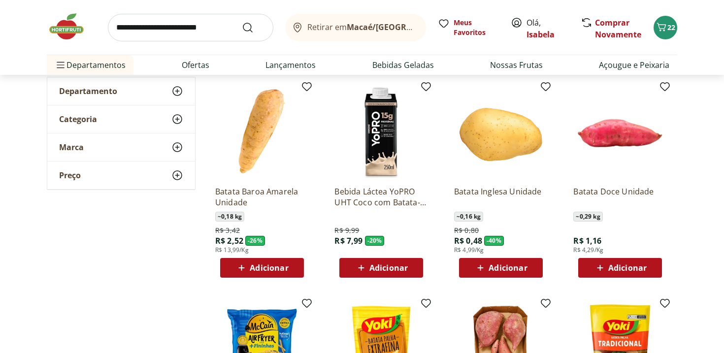
scroll to position [100, 0]
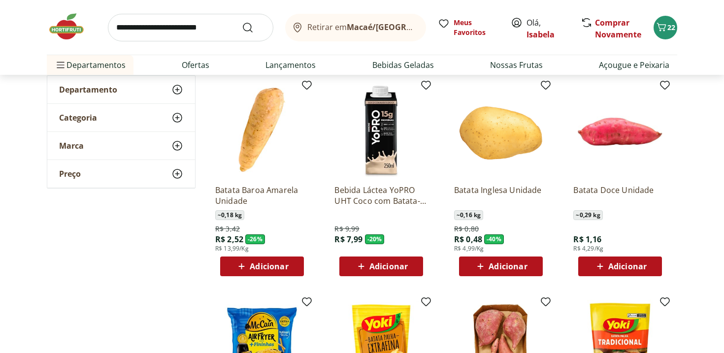
click at [260, 255] on div "Batata Baroa Amarela Unidade ~ 0,18 kg R$ 3,42 R$ 2,52 - 26 % R$ 13,99/Kg Adici…" at bounding box center [262, 226] width 94 height 99
click at [260, 266] on span "Adicionar" at bounding box center [269, 266] width 38 height 8
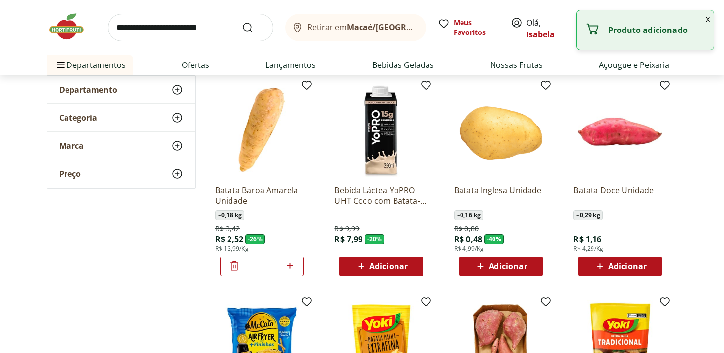
click at [287, 264] on icon at bounding box center [290, 266] width 12 height 12
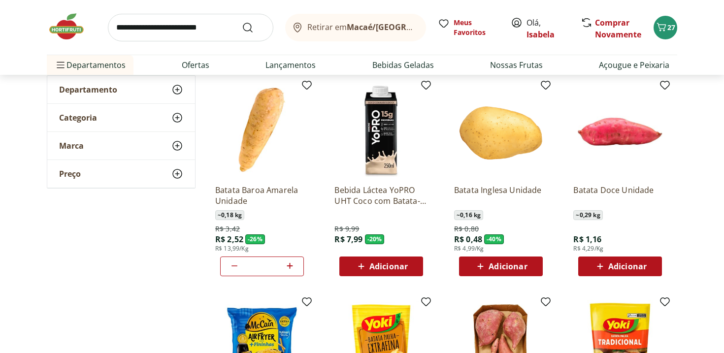
click at [287, 264] on icon at bounding box center [290, 266] width 12 height 12
type input "*"
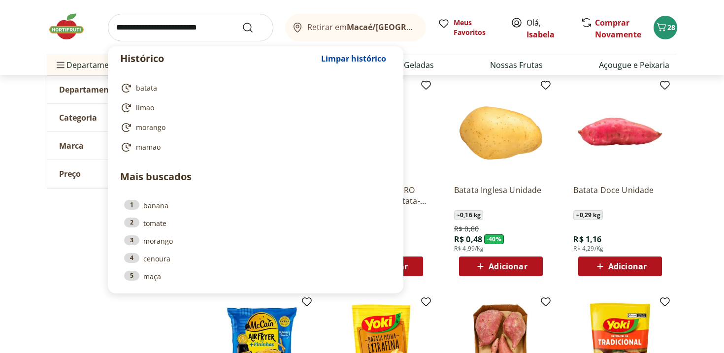
click at [209, 30] on input "search" at bounding box center [190, 28] width 165 height 28
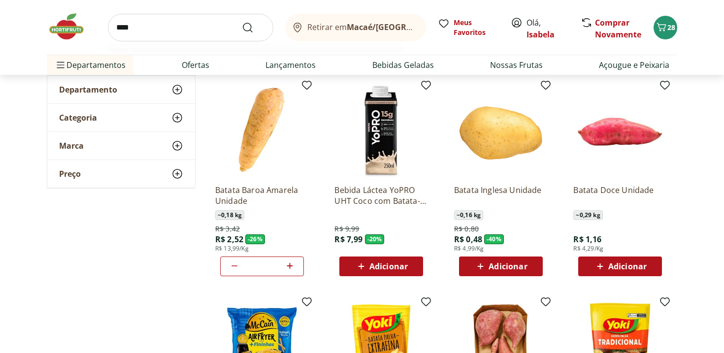
type input "****"
click at [242, 22] on button "Submit Search" at bounding box center [254, 28] width 24 height 12
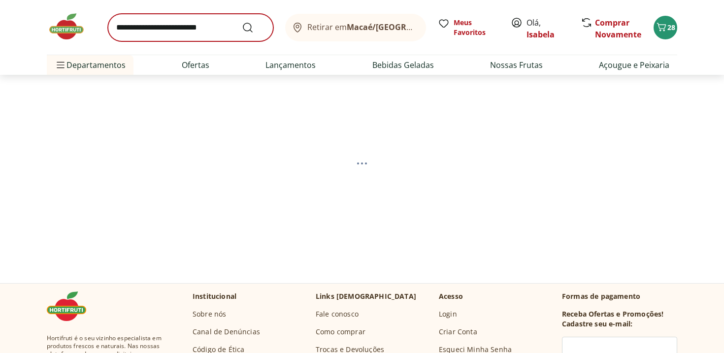
select select "**********"
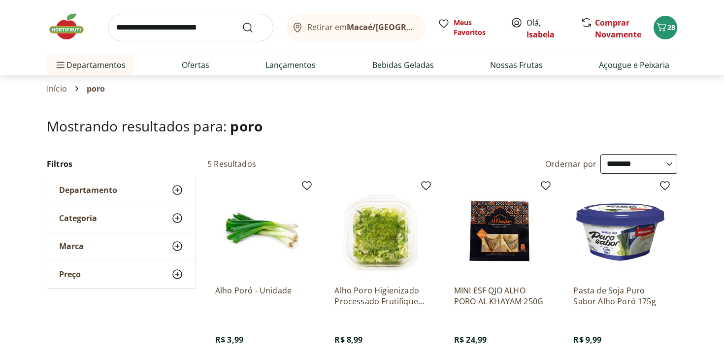
scroll to position [83, 0]
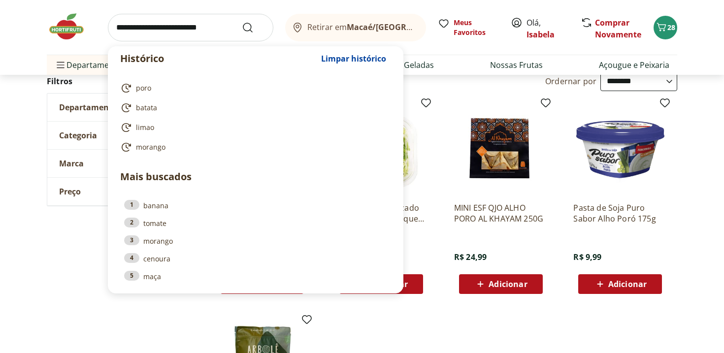
click at [210, 17] on input "search" at bounding box center [190, 28] width 165 height 28
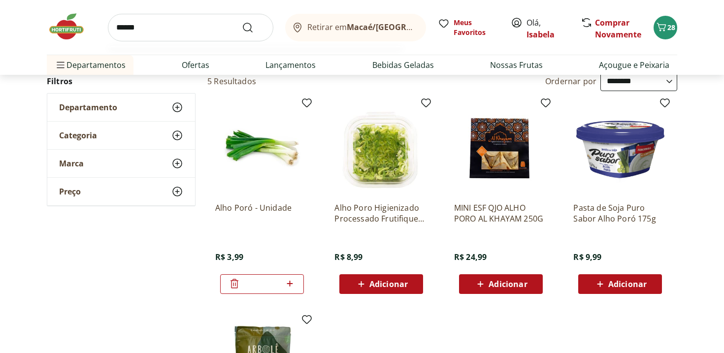
type input "******"
click at [242, 22] on button "Submit Search" at bounding box center [254, 28] width 24 height 12
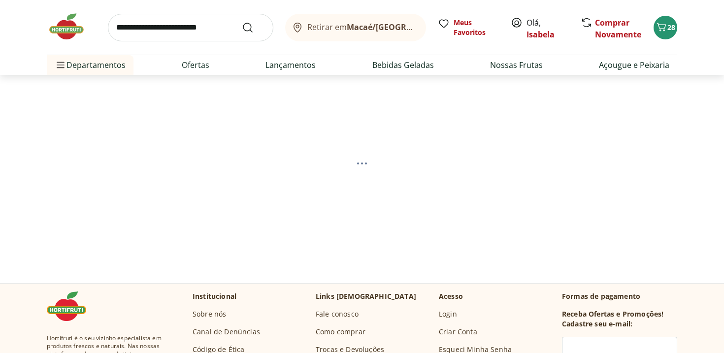
select select "**********"
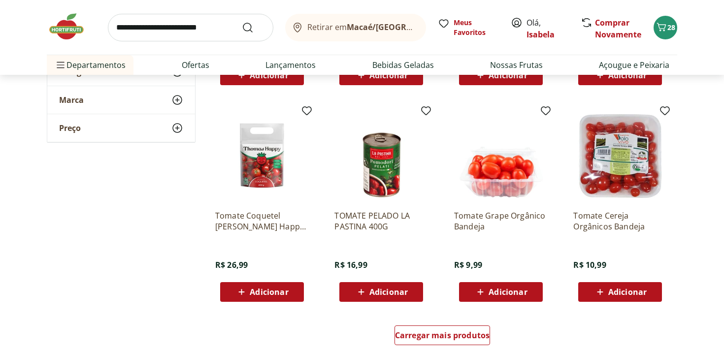
scroll to position [513, 0]
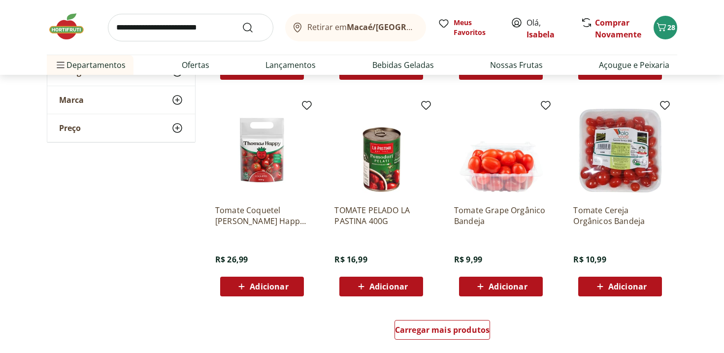
click at [641, 283] on span "Adicionar" at bounding box center [627, 287] width 38 height 8
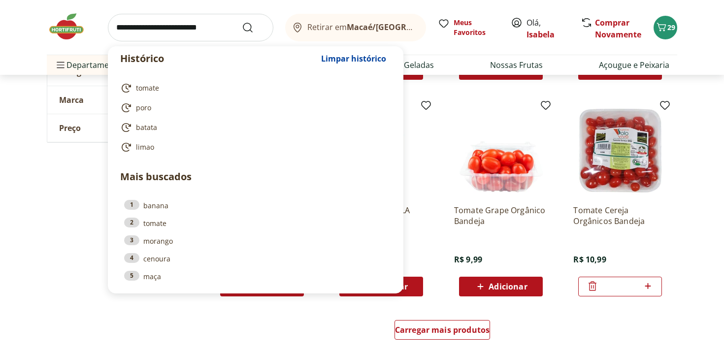
click at [173, 22] on input "search" at bounding box center [190, 28] width 165 height 28
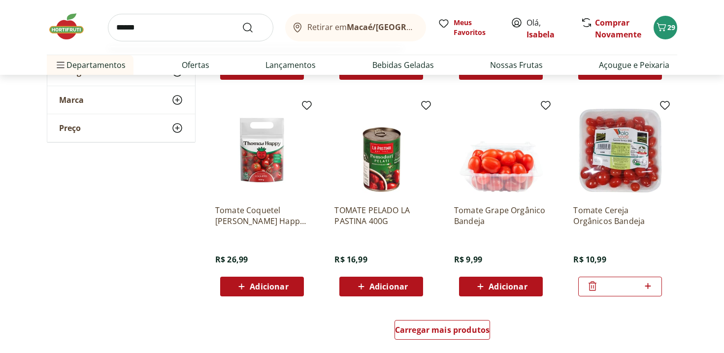
type input "*******"
click button "Submit Search" at bounding box center [254, 28] width 24 height 12
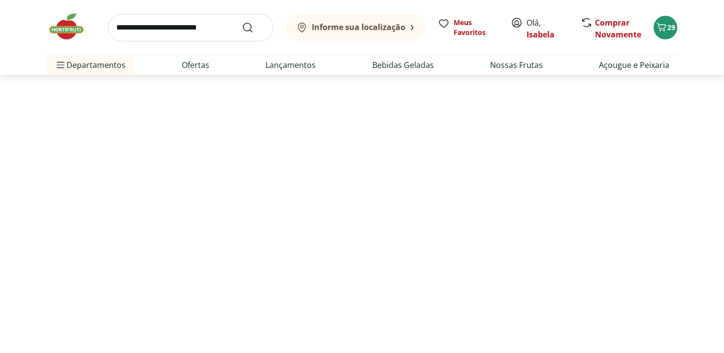
select select "**********"
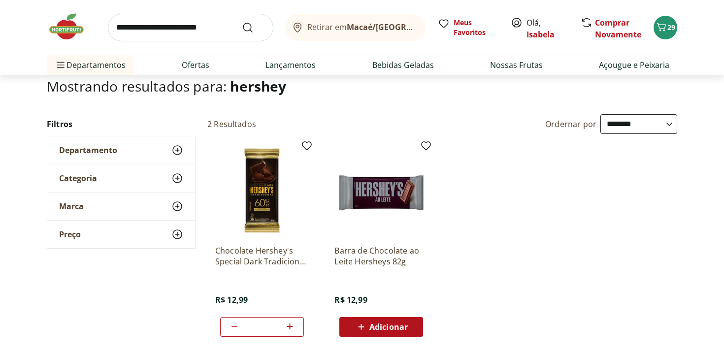
scroll to position [32, 0]
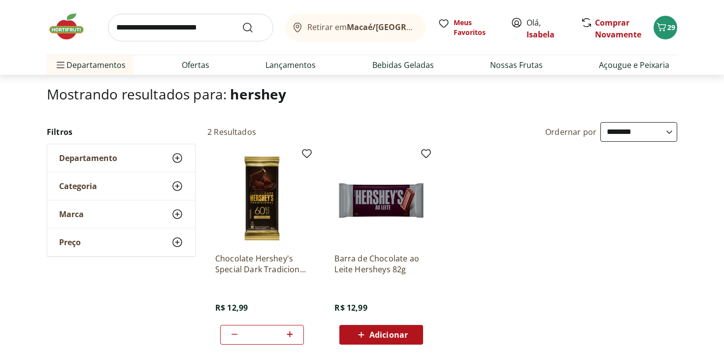
click at [214, 30] on input "search" at bounding box center [190, 28] width 165 height 28
type input "*****"
click at [242, 22] on button "Submit Search" at bounding box center [254, 28] width 24 height 12
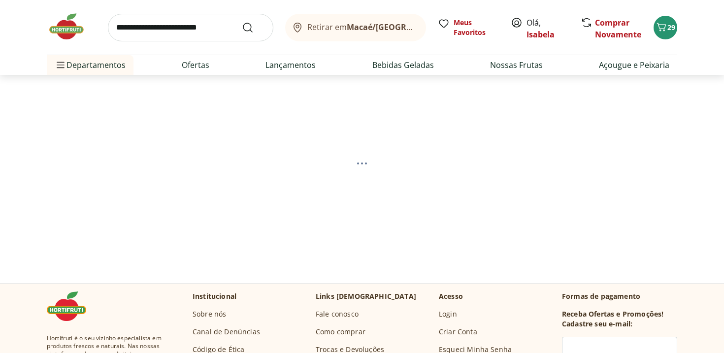
select select "**********"
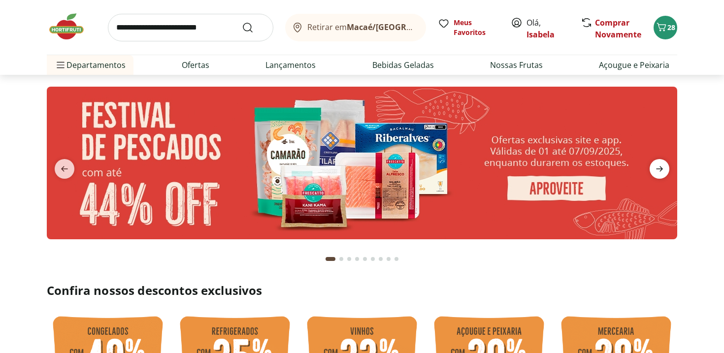
click at [666, 166] on span "next" at bounding box center [659, 169] width 20 height 20
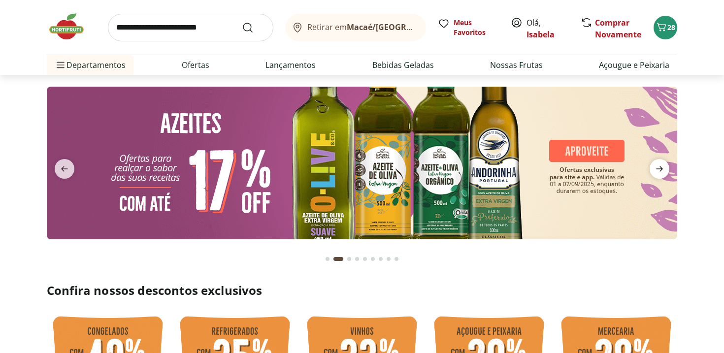
click at [666, 166] on span "next" at bounding box center [659, 169] width 20 height 20
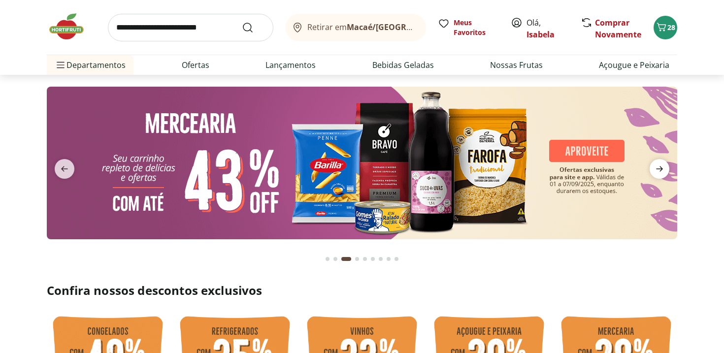
click at [665, 166] on span "next" at bounding box center [659, 169] width 20 height 20
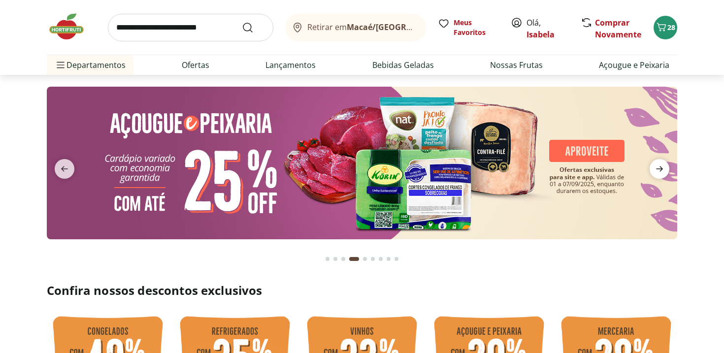
click at [665, 166] on span "next" at bounding box center [659, 169] width 20 height 20
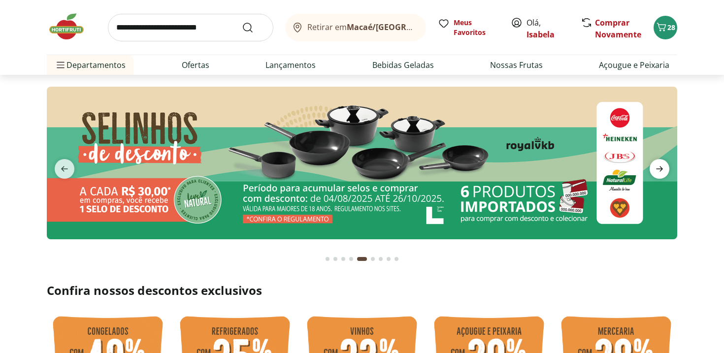
click at [665, 166] on span "next" at bounding box center [659, 169] width 20 height 20
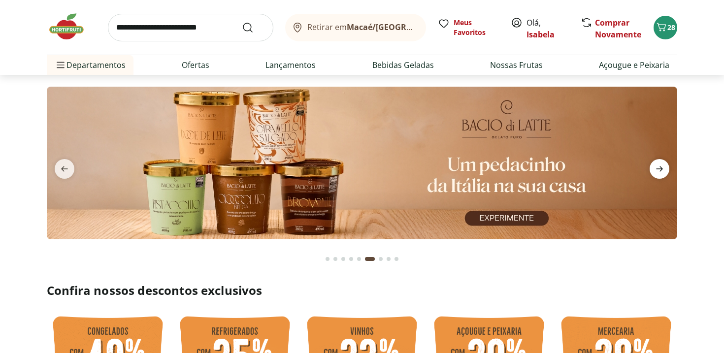
click at [665, 166] on span "next" at bounding box center [659, 169] width 20 height 20
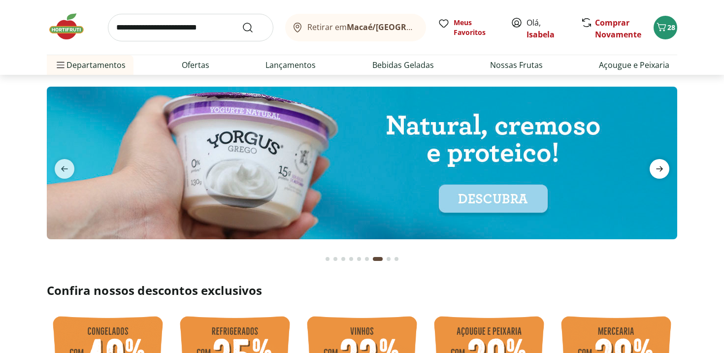
click at [665, 166] on span "next" at bounding box center [659, 169] width 20 height 20
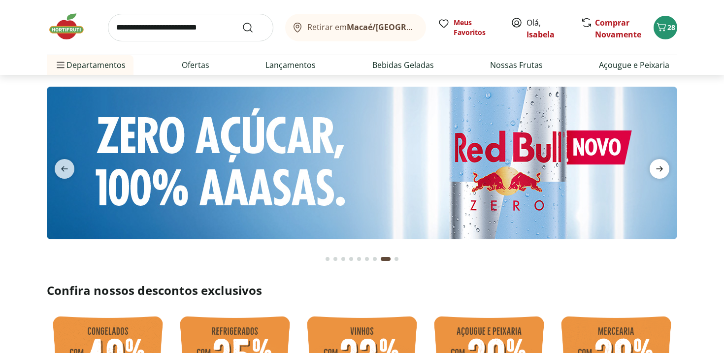
click at [665, 166] on span "next" at bounding box center [659, 169] width 20 height 20
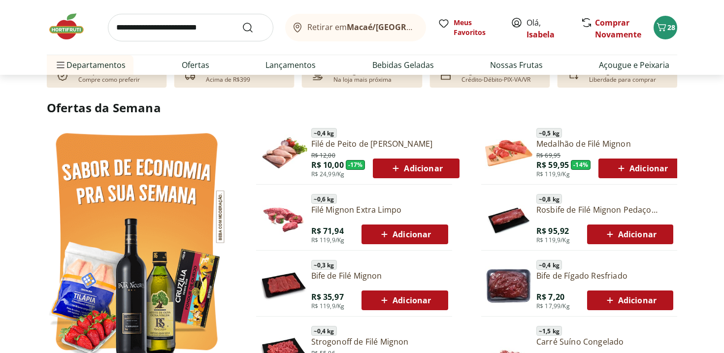
scroll to position [449, 0]
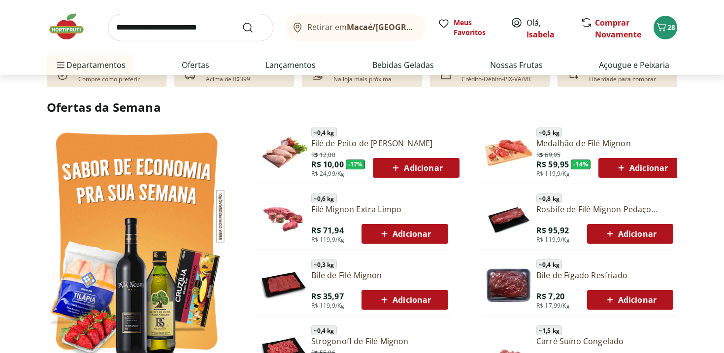
click at [514, 148] on img at bounding box center [508, 152] width 47 height 47
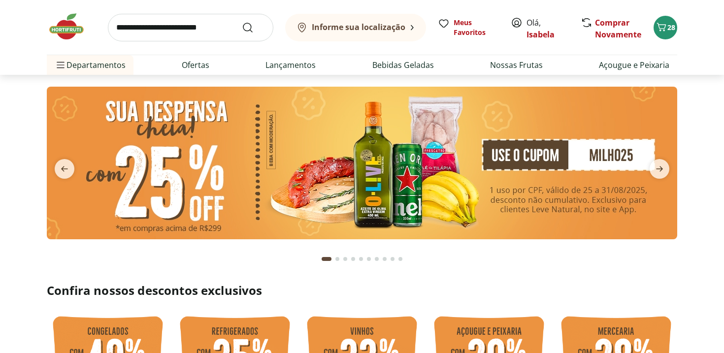
click at [210, 24] on input "search" at bounding box center [190, 28] width 165 height 28
type input "*******"
click at [242, 22] on button "Submit Search" at bounding box center [254, 28] width 24 height 12
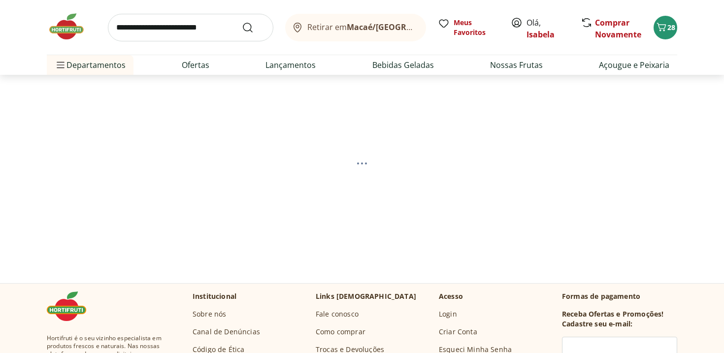
select select "**********"
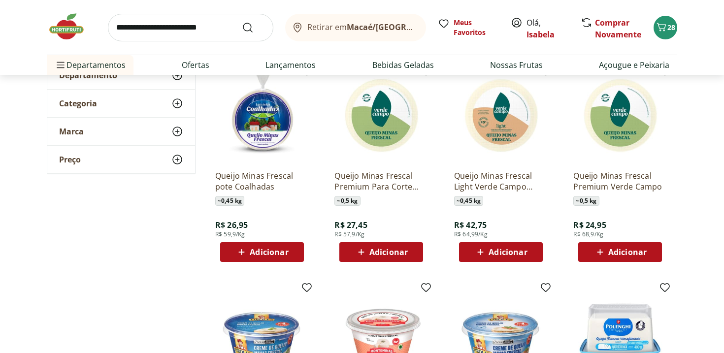
scroll to position [115, 0]
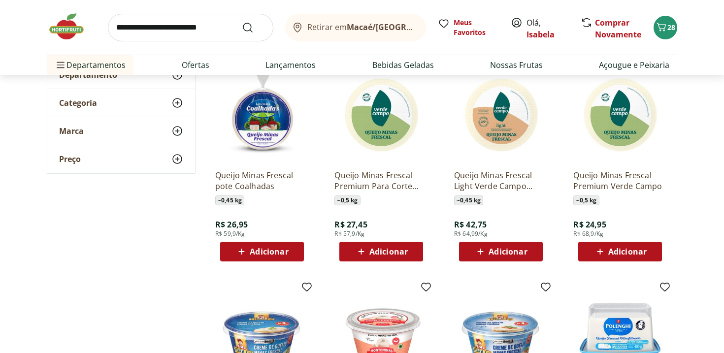
click at [638, 253] on span "Adicionar" at bounding box center [627, 252] width 38 height 8
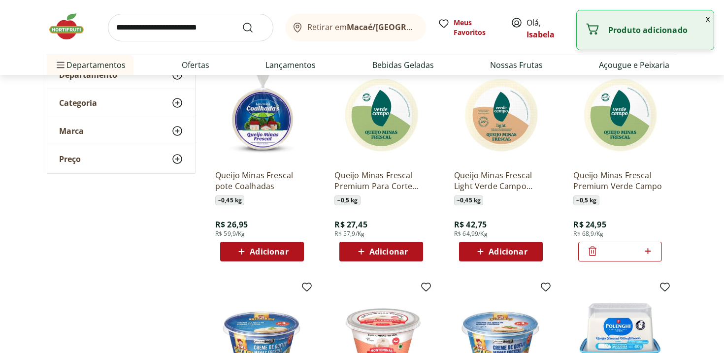
click at [705, 18] on button "x" at bounding box center [708, 18] width 12 height 17
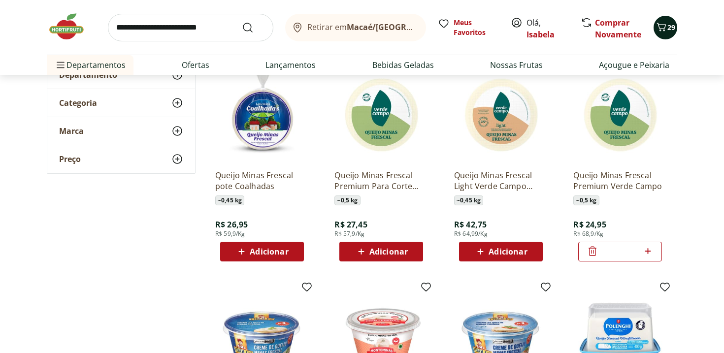
click at [665, 22] on icon "Carrinho" at bounding box center [661, 27] width 12 height 12
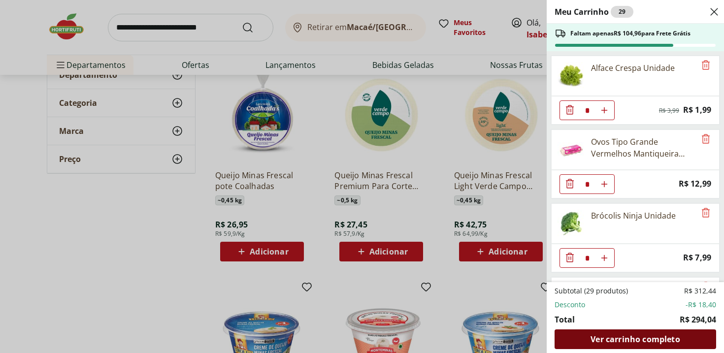
click at [675, 341] on span "Ver carrinho completo" at bounding box center [634, 339] width 89 height 8
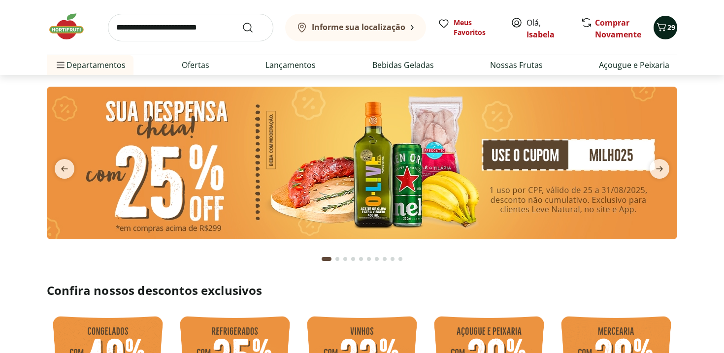
click at [669, 25] on span "29" at bounding box center [671, 27] width 8 height 9
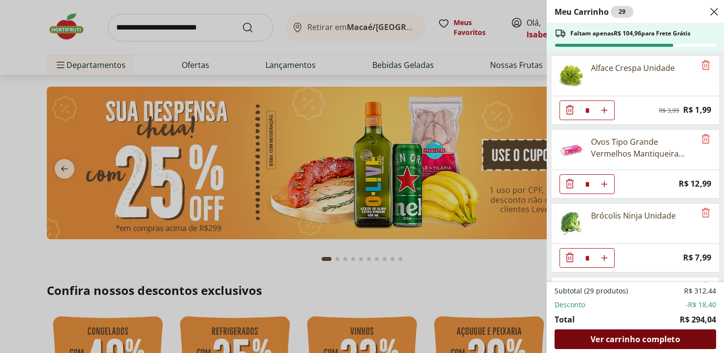
click at [619, 341] on span "Ver carrinho completo" at bounding box center [634, 339] width 89 height 8
